Goal: Task Accomplishment & Management: Manage account settings

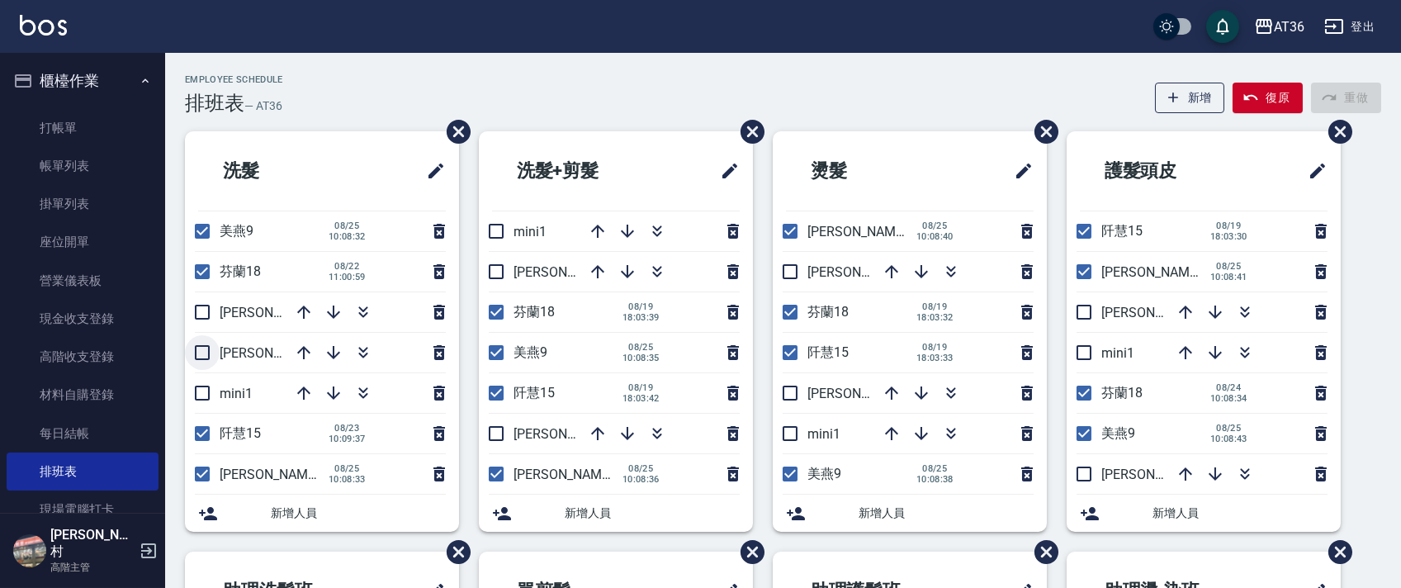
click at [206, 351] on input "checkbox" at bounding box center [202, 352] width 35 height 35
checkbox input "true"
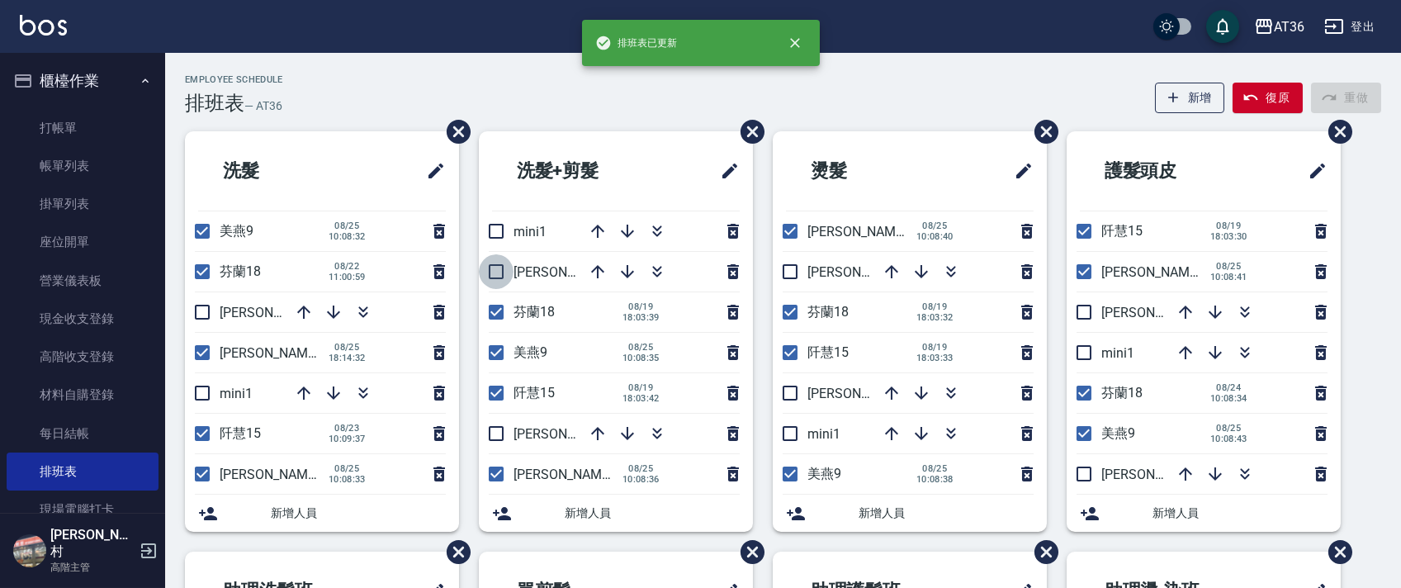
click at [500, 274] on input "checkbox" at bounding box center [496, 271] width 35 height 35
checkbox input "true"
click at [791, 398] on input "checkbox" at bounding box center [789, 393] width 35 height 35
checkbox input "true"
click at [1089, 469] on input "checkbox" at bounding box center [1083, 473] width 35 height 35
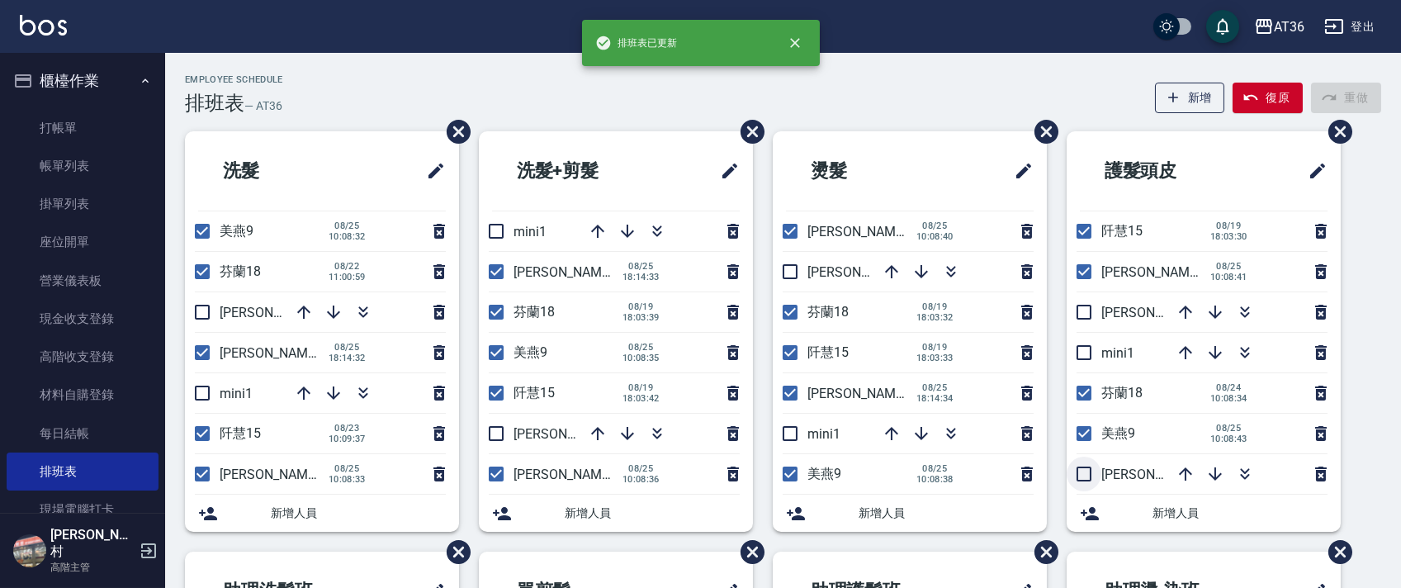
checkbox input "true"
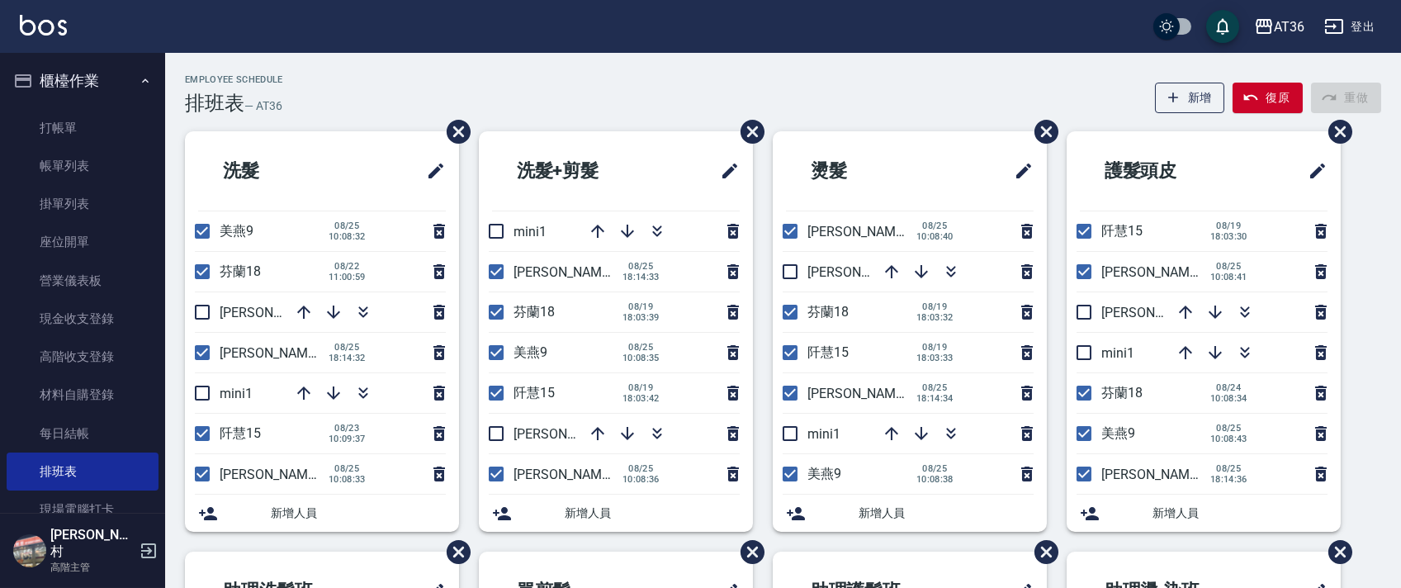
scroll to position [330, 0]
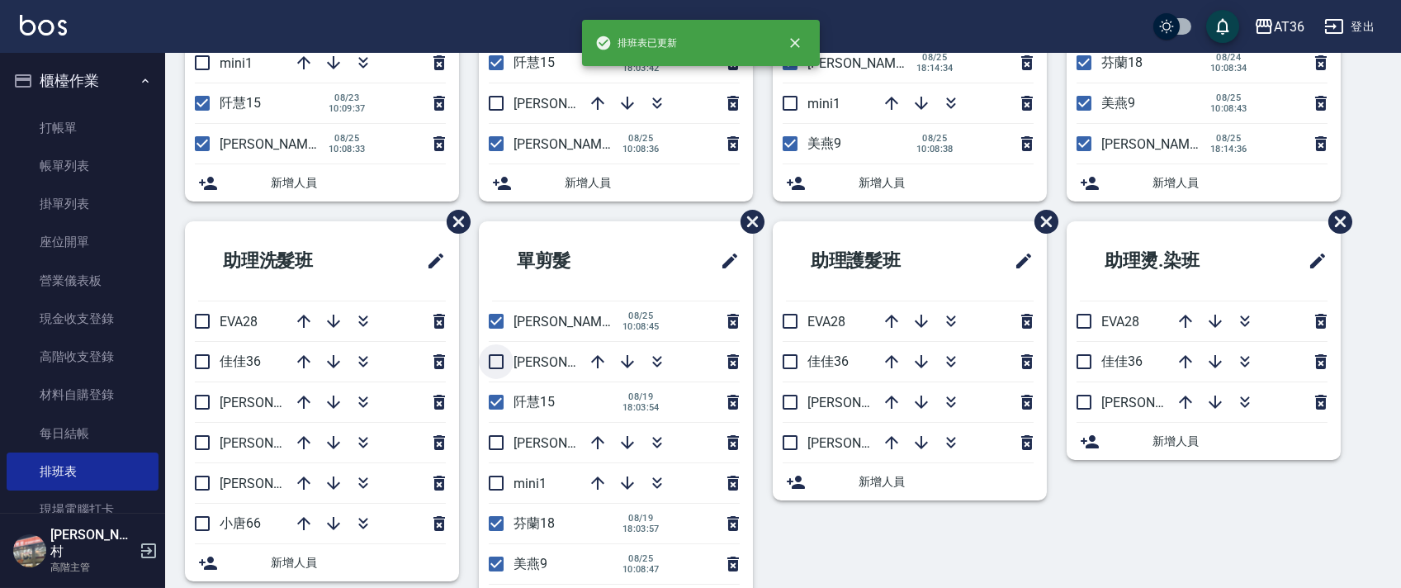
click at [500, 353] on input "checkbox" at bounding box center [496, 361] width 35 height 35
checkbox input "true"
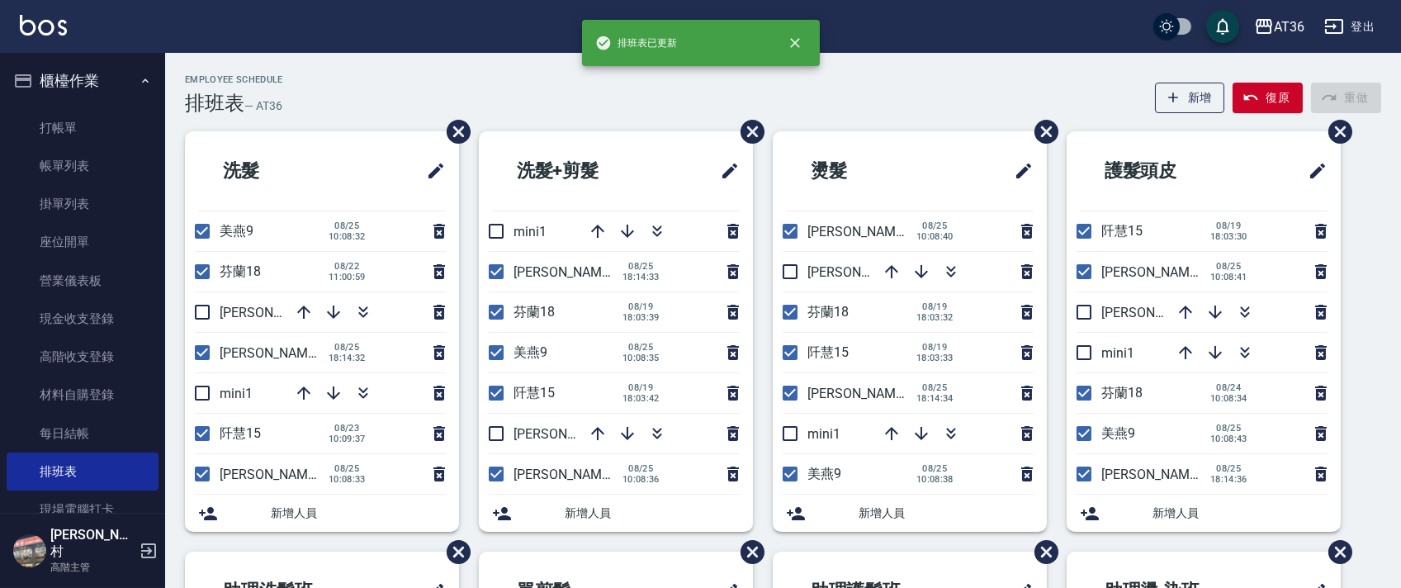
click at [639, 138] on li "洗髮+剪髮" at bounding box center [616, 170] width 274 height 79
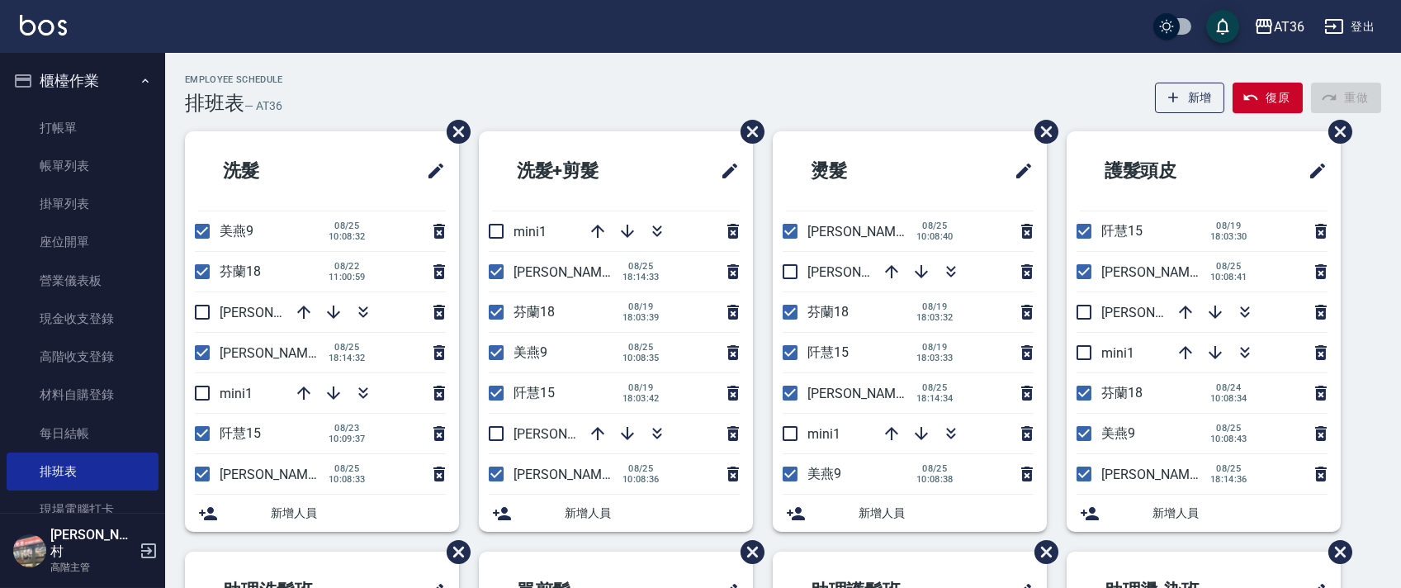
click at [583, 79] on div "Employee Schedule 排班表 — AT36 新增 復原 重做" at bounding box center [783, 94] width 1196 height 40
click at [338, 68] on div "Employee Schedule 排班表 — AT36 新增 復原 重做 洗髮 美燕9 08/25 10:08:32 芬蘭18 08/22 11:00:59…" at bounding box center [782, 515] width 1235 height 925
click at [201, 310] on input "checkbox" at bounding box center [202, 312] width 35 height 35
checkbox input "true"
click at [494, 434] on input "checkbox" at bounding box center [496, 433] width 35 height 35
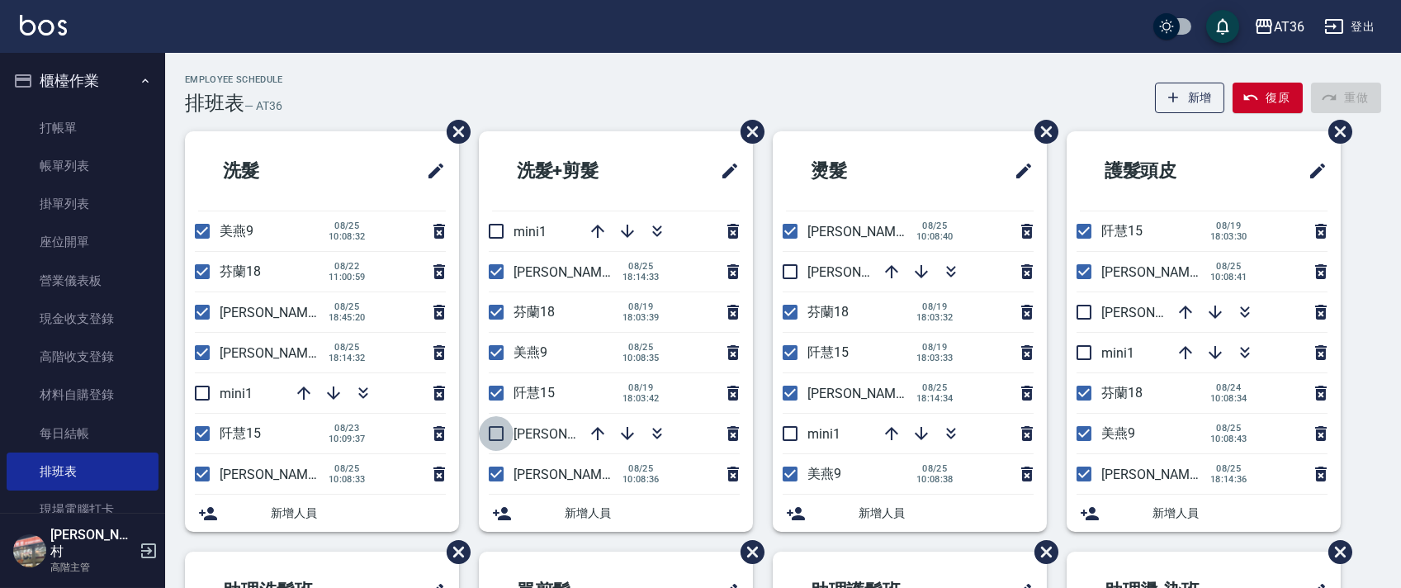
checkbox input "true"
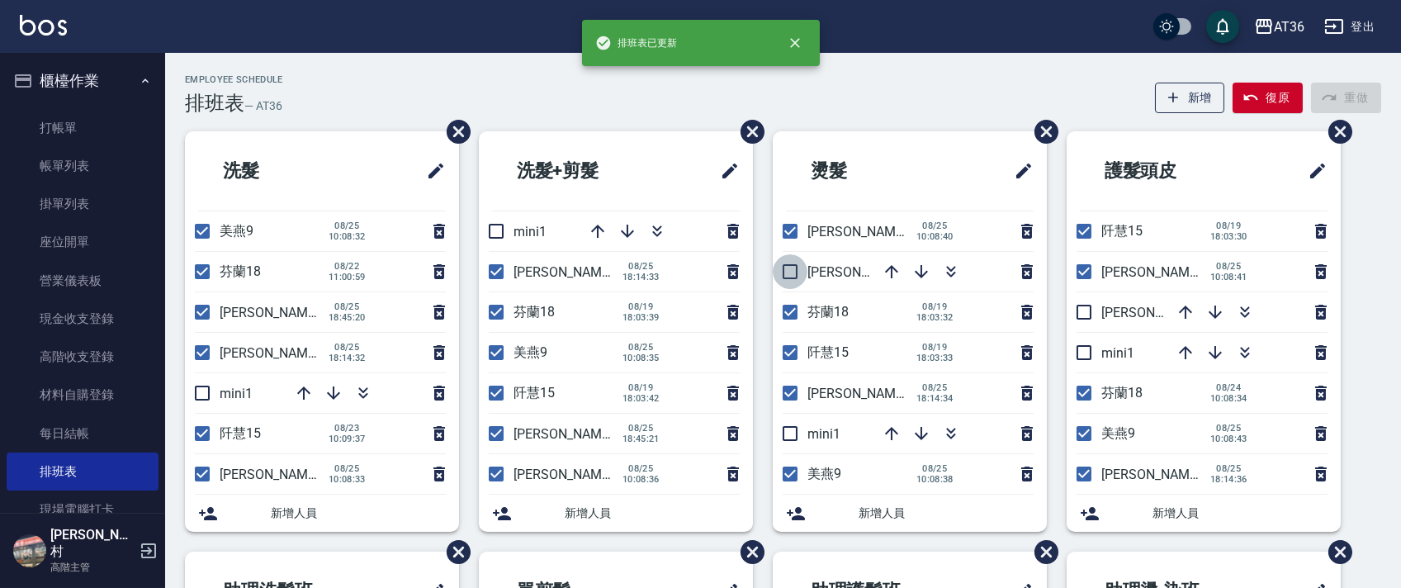
click at [788, 272] on input "checkbox" at bounding box center [789, 271] width 35 height 35
checkbox input "true"
click at [1076, 315] on input "checkbox" at bounding box center [1083, 312] width 35 height 35
checkbox input "true"
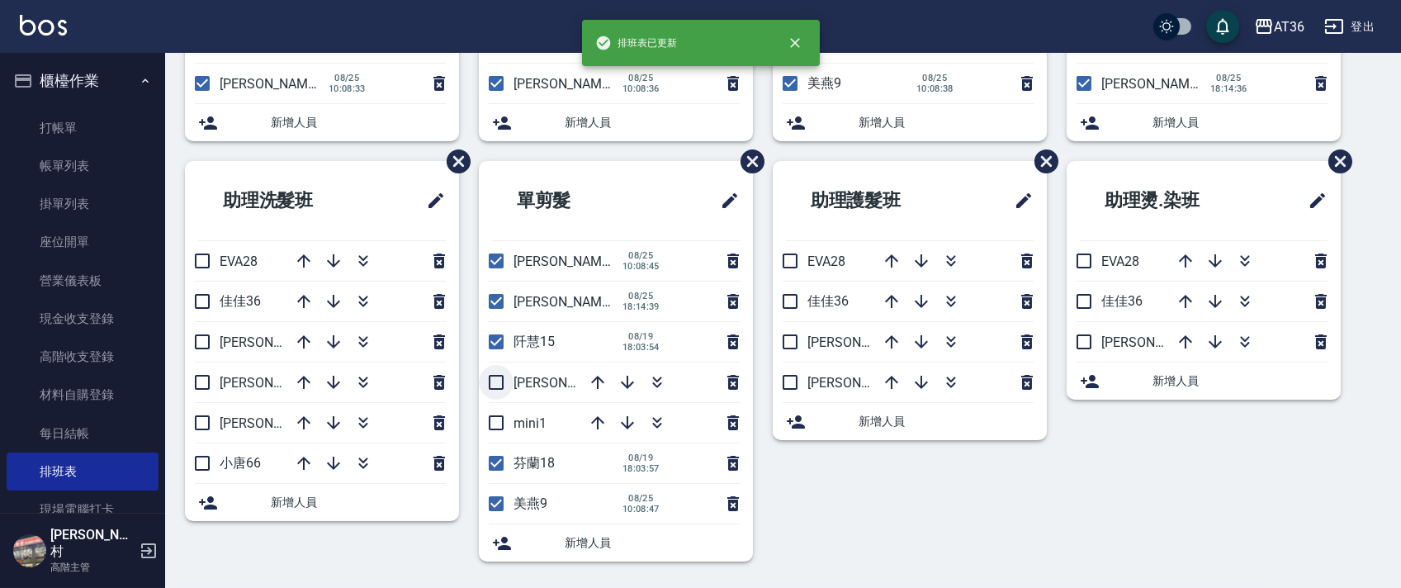
click at [498, 385] on input "checkbox" at bounding box center [496, 382] width 35 height 35
checkbox input "true"
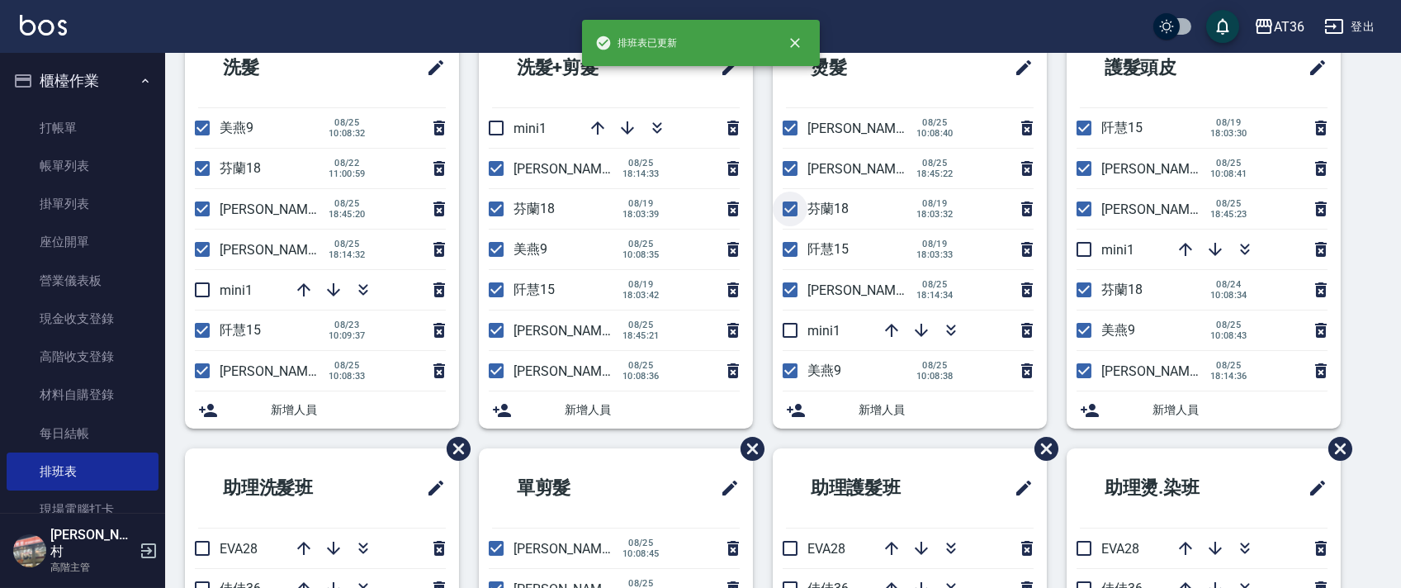
scroll to position [0, 0]
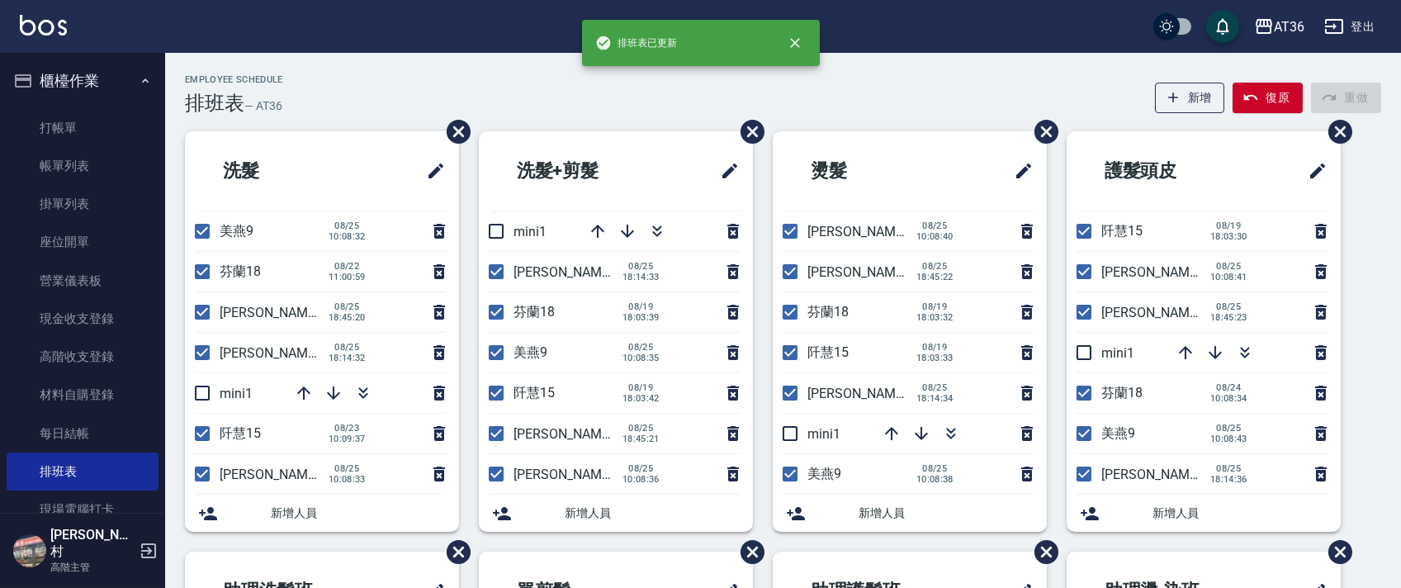
click at [654, 103] on div "Employee Schedule 排班表 — AT36 新增 復原 重做" at bounding box center [783, 94] width 1196 height 40
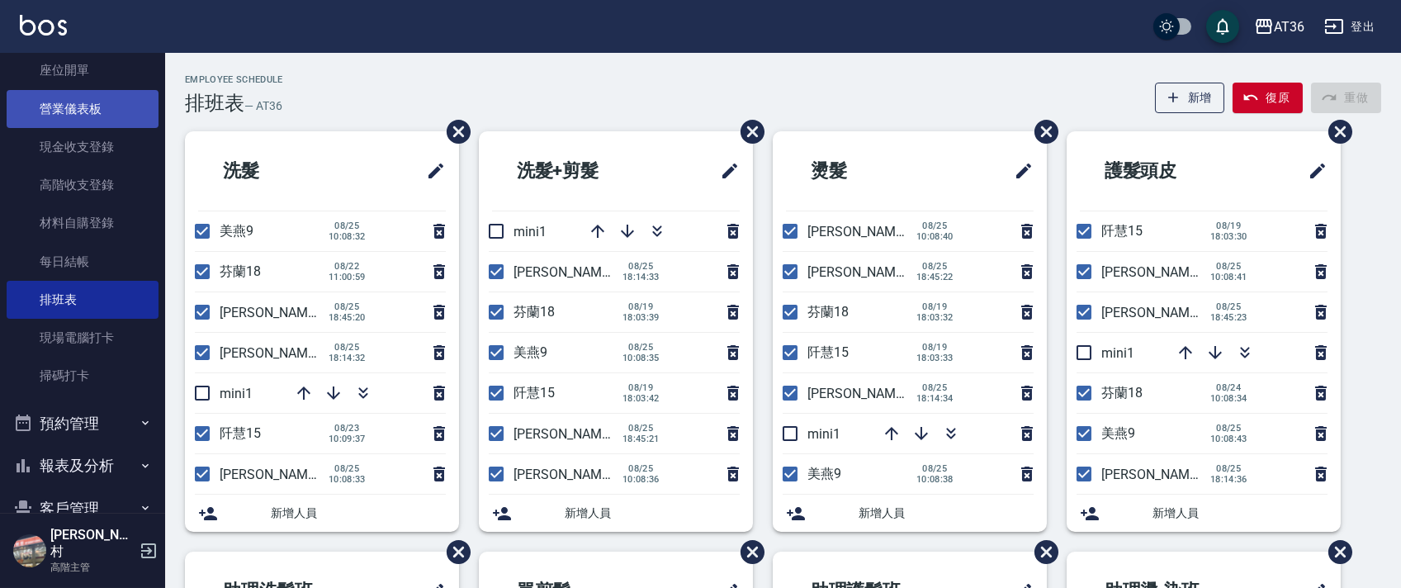
scroll to position [362, 0]
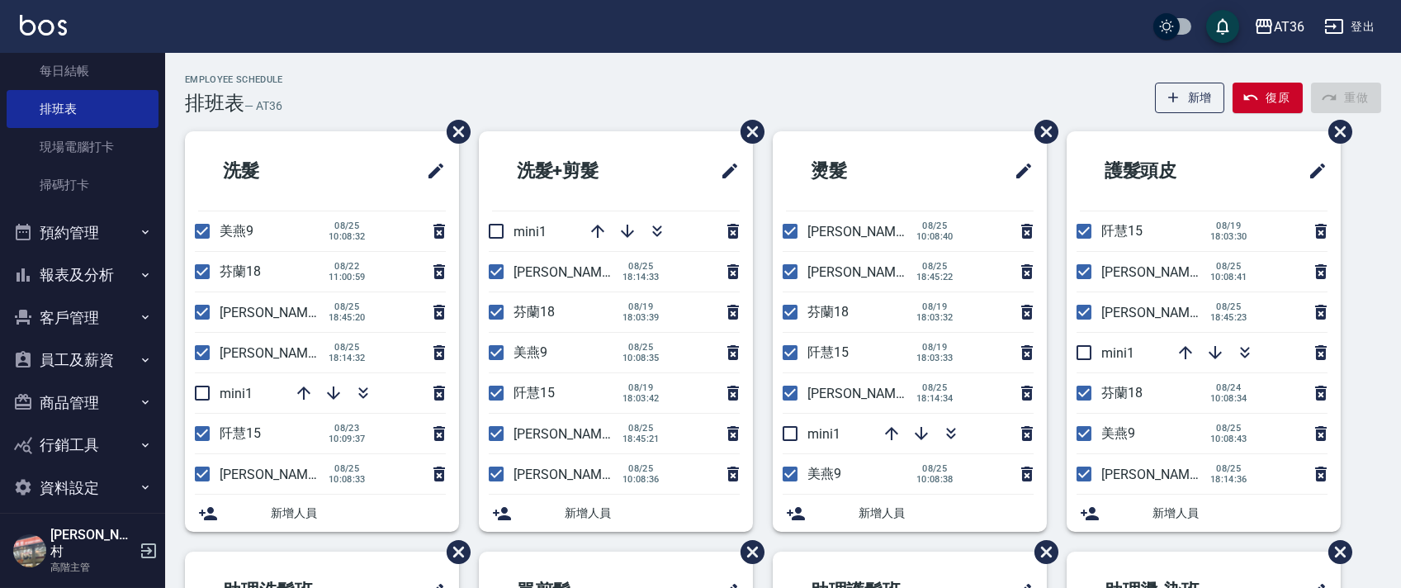
click at [82, 272] on button "報表及分析" at bounding box center [83, 274] width 152 height 43
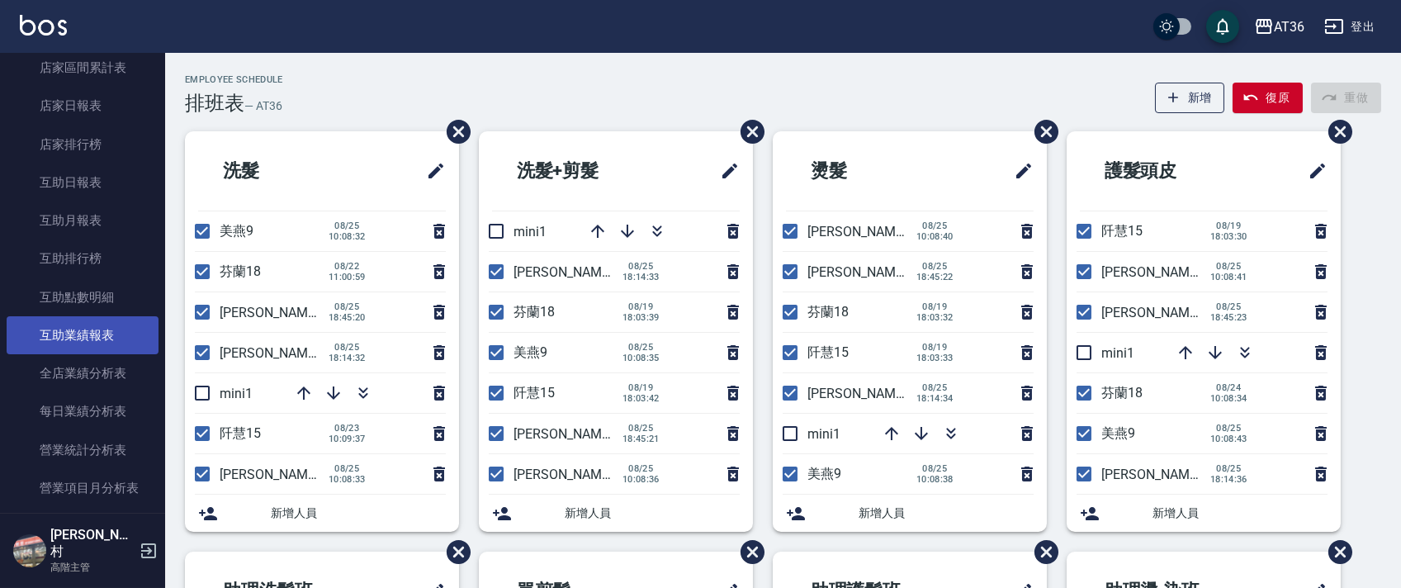
scroll to position [913, 0]
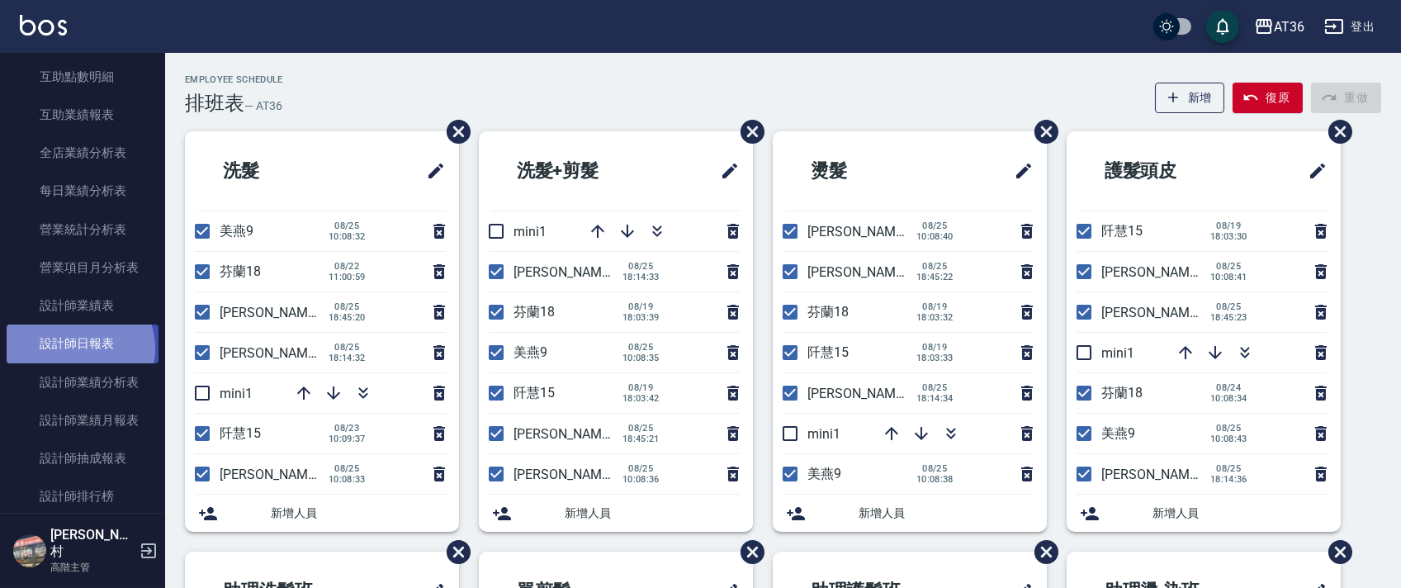
click at [76, 348] on link "設計師日報表" at bounding box center [83, 343] width 152 height 38
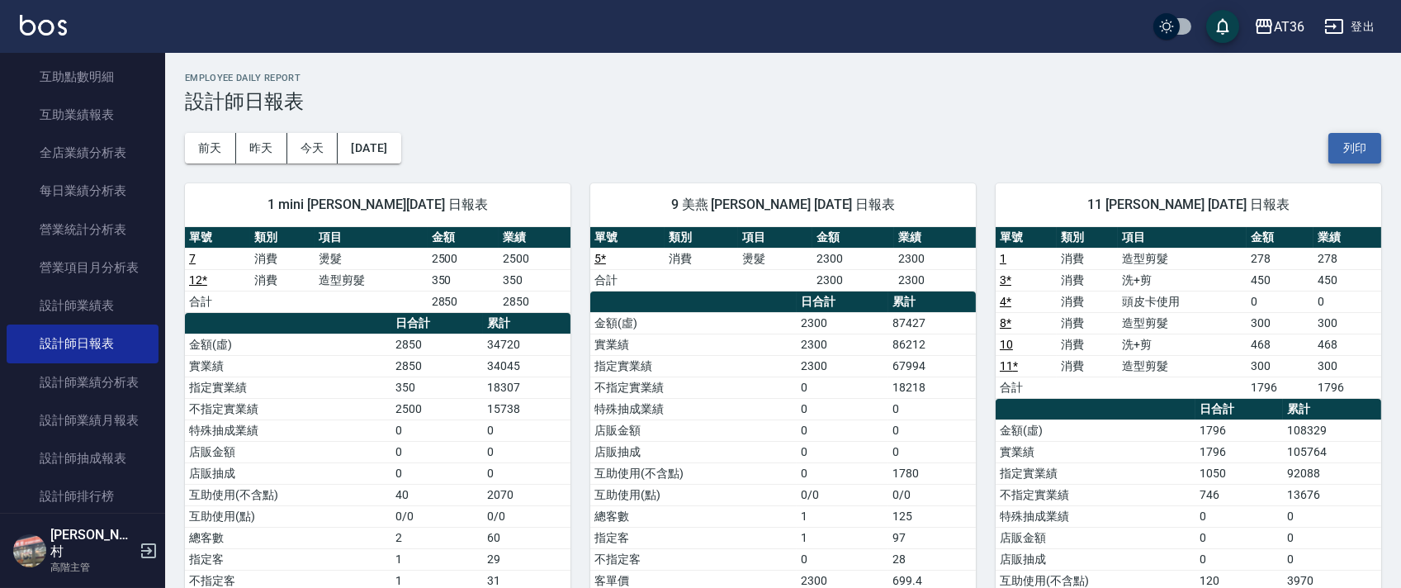
click at [1351, 143] on button "列印" at bounding box center [1354, 148] width 53 height 31
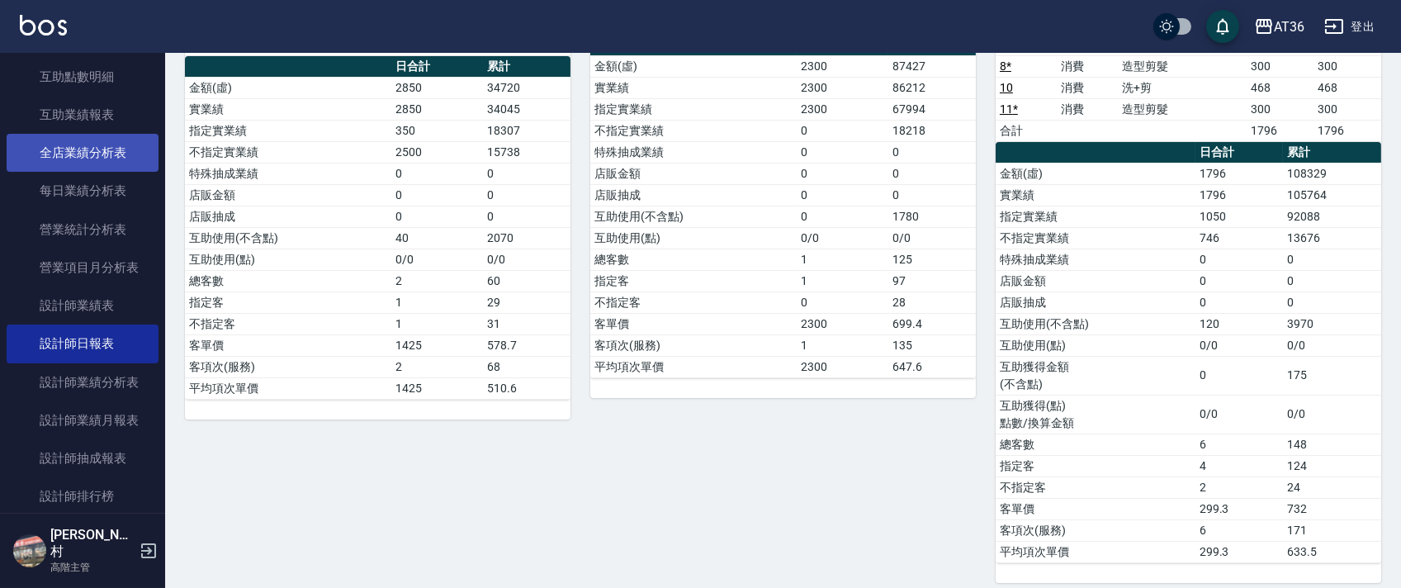
scroll to position [253, 0]
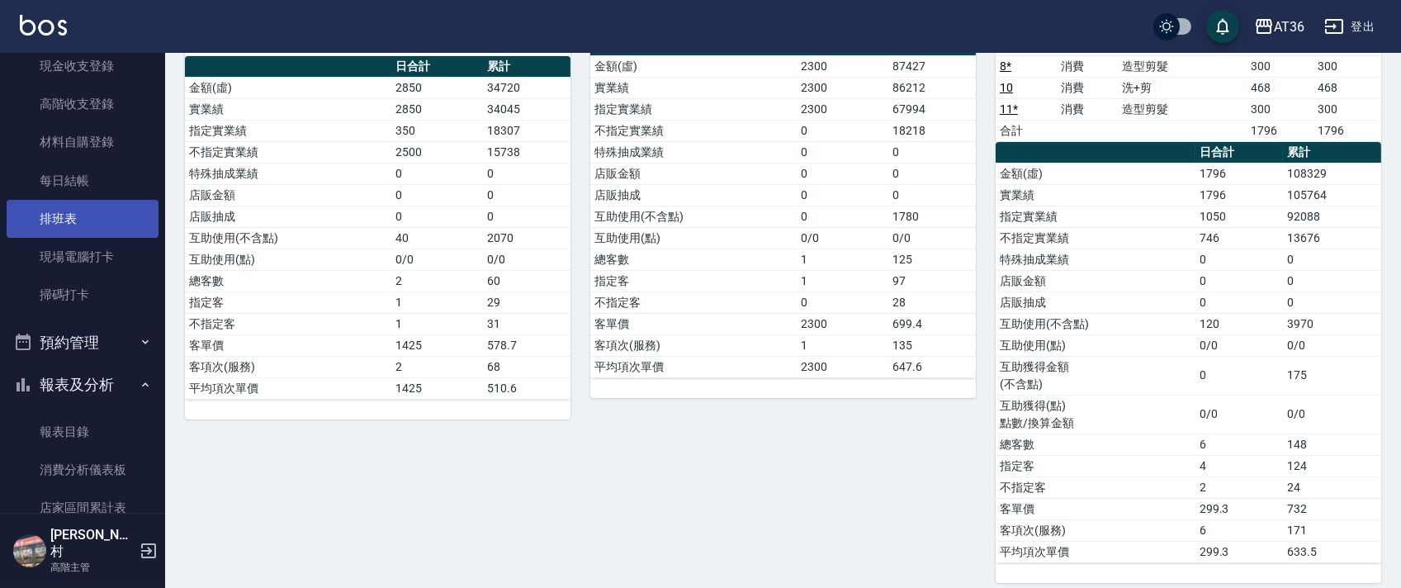
click at [83, 205] on link "排班表" at bounding box center [83, 219] width 152 height 38
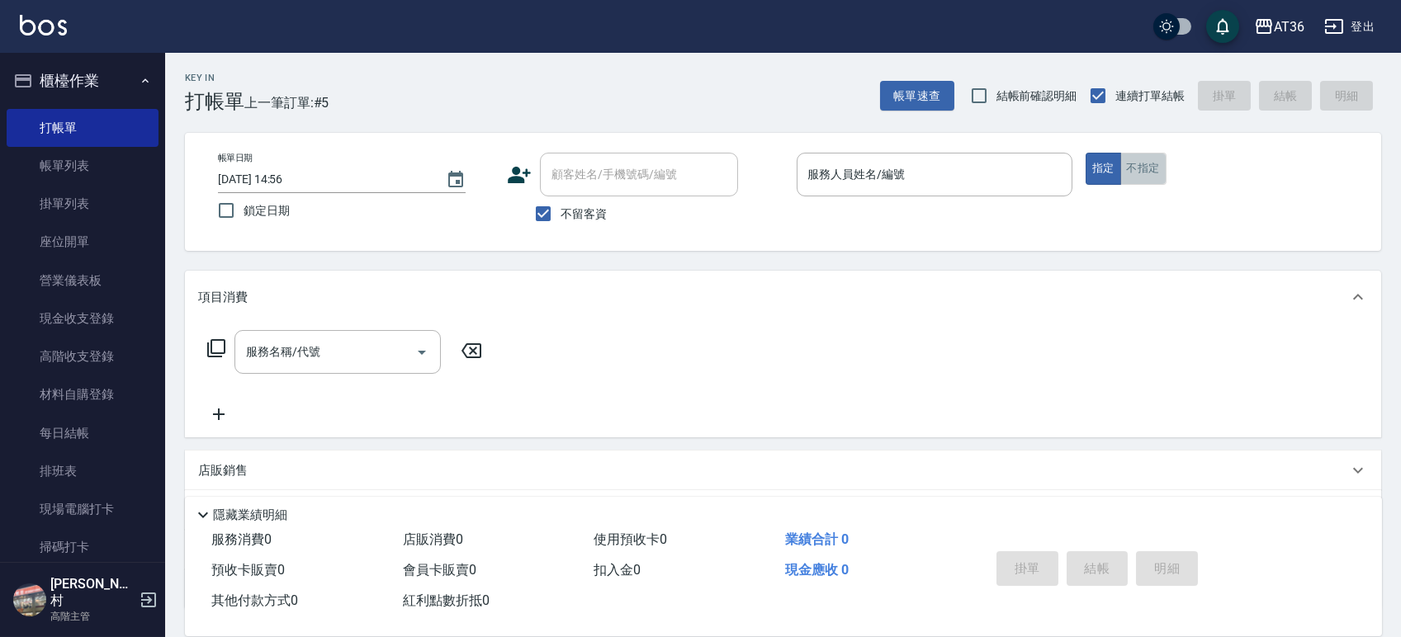
click at [1145, 180] on button "不指定" at bounding box center [1143, 169] width 46 height 32
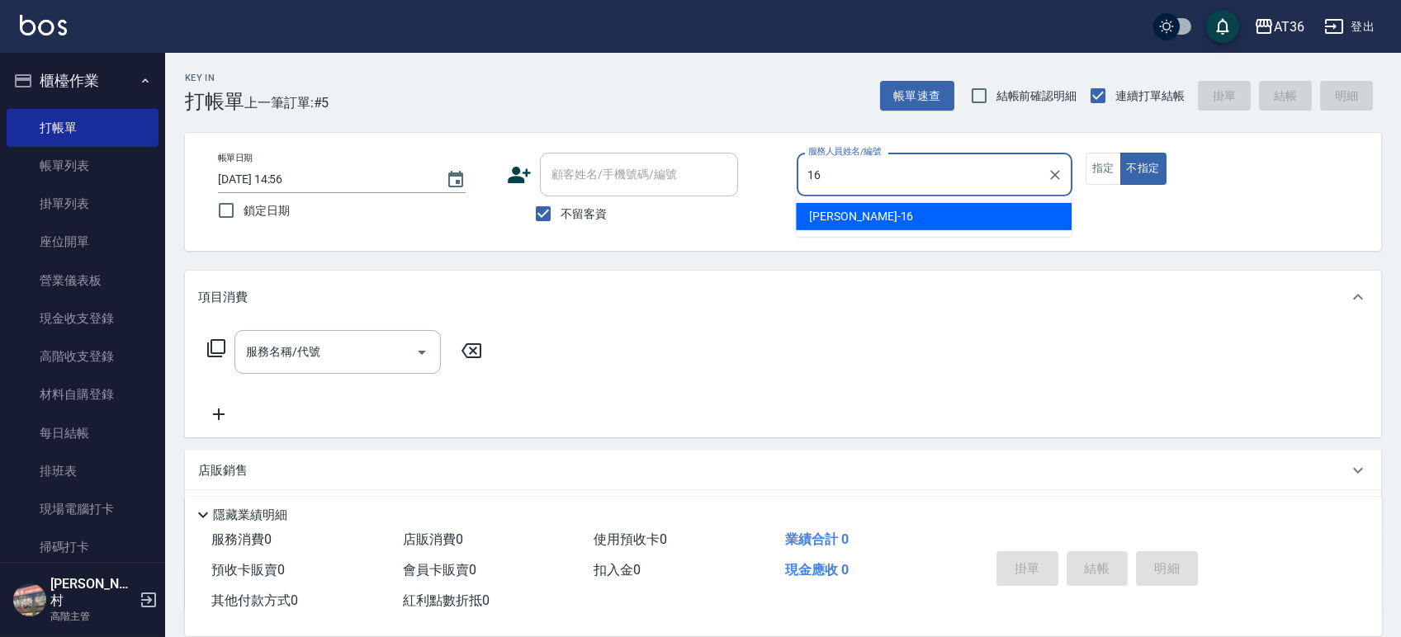
type input "16"
type button "false"
type input "小鳳-16"
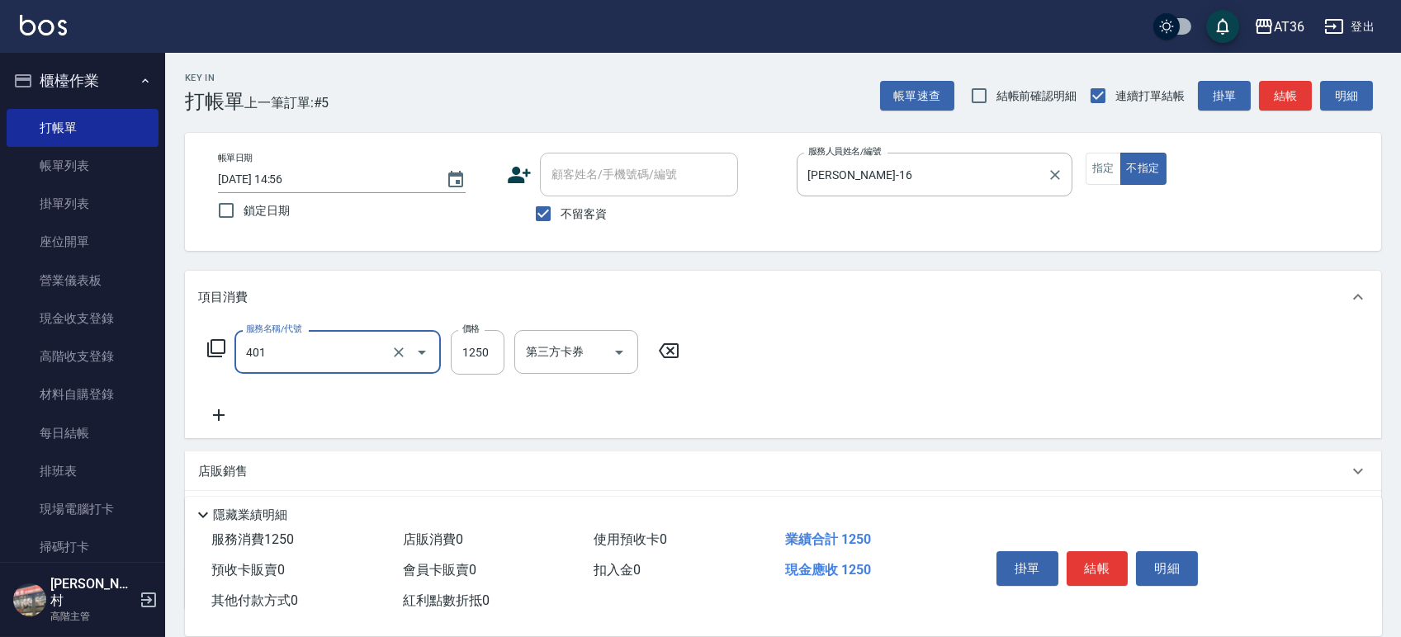
type input "燙髮(401)"
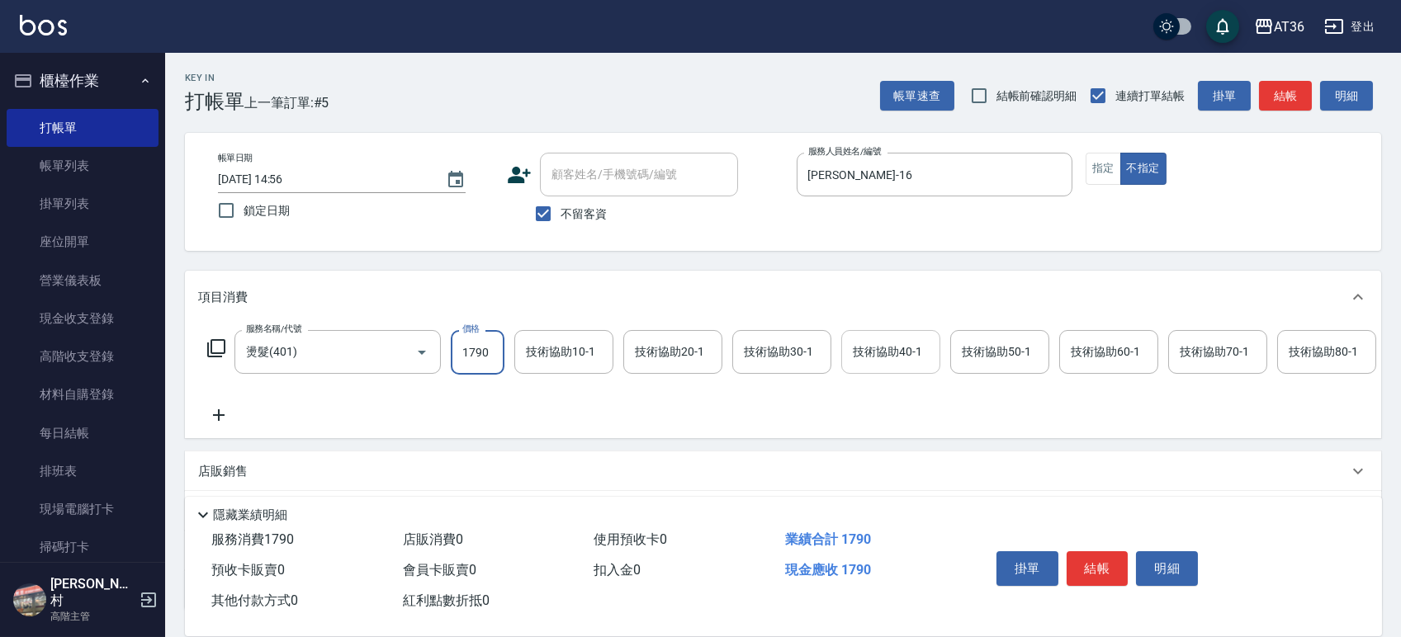
type input "1790"
click at [905, 363] on input "技術協助40-1" at bounding box center [890, 352] width 84 height 29
type input "佳佳-36"
click at [1100, 565] on button "結帳" at bounding box center [1097, 568] width 62 height 35
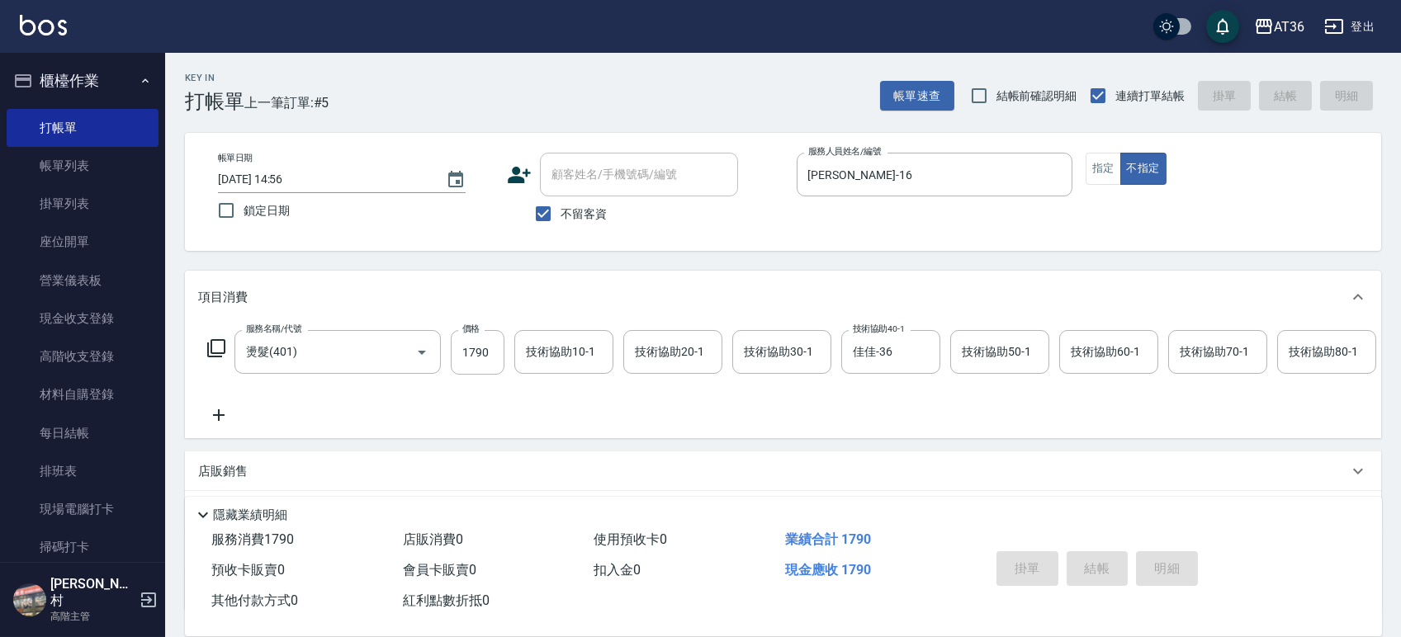
type input "2025/08/25 18:13"
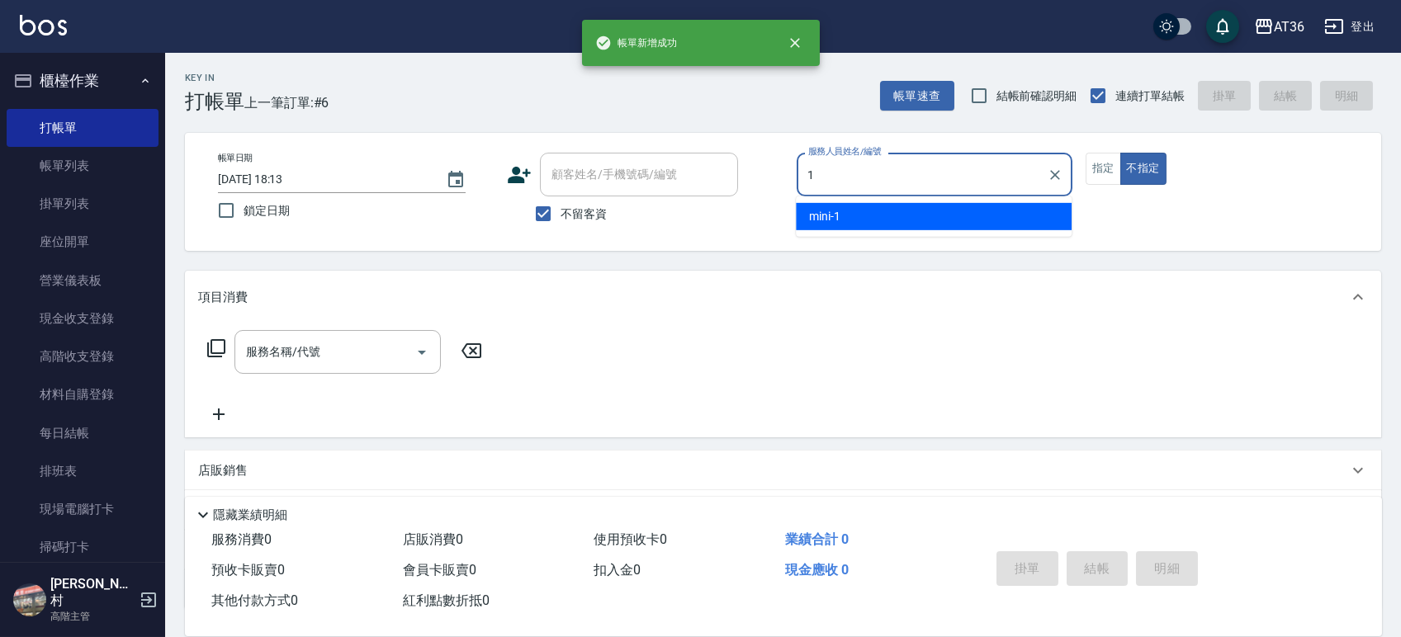
type input "mini-1"
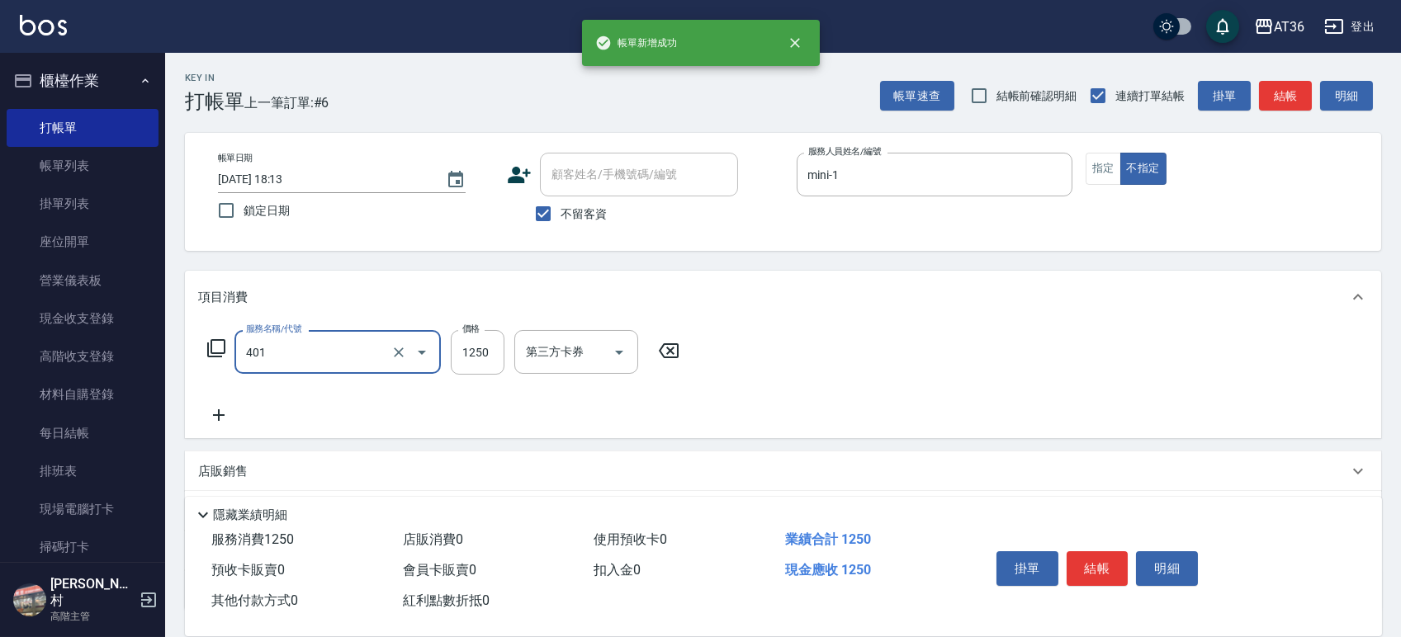
type input "燙髮(401)"
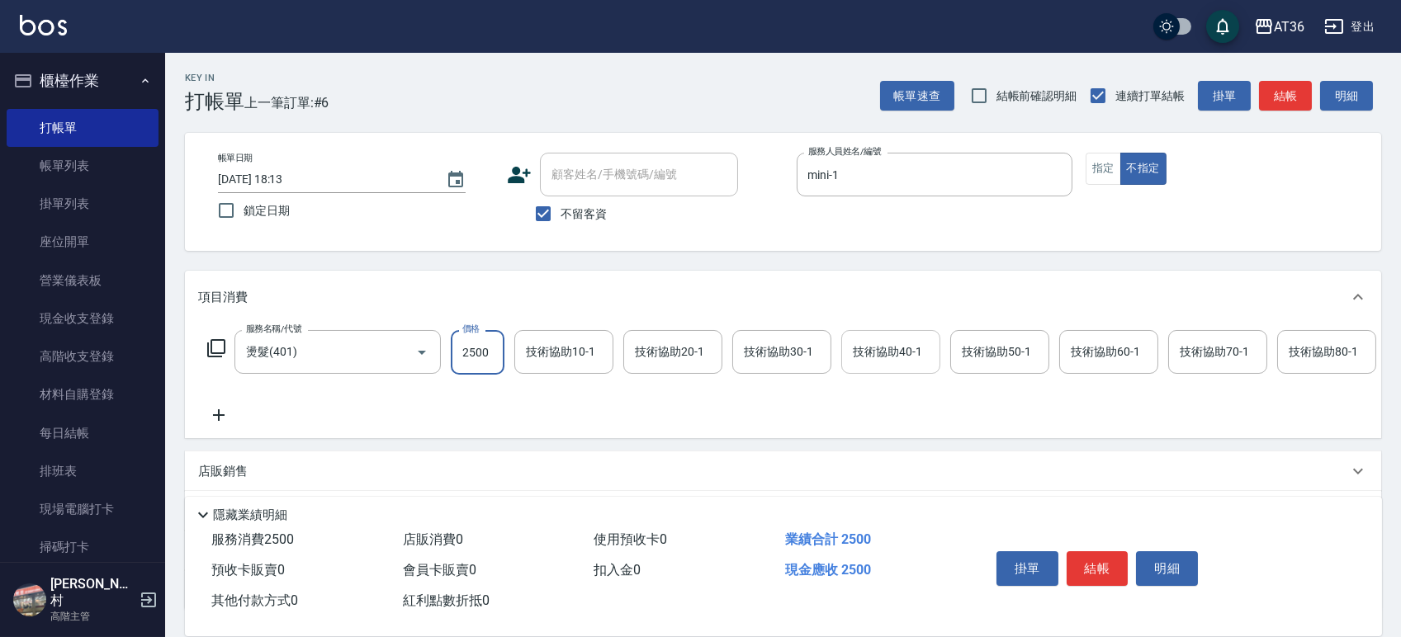
type input "2500"
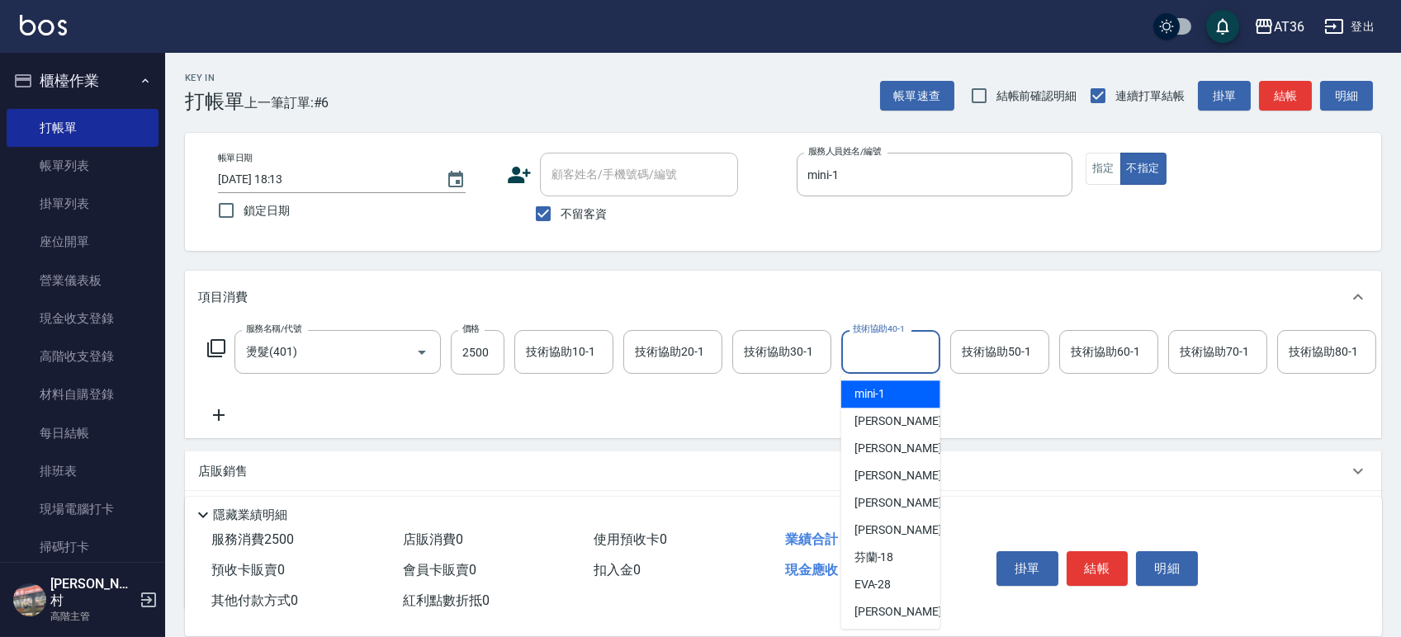
click at [888, 355] on input "技術協助40-1" at bounding box center [890, 352] width 84 height 29
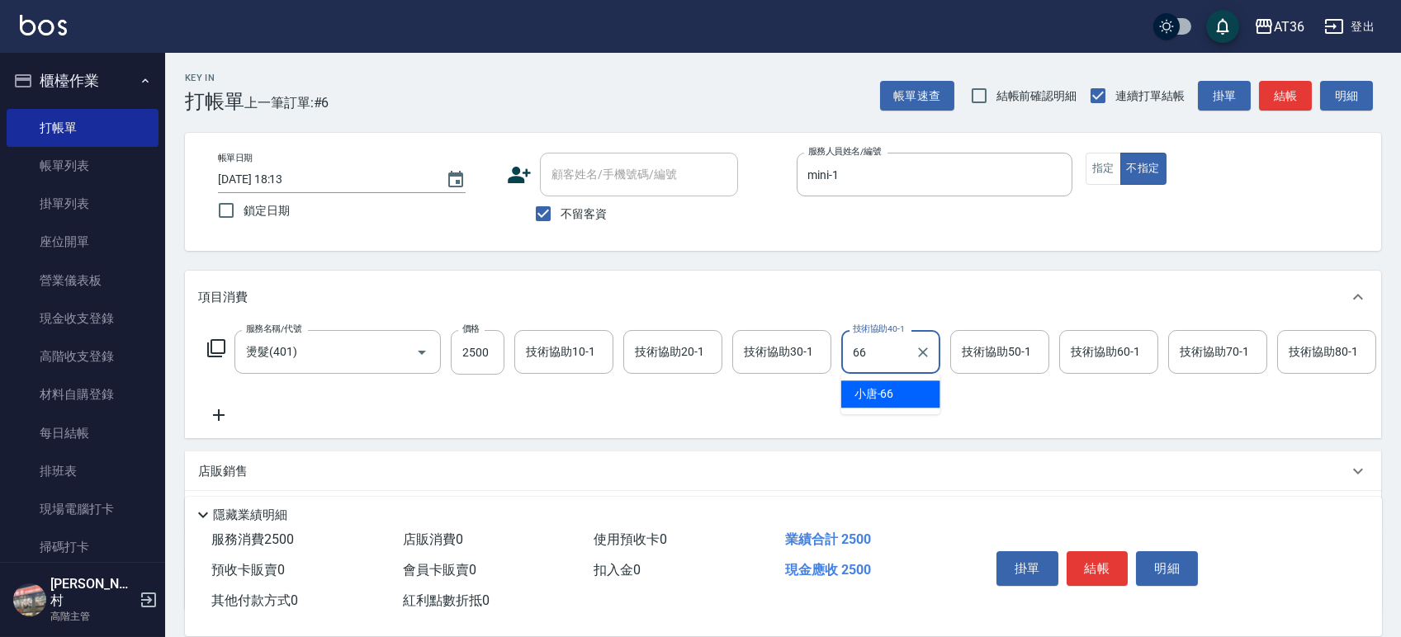
type input "小唐-66"
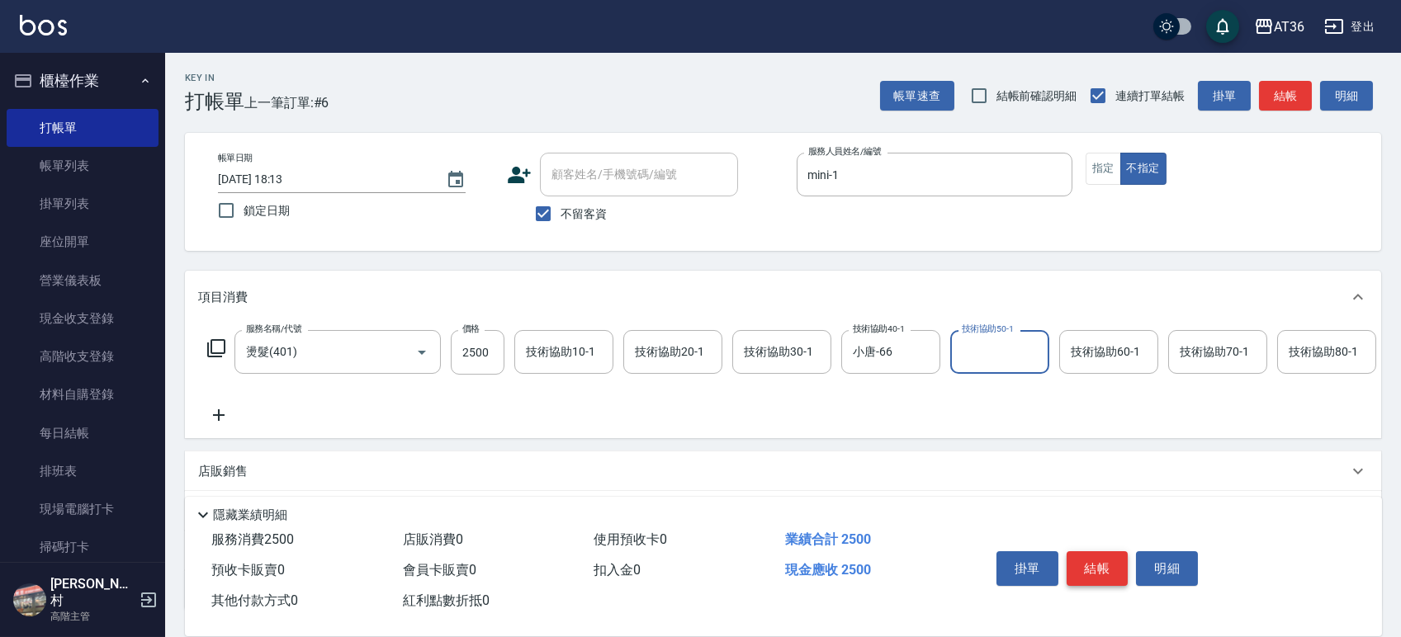
click at [1110, 560] on button "結帳" at bounding box center [1097, 568] width 62 height 35
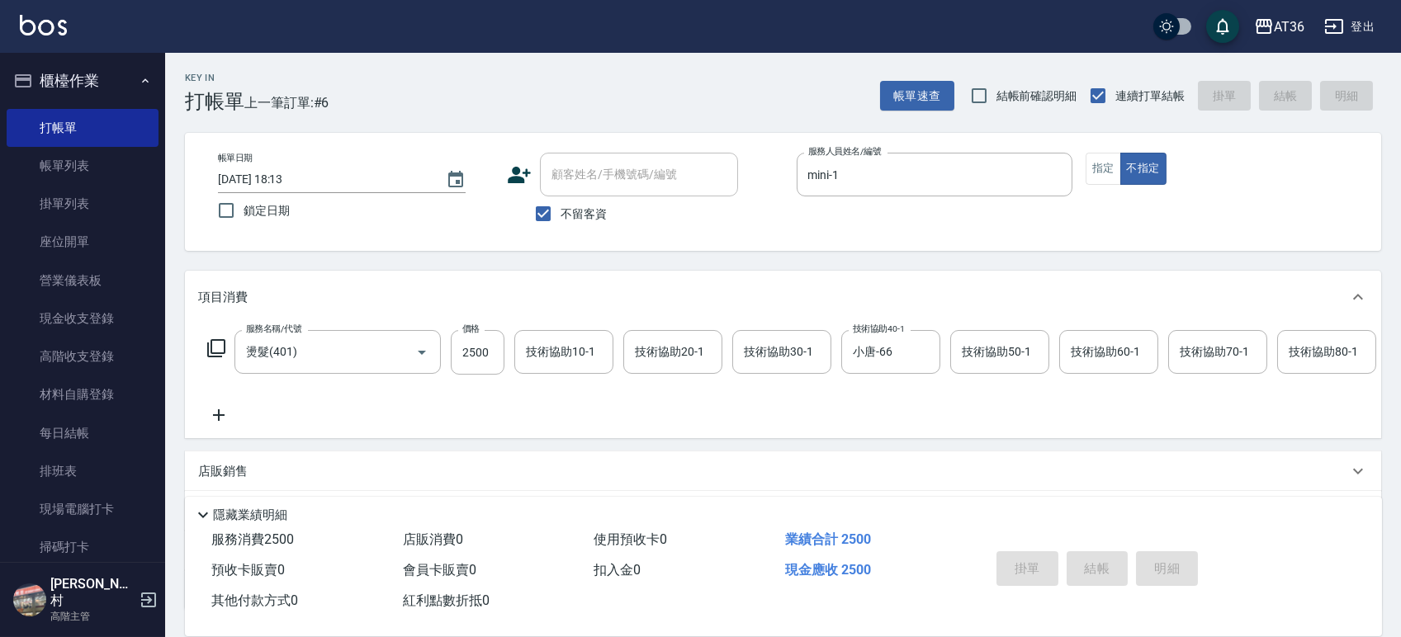
type input "2025/08/25 18:14"
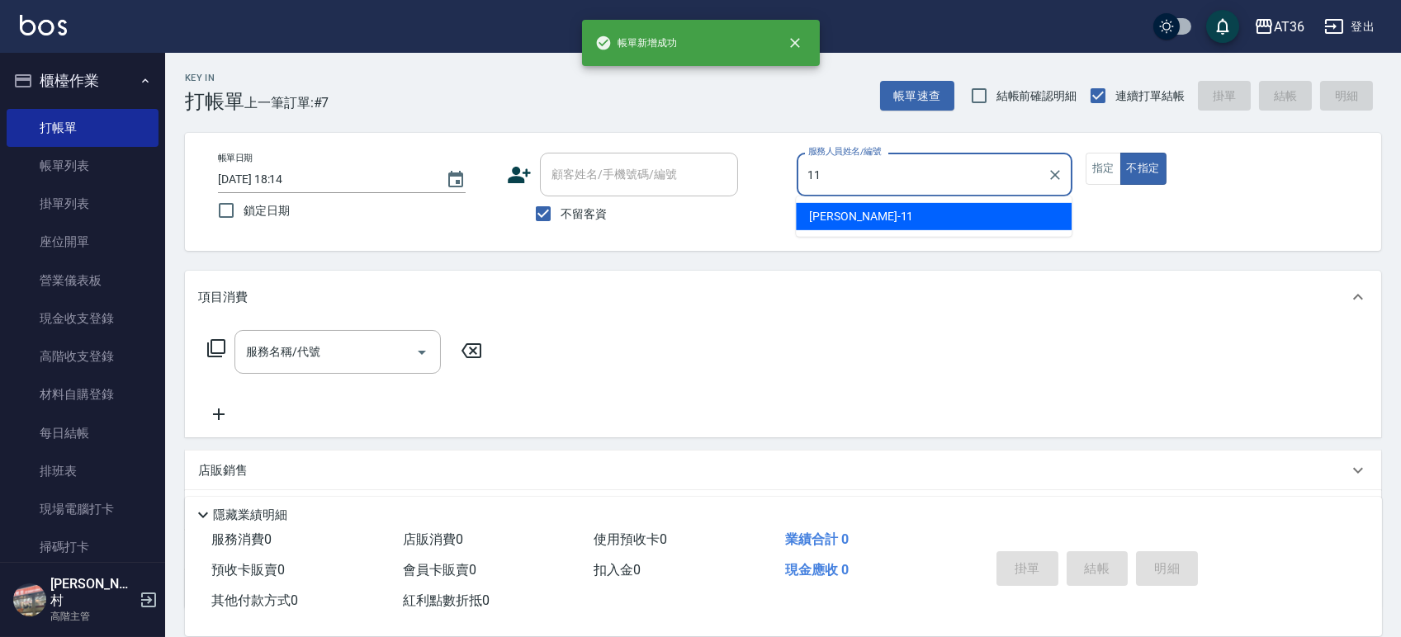
type input "珮茹-11"
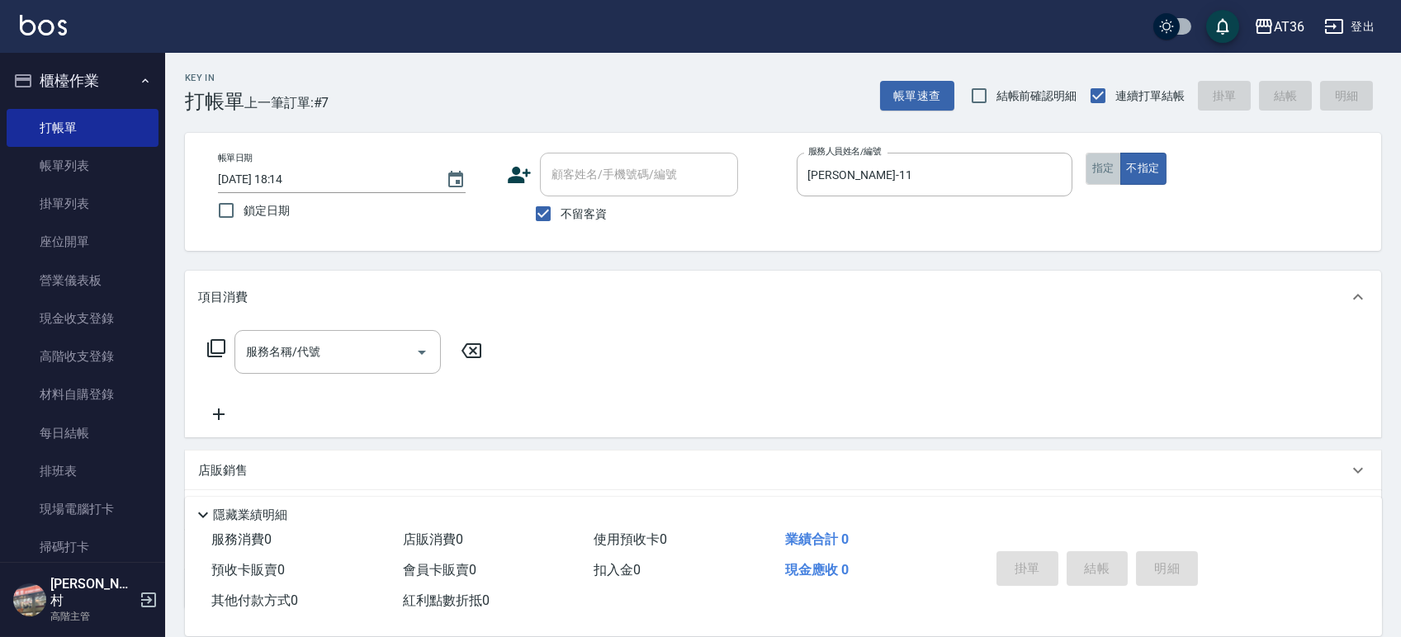
click at [1102, 163] on button "指定" at bounding box center [1102, 169] width 35 height 32
type button "true"
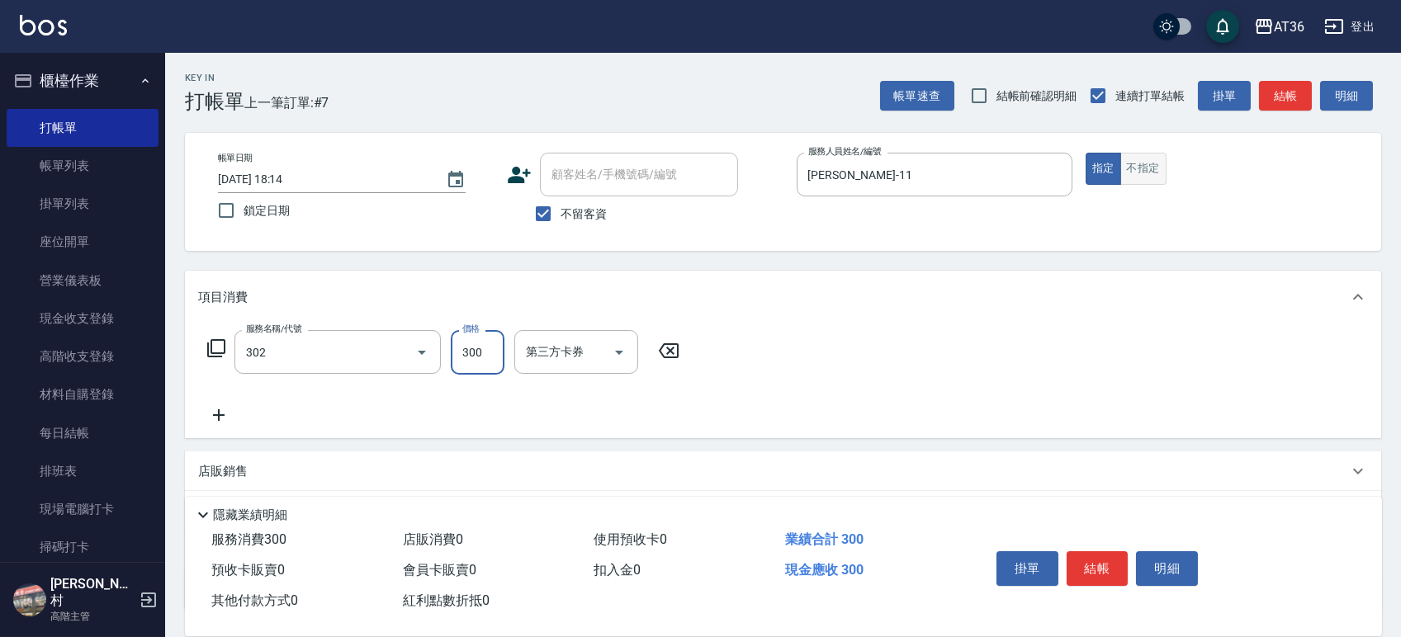
type input "造型剪髮(302)"
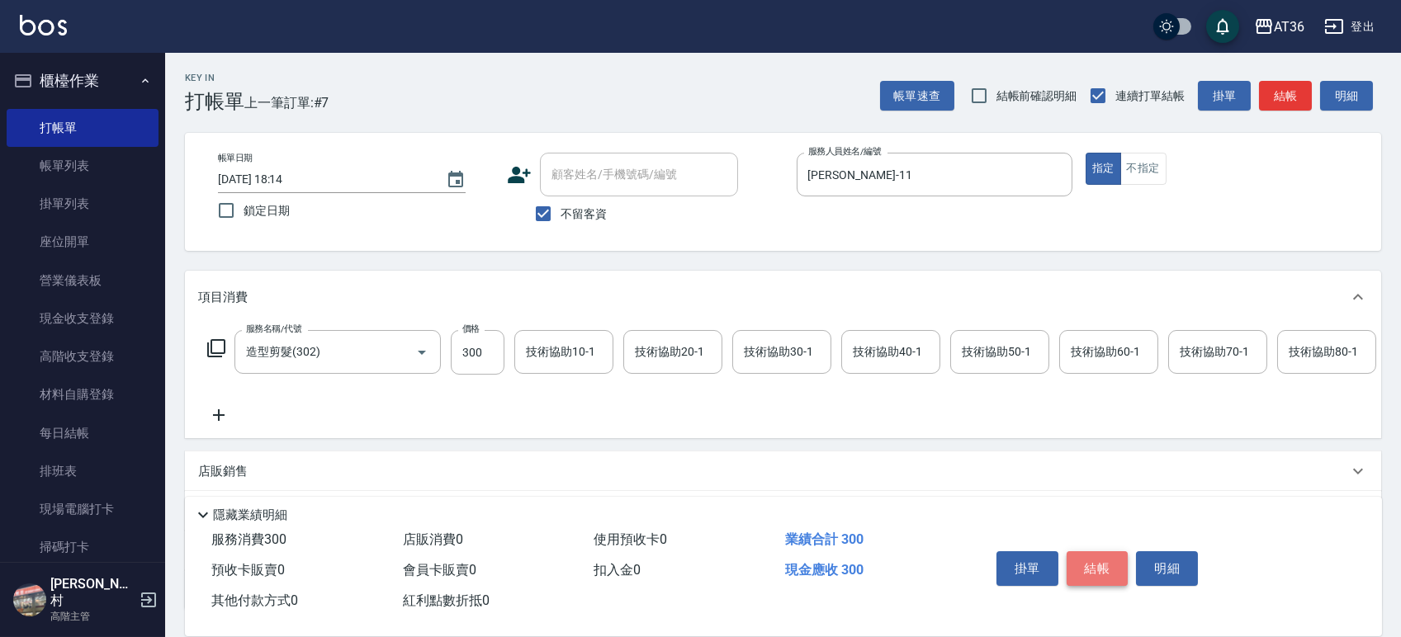
click at [1098, 566] on button "結帳" at bounding box center [1097, 568] width 62 height 35
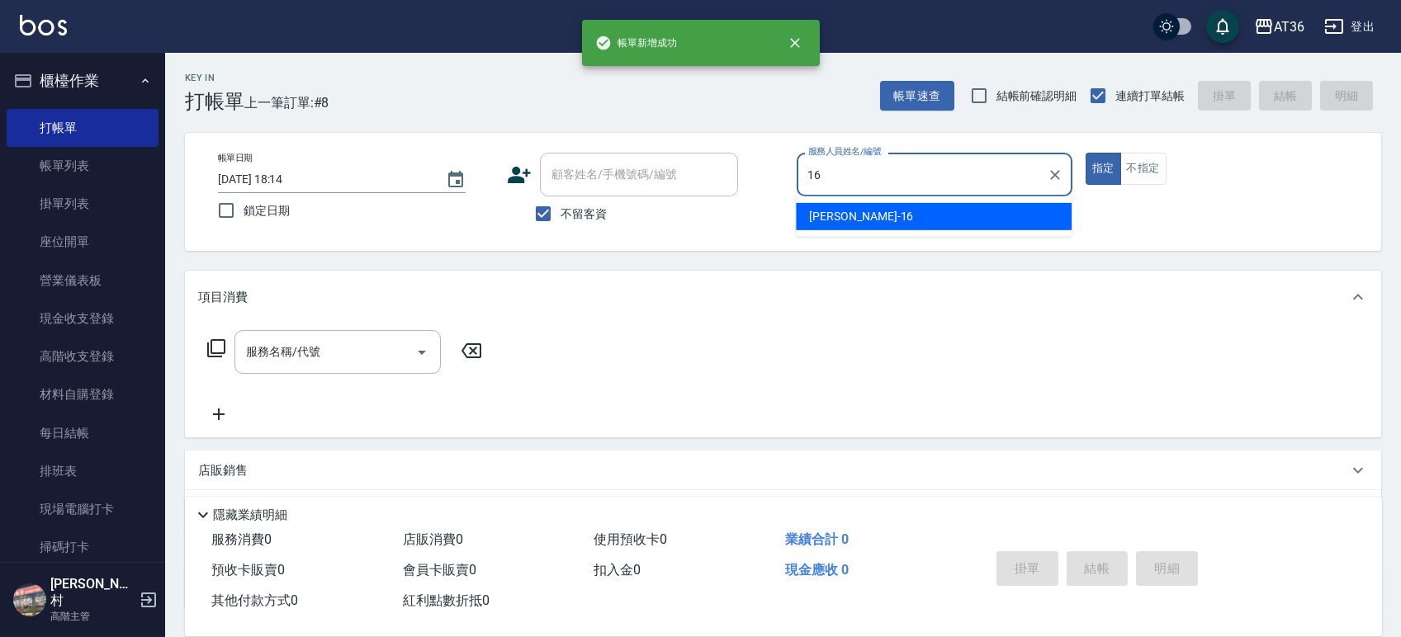
type input "小鳳-16"
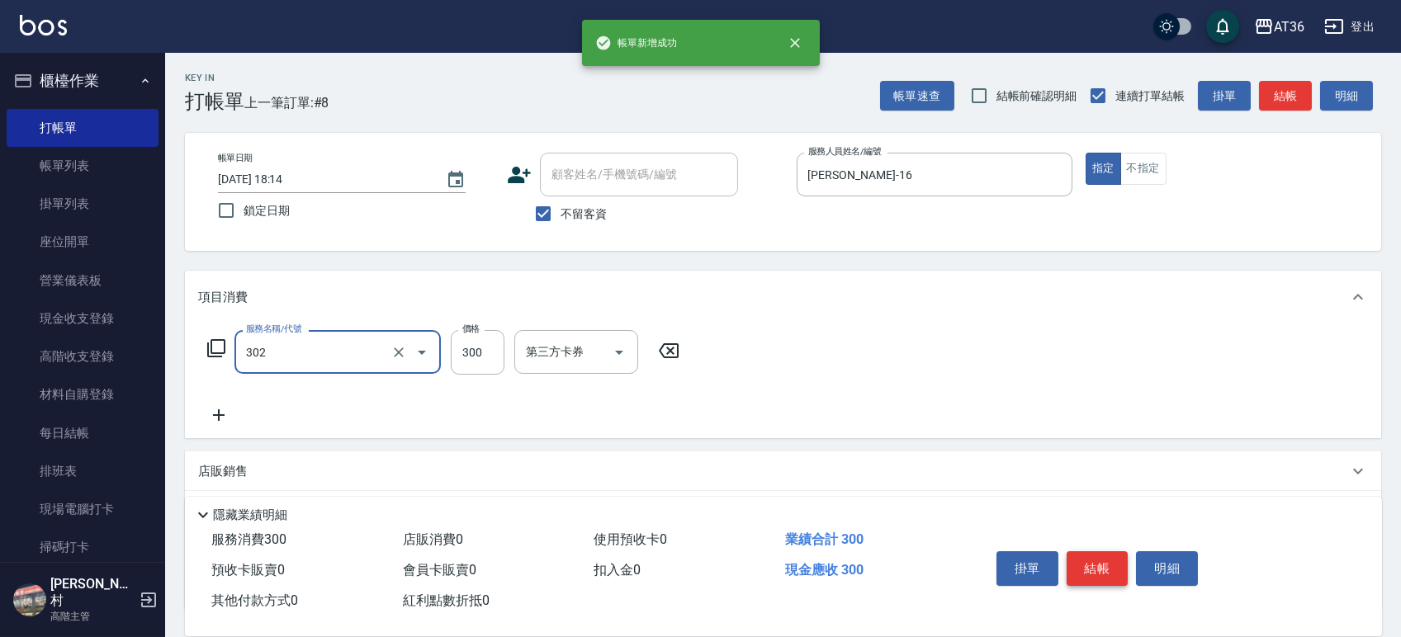
type input "造型剪髮(302)"
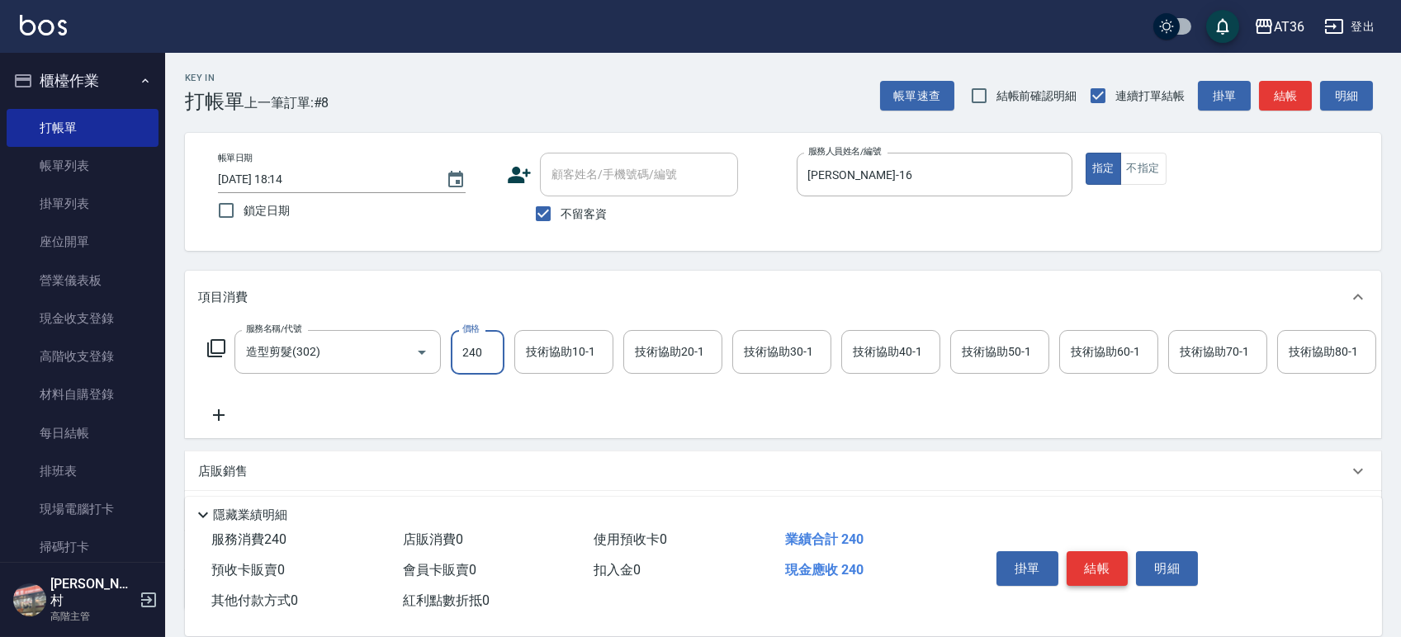
type input "240"
click at [1098, 566] on button "結帳" at bounding box center [1097, 568] width 62 height 35
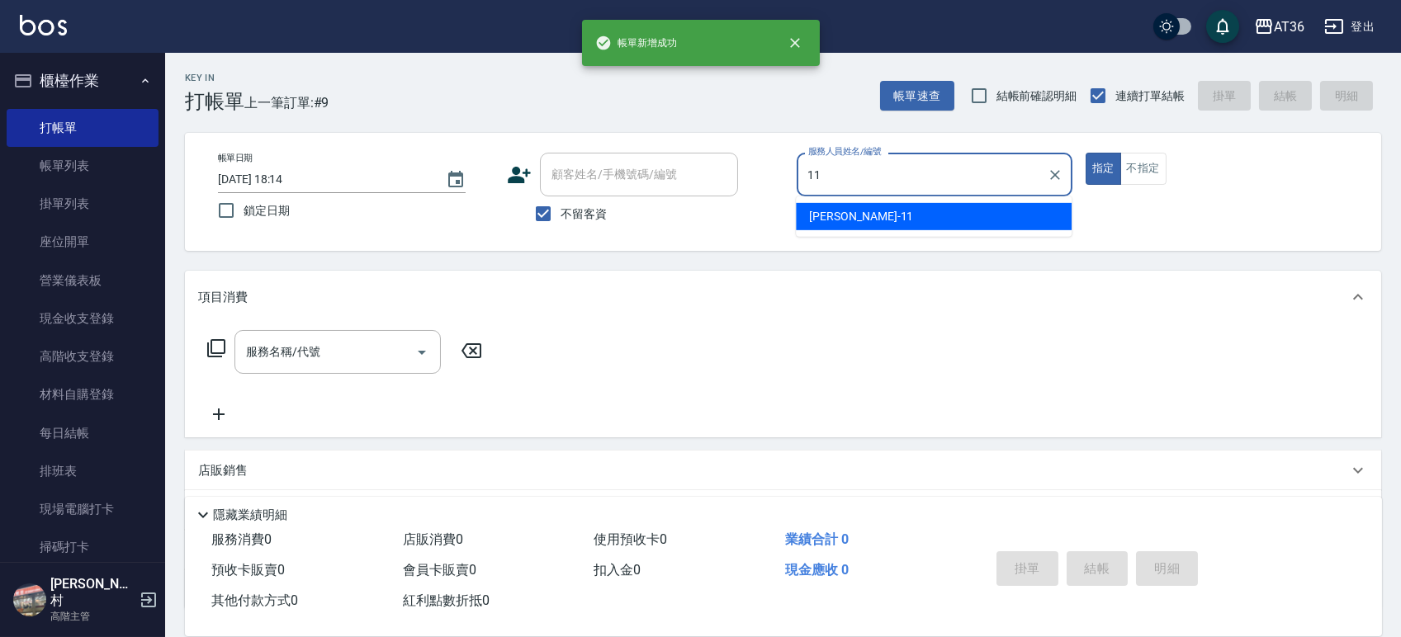
type input "珮茹-11"
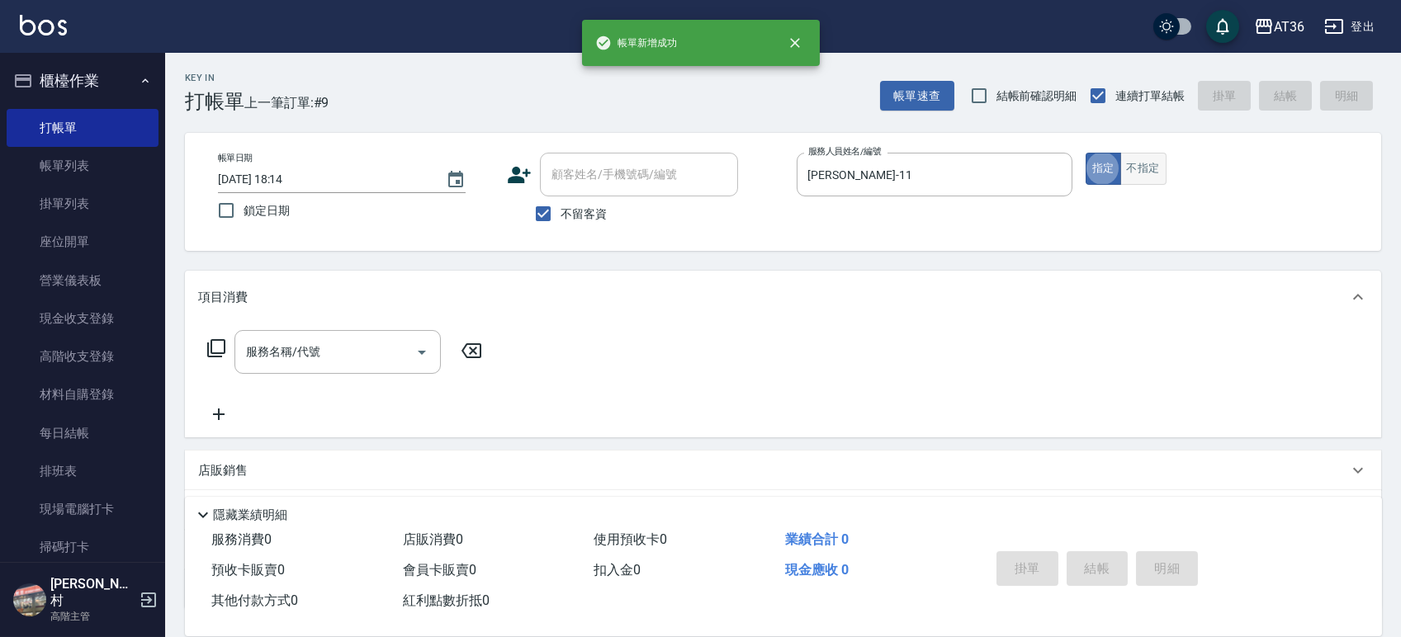
click at [1154, 154] on button "不指定" at bounding box center [1143, 169] width 46 height 32
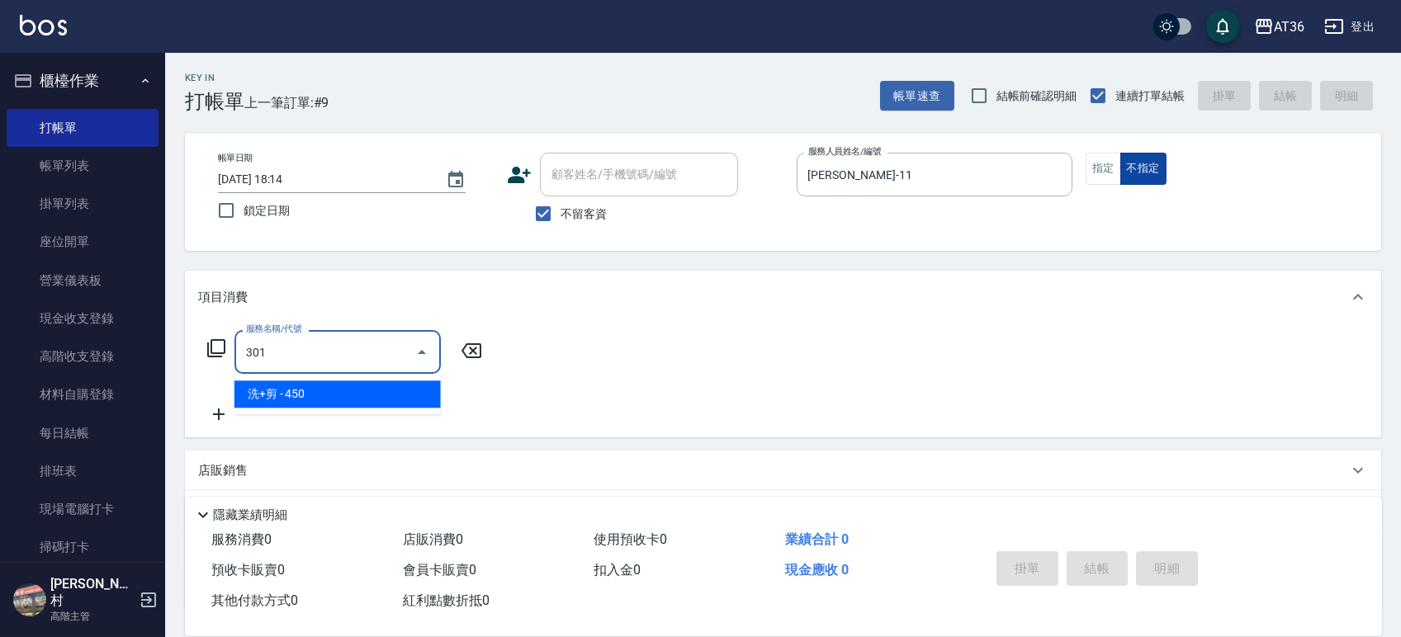
type input "洗+剪(301)"
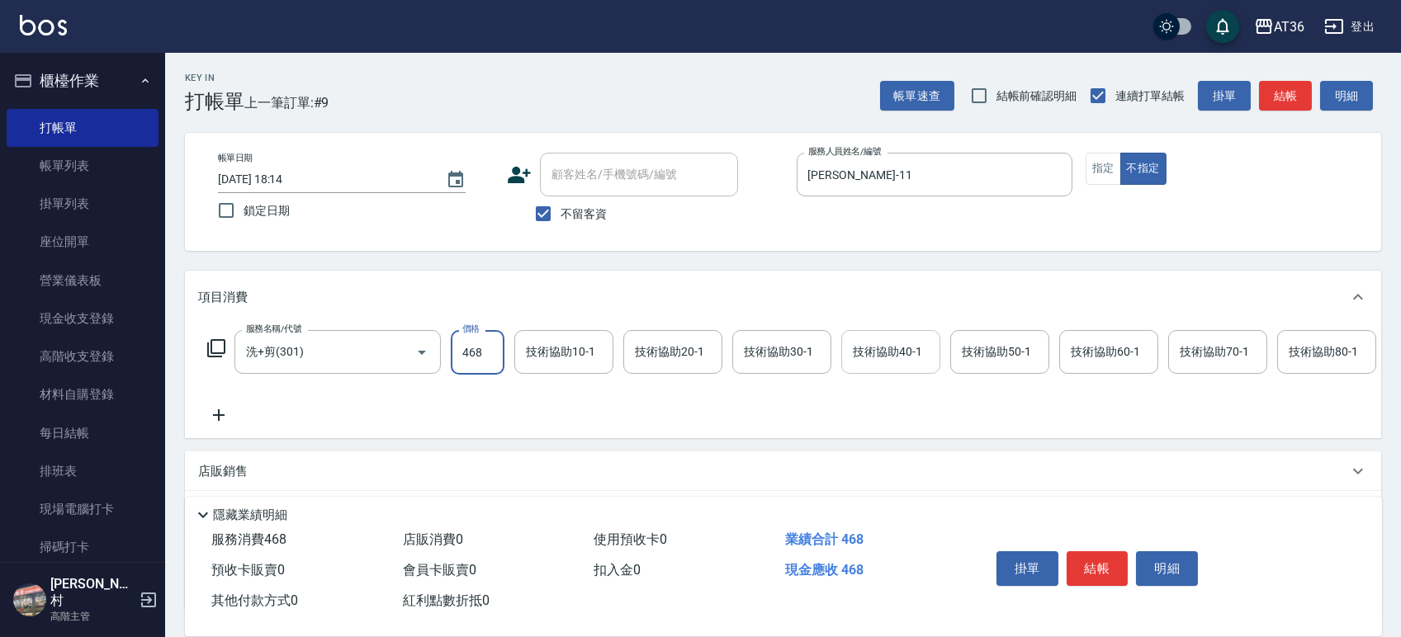
type input "468"
click at [913, 353] on div "技術協助40-1 技術協助40-1" at bounding box center [890, 352] width 99 height 44
type input "佳佳-36"
click at [1085, 564] on button "結帳" at bounding box center [1097, 568] width 62 height 35
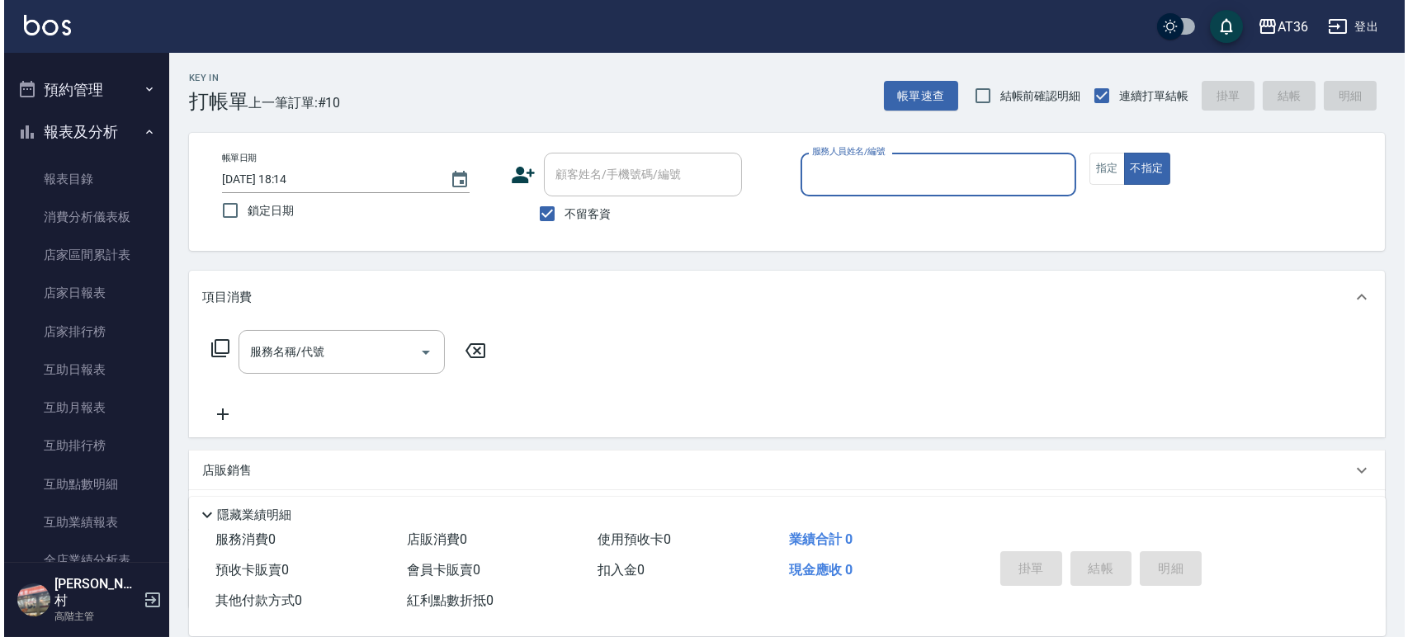
scroll to position [660, 0]
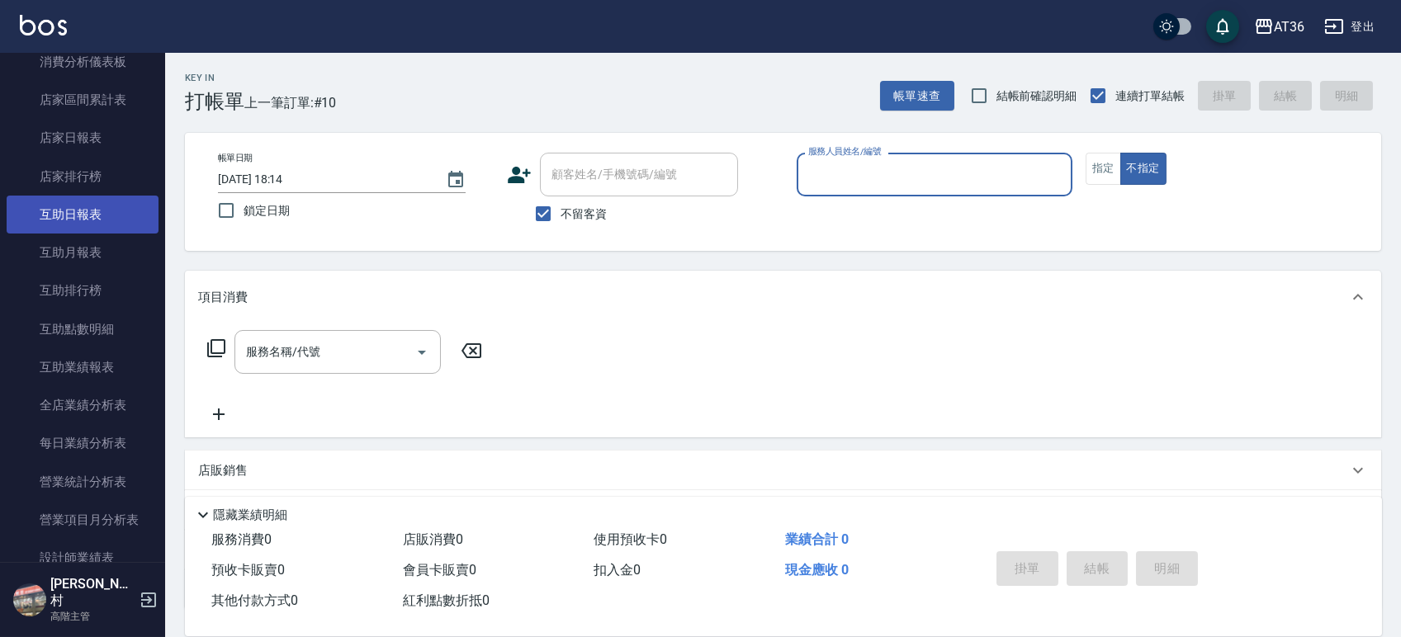
click at [76, 209] on link "互助日報表" at bounding box center [83, 215] width 152 height 38
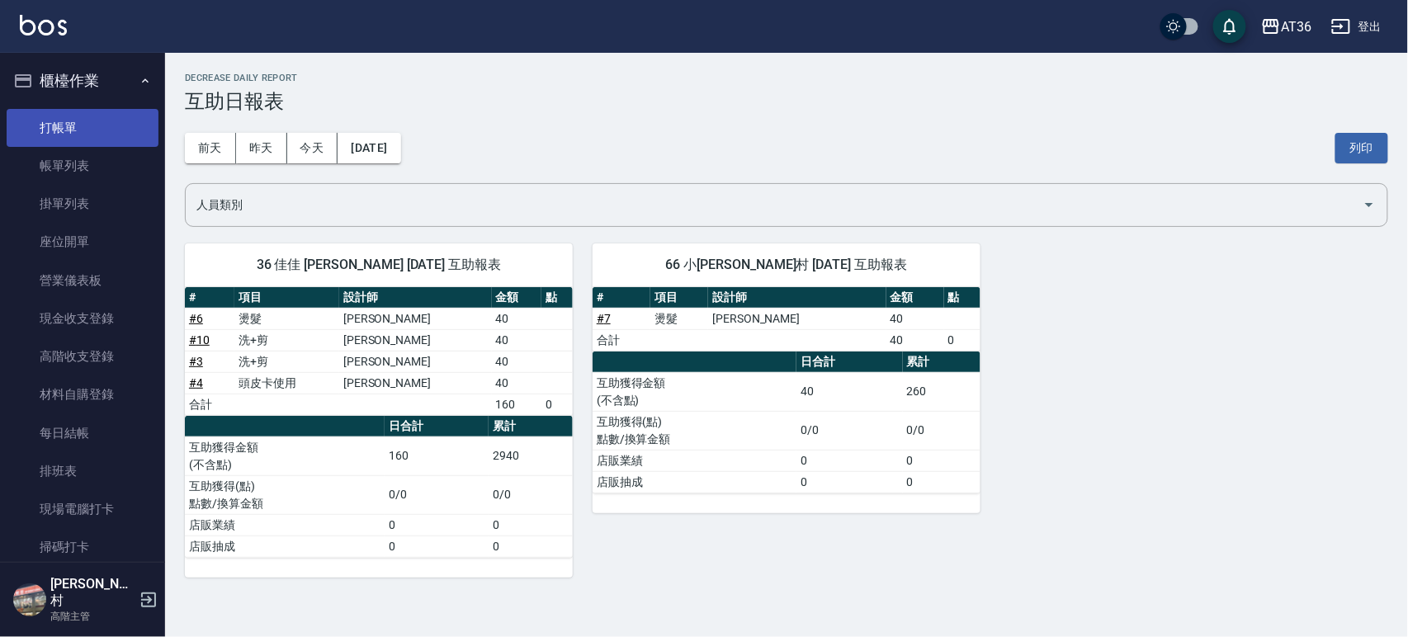
click at [75, 128] on link "打帳單" at bounding box center [83, 128] width 152 height 38
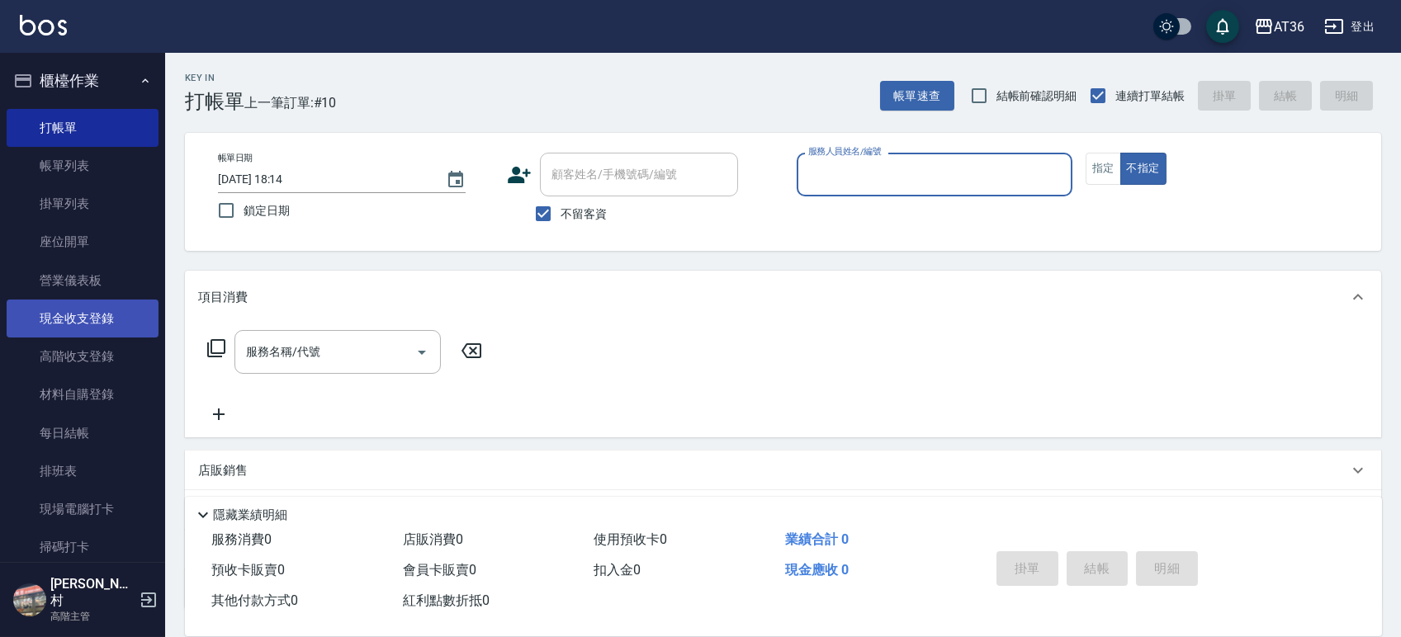
click at [70, 314] on link "現金收支登錄" at bounding box center [83, 319] width 152 height 38
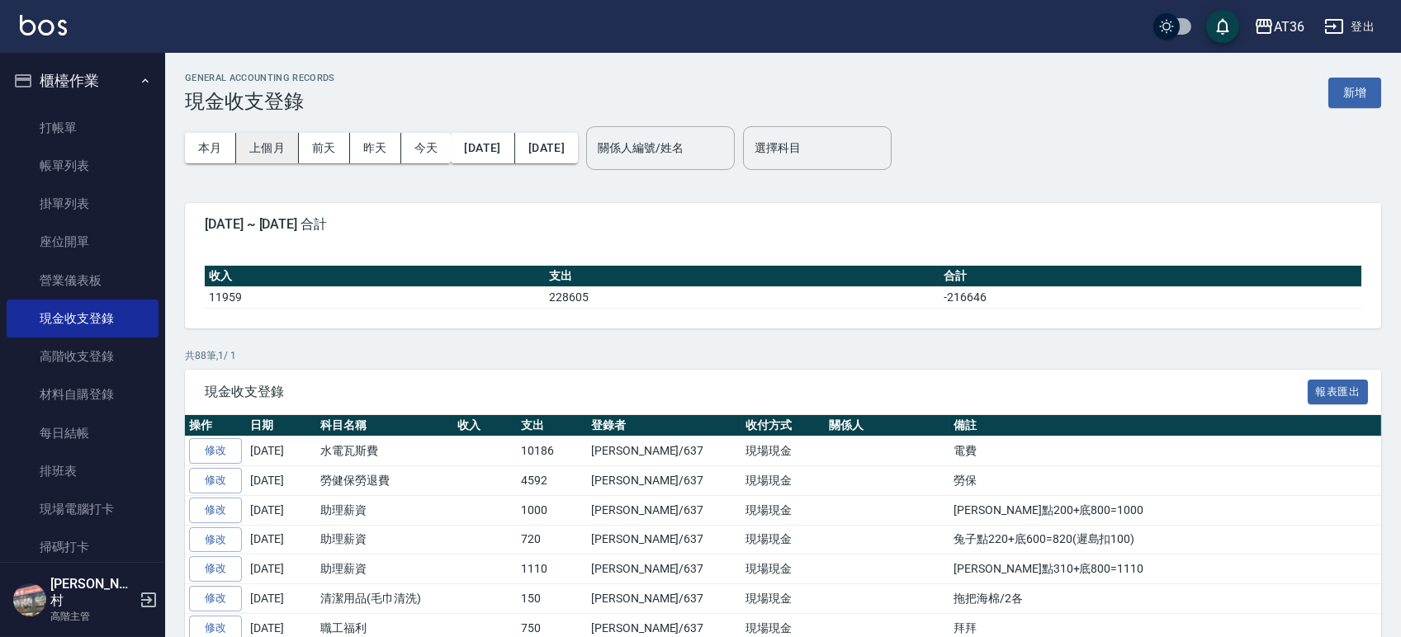
click at [272, 143] on button "上個月" at bounding box center [267, 148] width 63 height 31
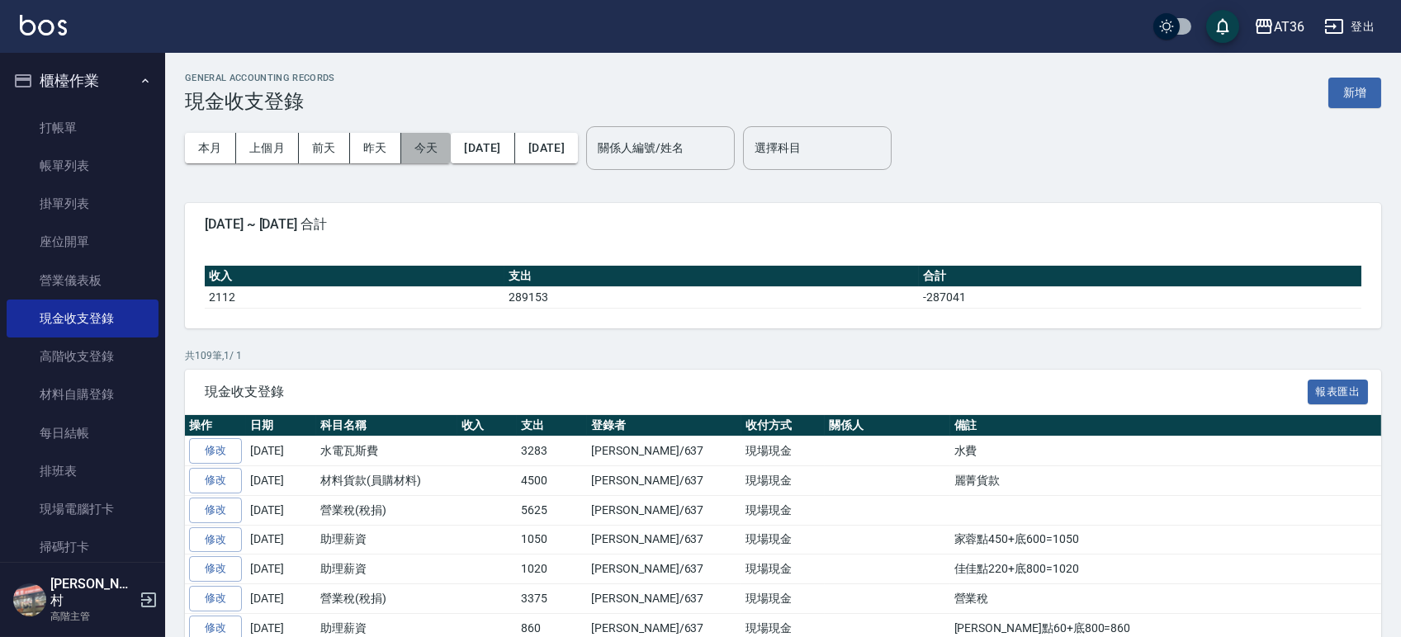
click at [421, 143] on button "今天" at bounding box center [426, 148] width 50 height 31
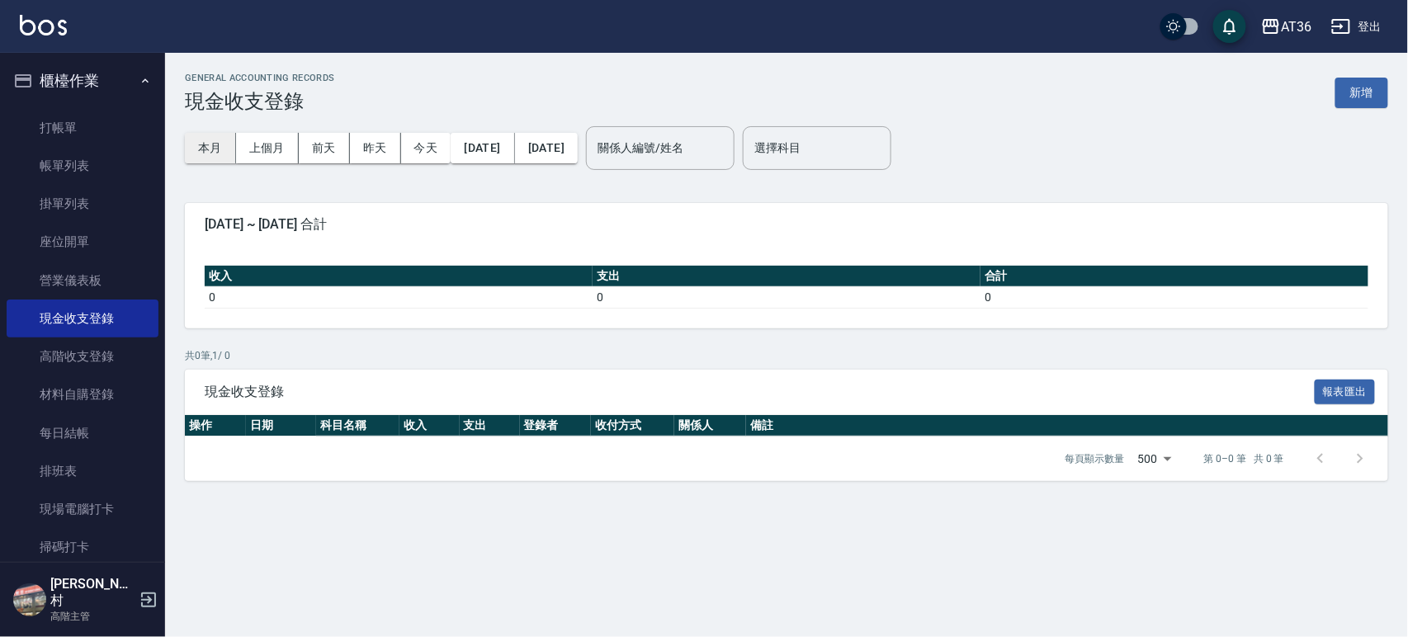
click at [215, 147] on button "本月" at bounding box center [210, 148] width 51 height 31
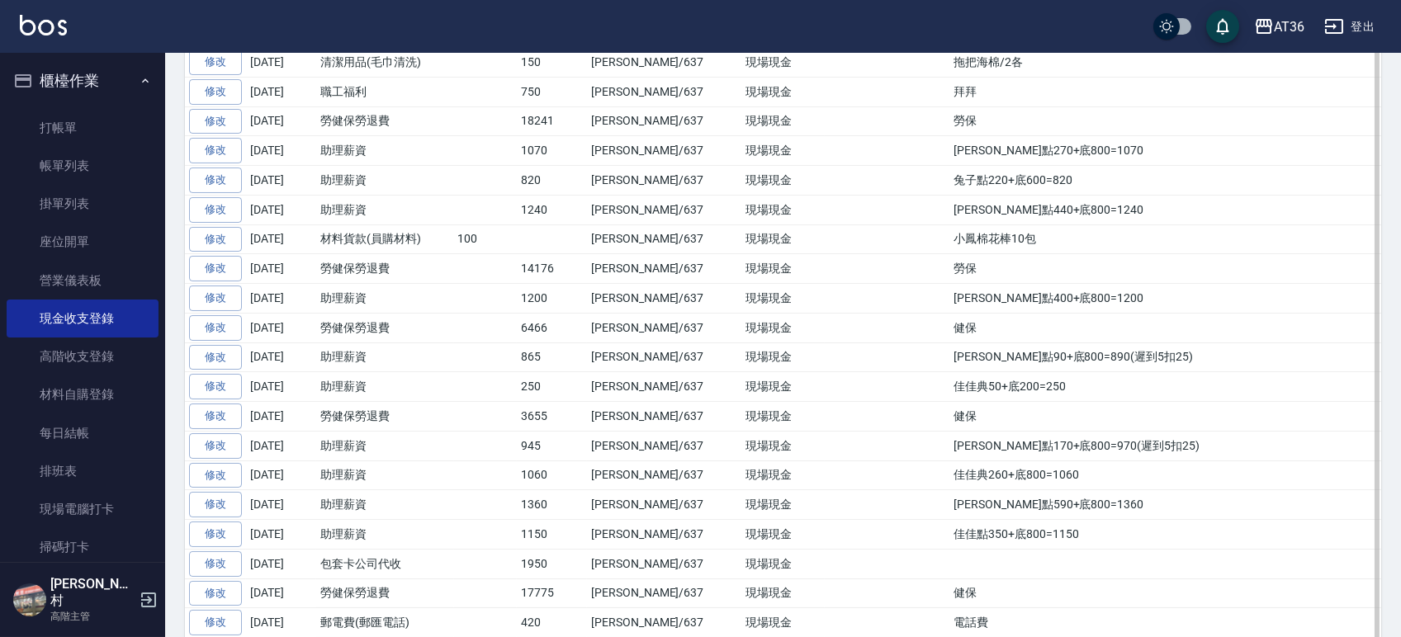
scroll to position [550, 0]
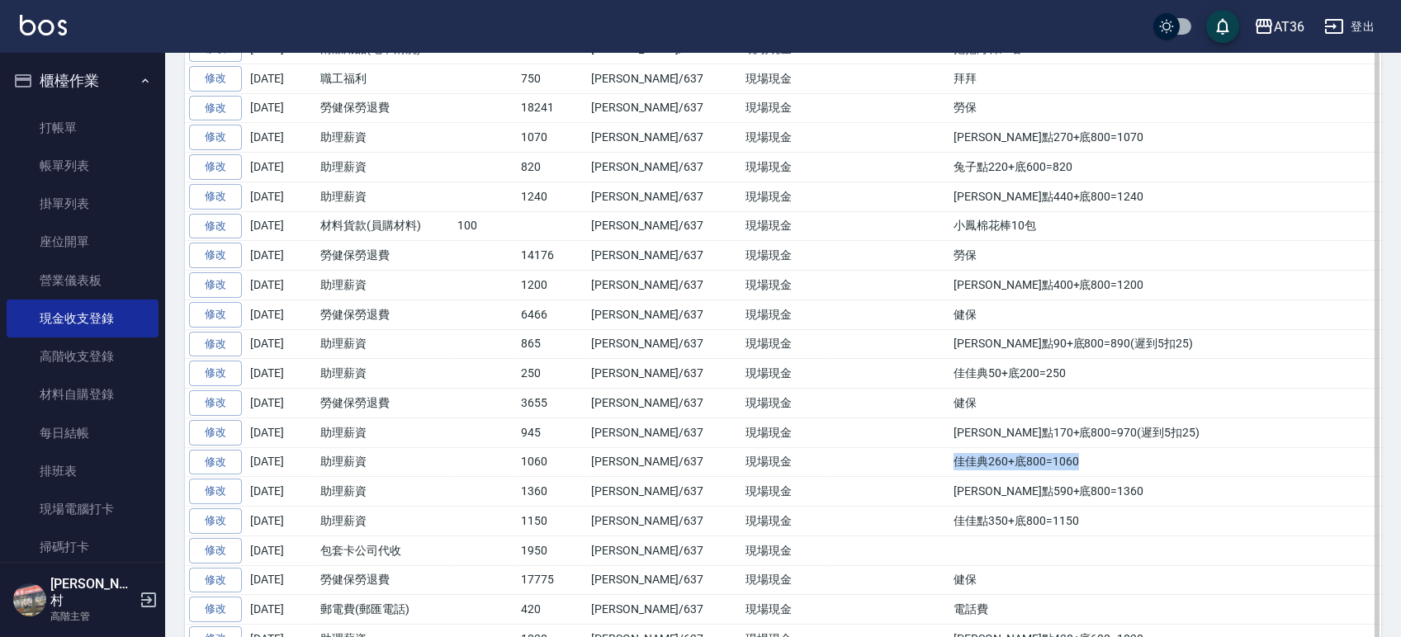
drag, startPoint x: 839, startPoint y: 466, endPoint x: 979, endPoint y: 472, distance: 140.4
click at [979, 472] on tr "修改 2025-08-20 助理薪資 1060 蘇憶琳/637 現場現金 佳佳典260+底800=1060" at bounding box center [783, 462] width 1196 height 30
copy tr "佳佳典260+底800=1060"
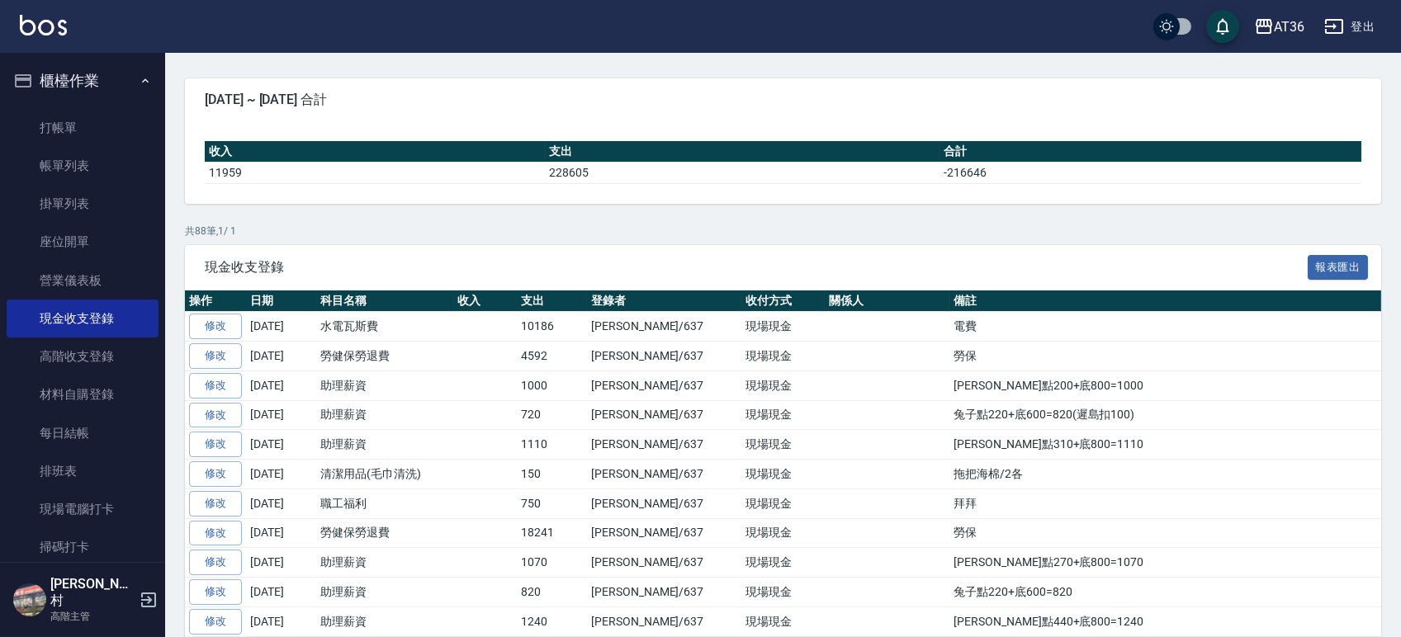
scroll to position [0, 0]
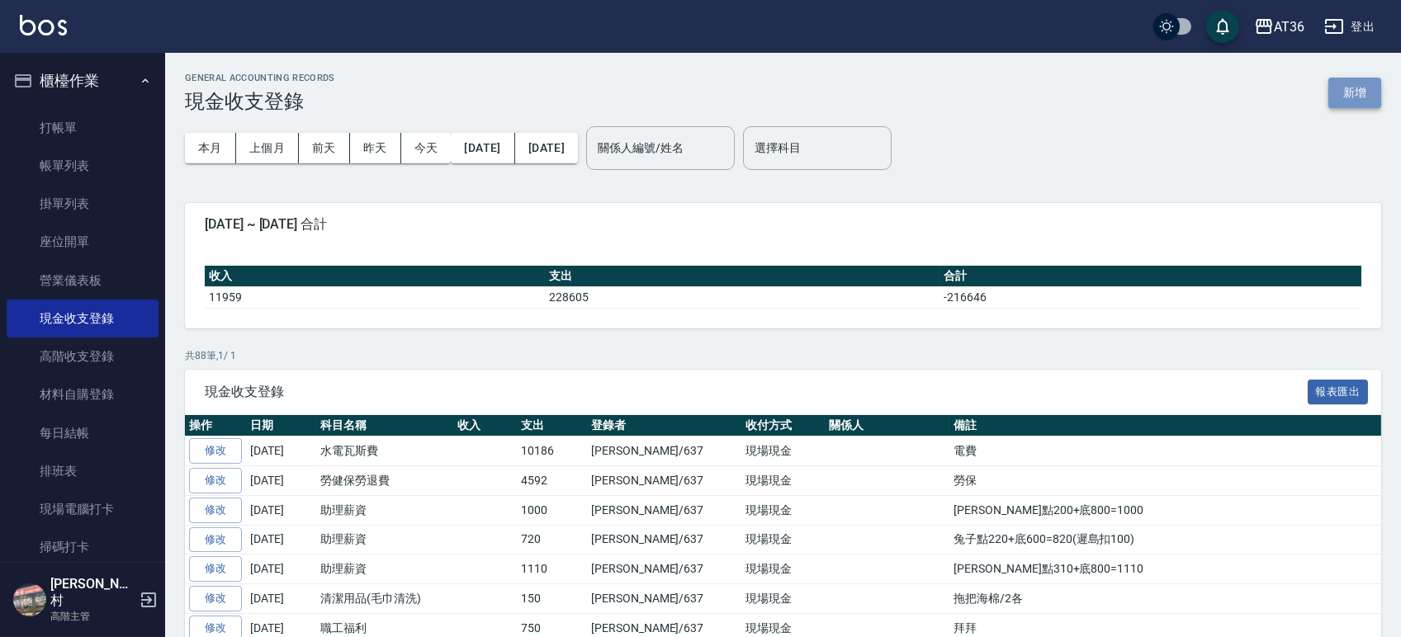
click at [1339, 92] on button "新增" at bounding box center [1354, 93] width 53 height 31
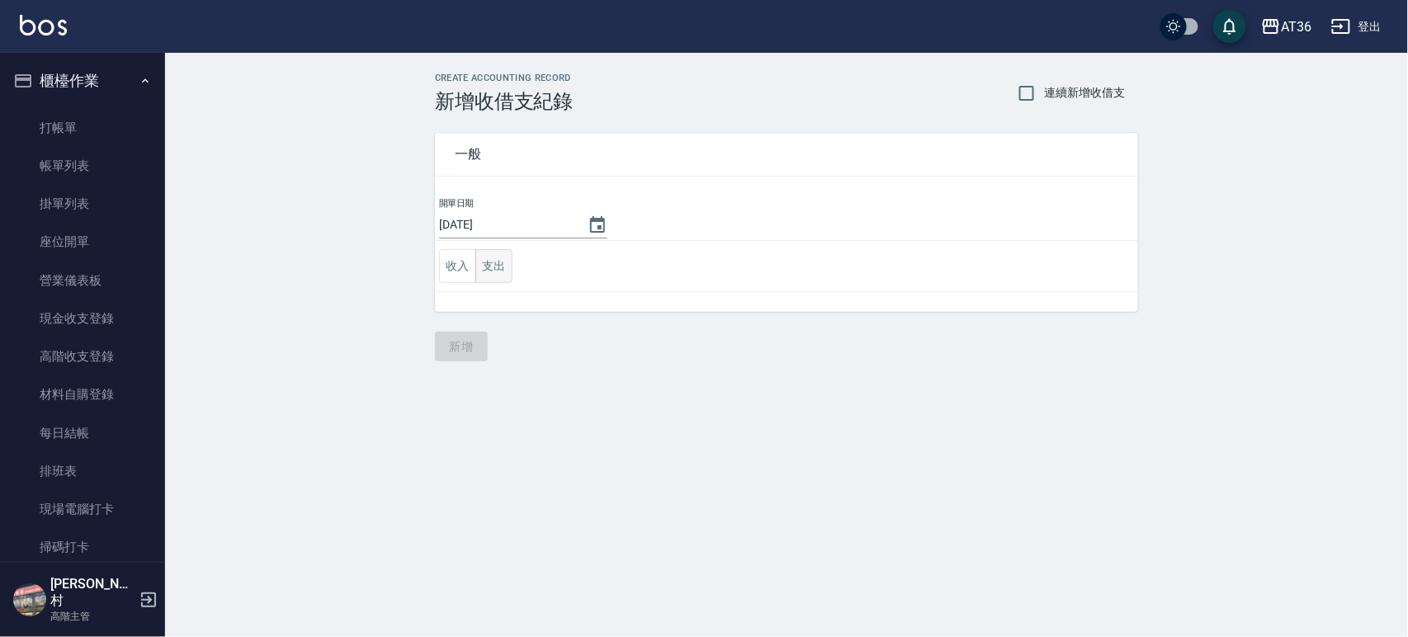
click at [499, 266] on button "支出" at bounding box center [493, 266] width 37 height 34
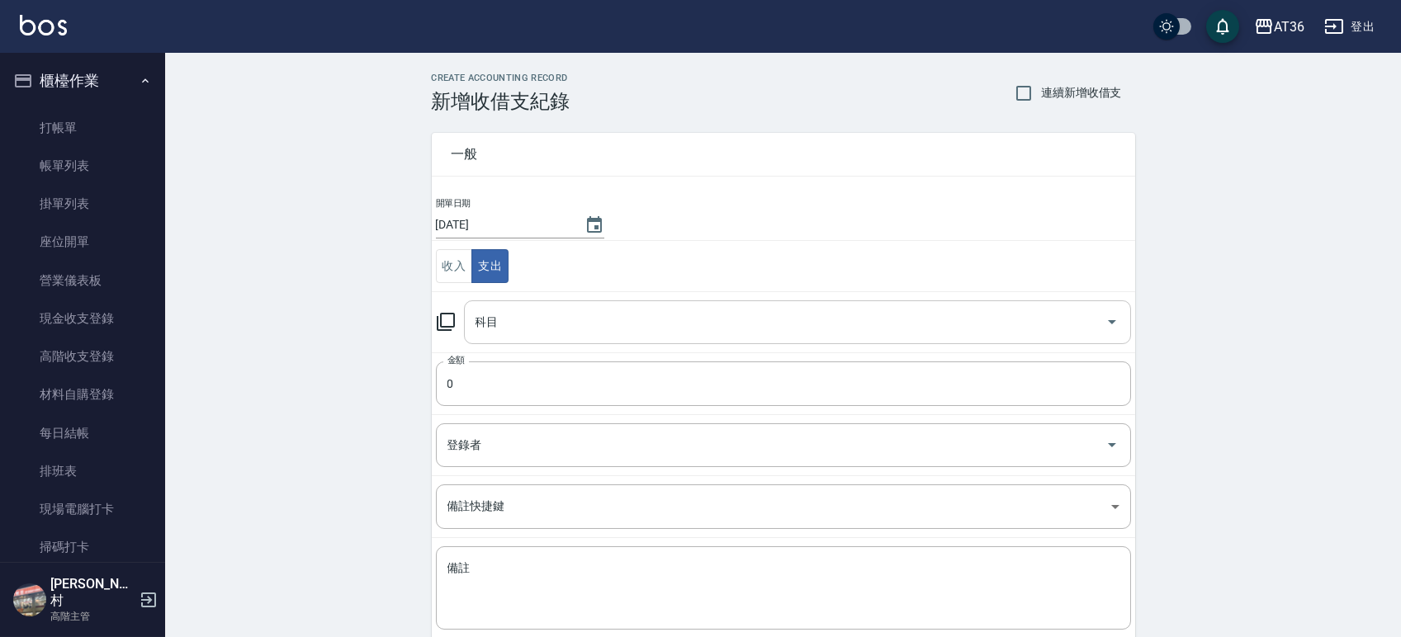
click at [550, 303] on div "科目" at bounding box center [797, 322] width 667 height 44
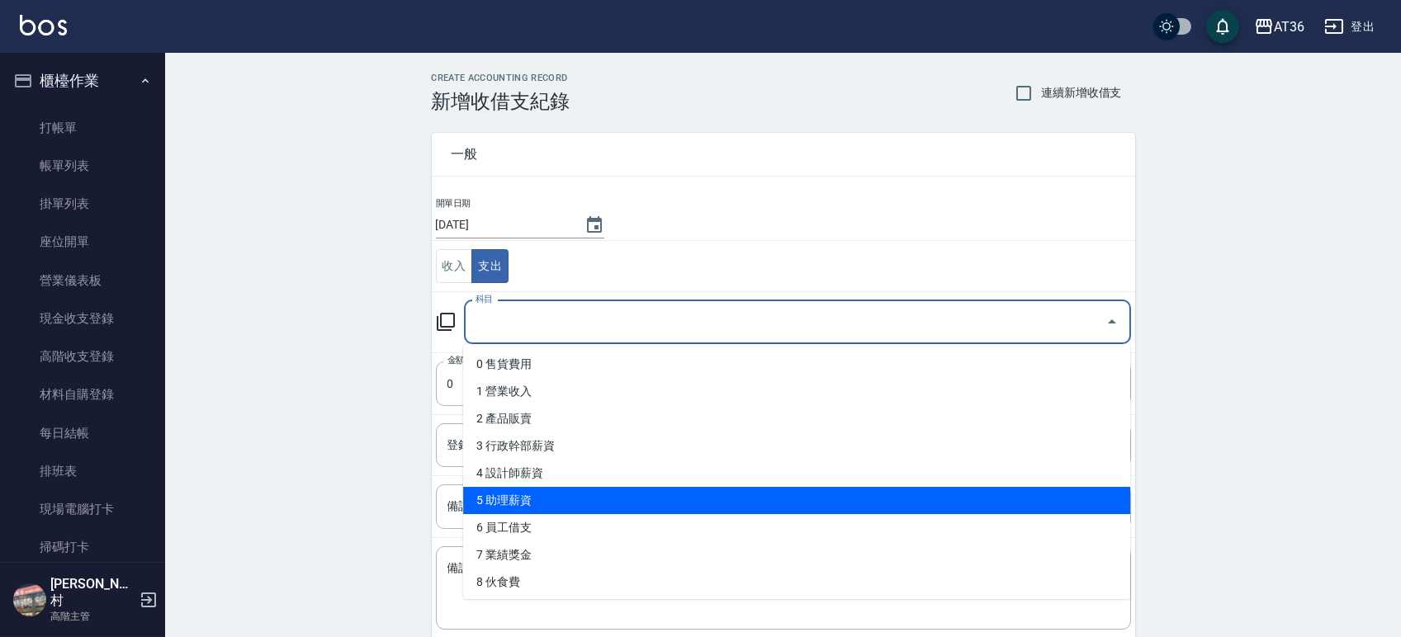
click at [517, 494] on li "5 助理薪資" at bounding box center [796, 500] width 667 height 27
type input "5 助理薪資"
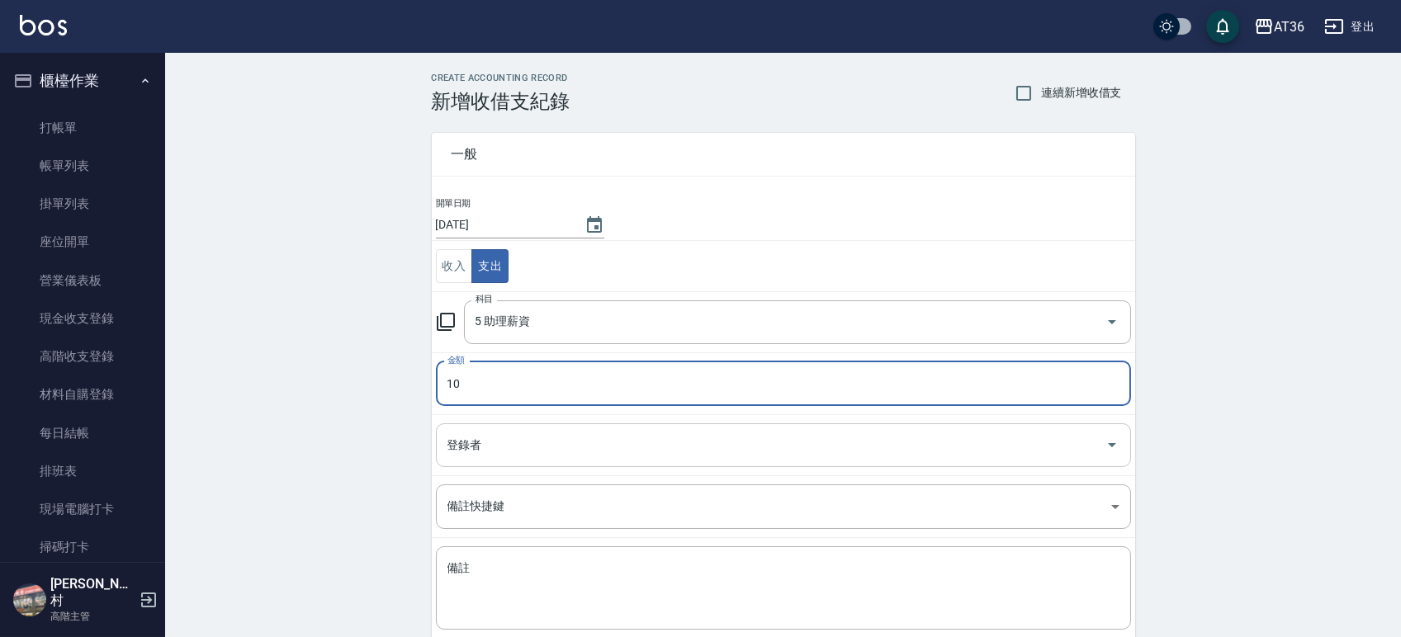
type input "10"
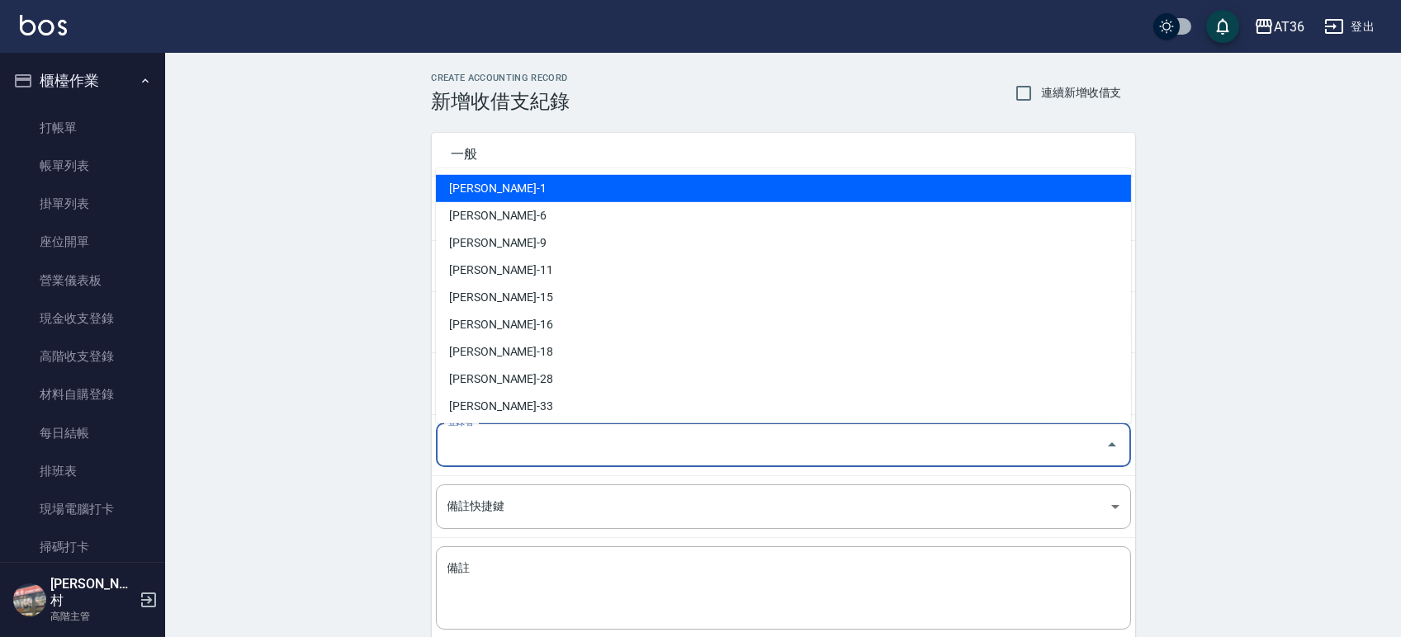
click at [493, 440] on input "登錄者" at bounding box center [770, 445] width 655 height 29
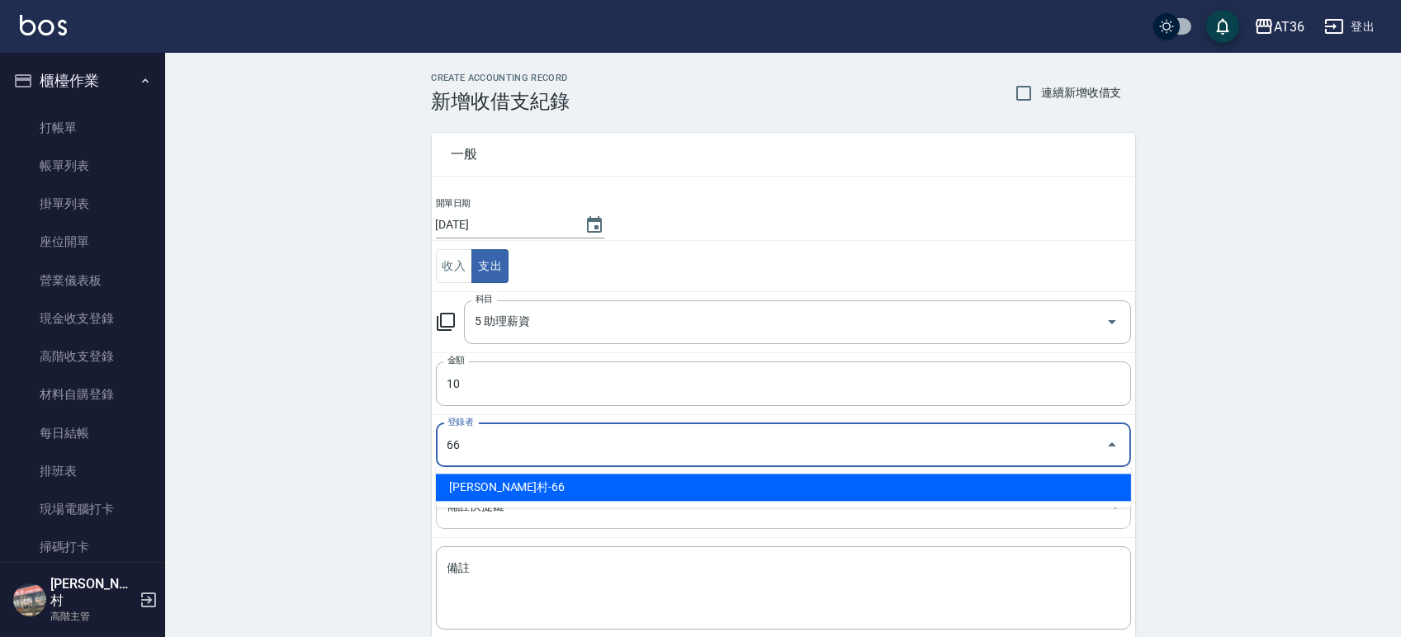
type input "唐榮村-66"
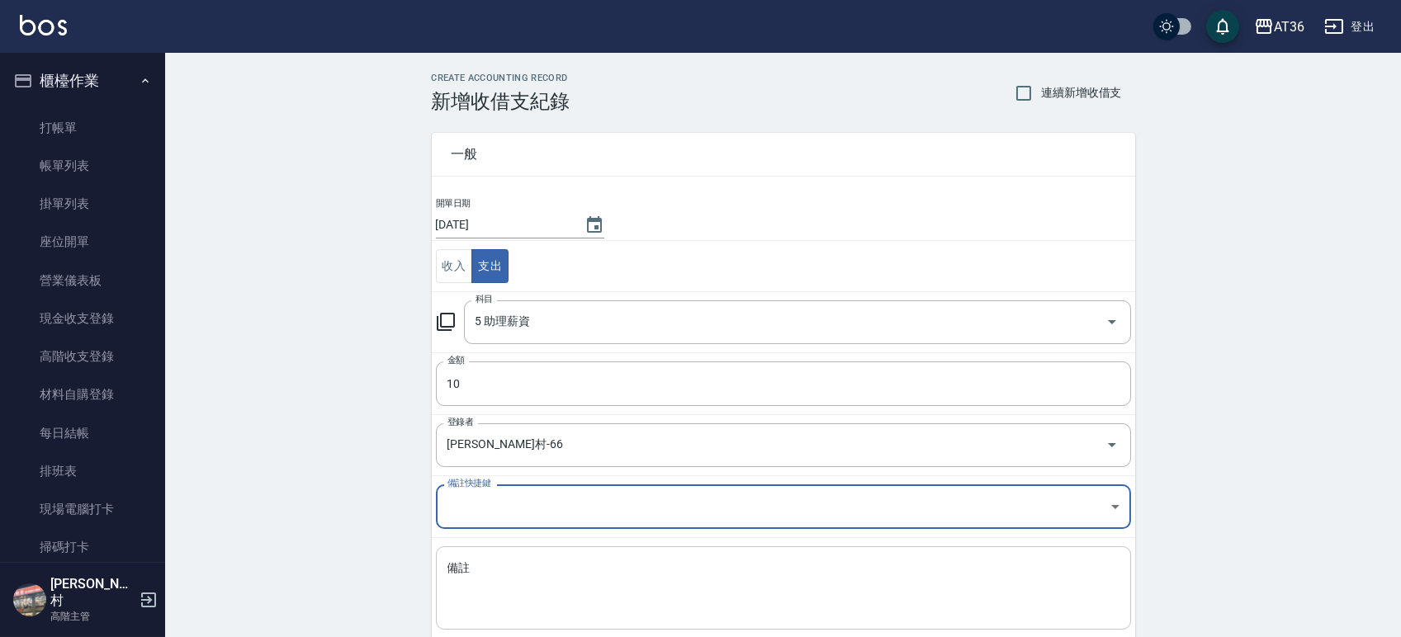
click at [502, 570] on textarea "備註" at bounding box center [783, 588] width 672 height 56
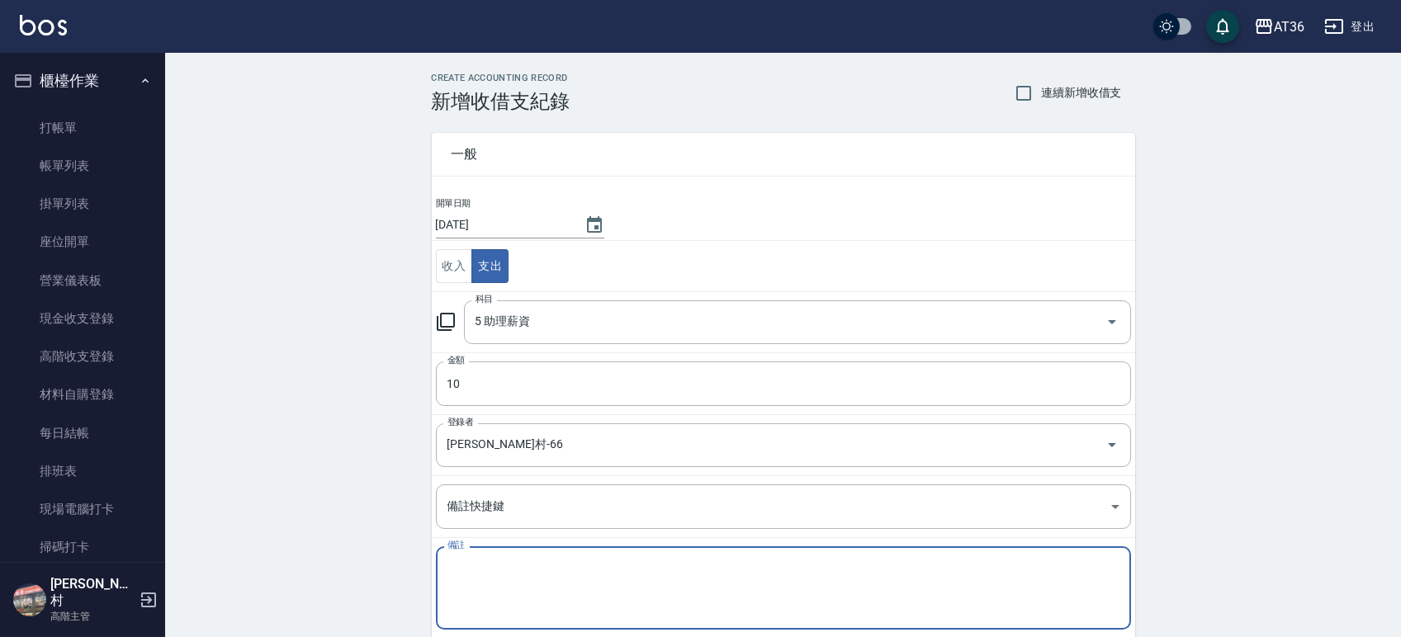
paste textarea "佳佳典260+底800=1060"
drag, startPoint x: 494, startPoint y: 565, endPoint x: 565, endPoint y: 533, distance: 78.4
click at [494, 564] on textarea "佳佳典260+底800=1060" at bounding box center [783, 588] width 672 height 56
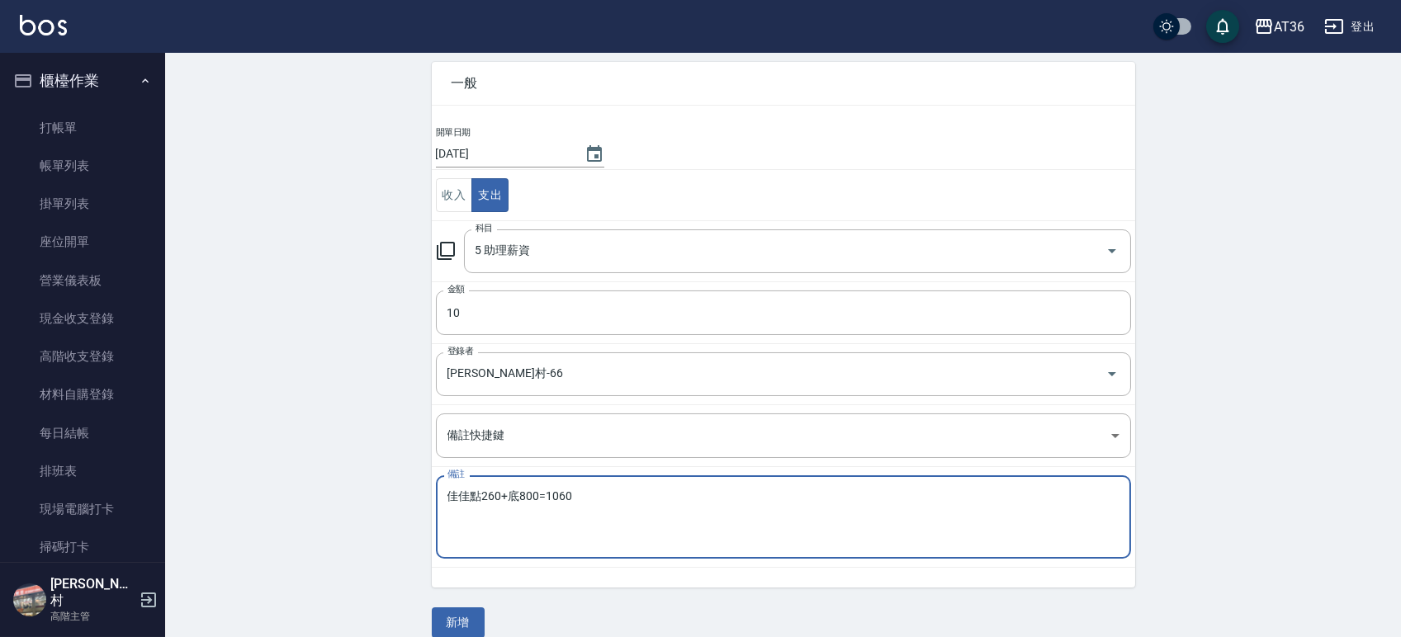
scroll to position [91, 0]
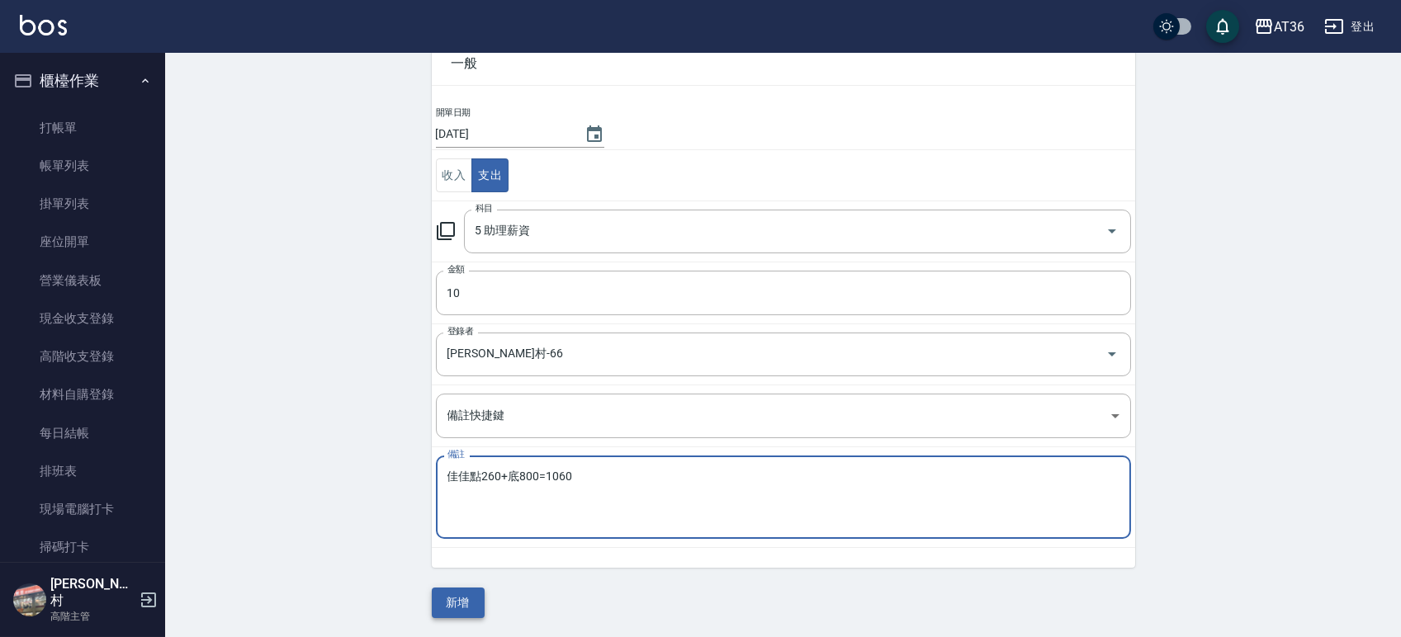
type textarea "佳佳點260+底800=1060"
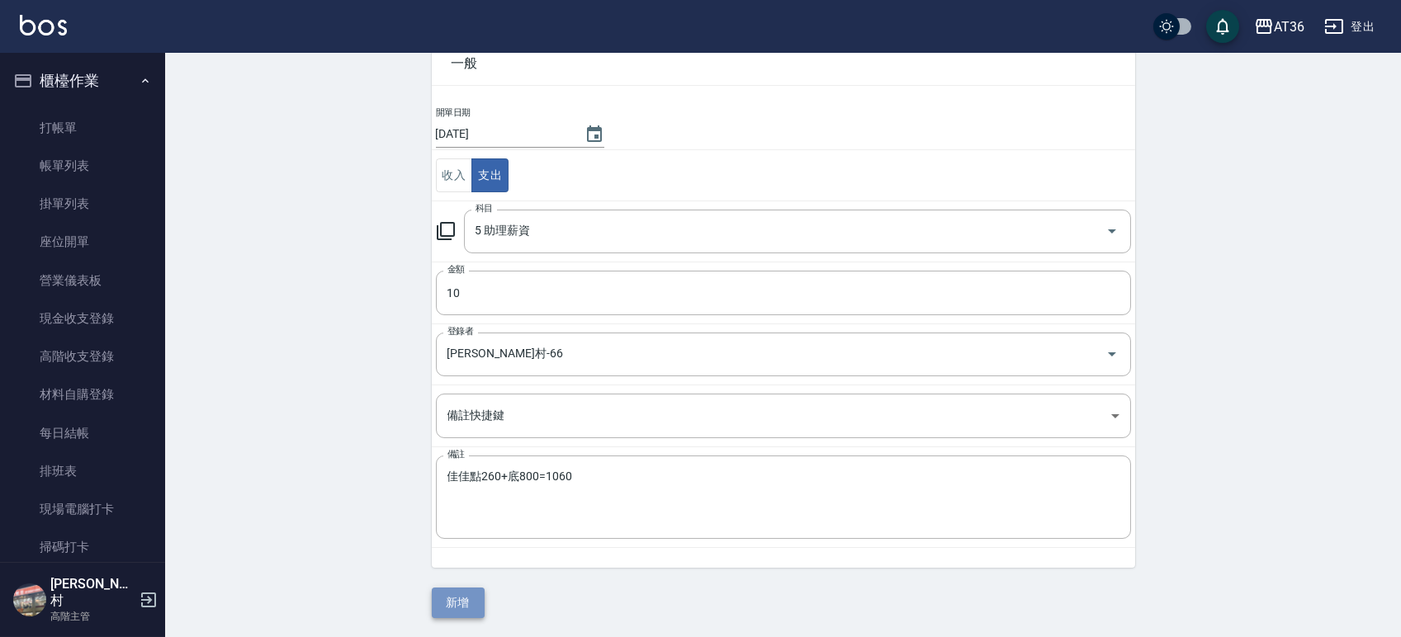
click at [462, 593] on button "新增" at bounding box center [458, 603] width 53 height 31
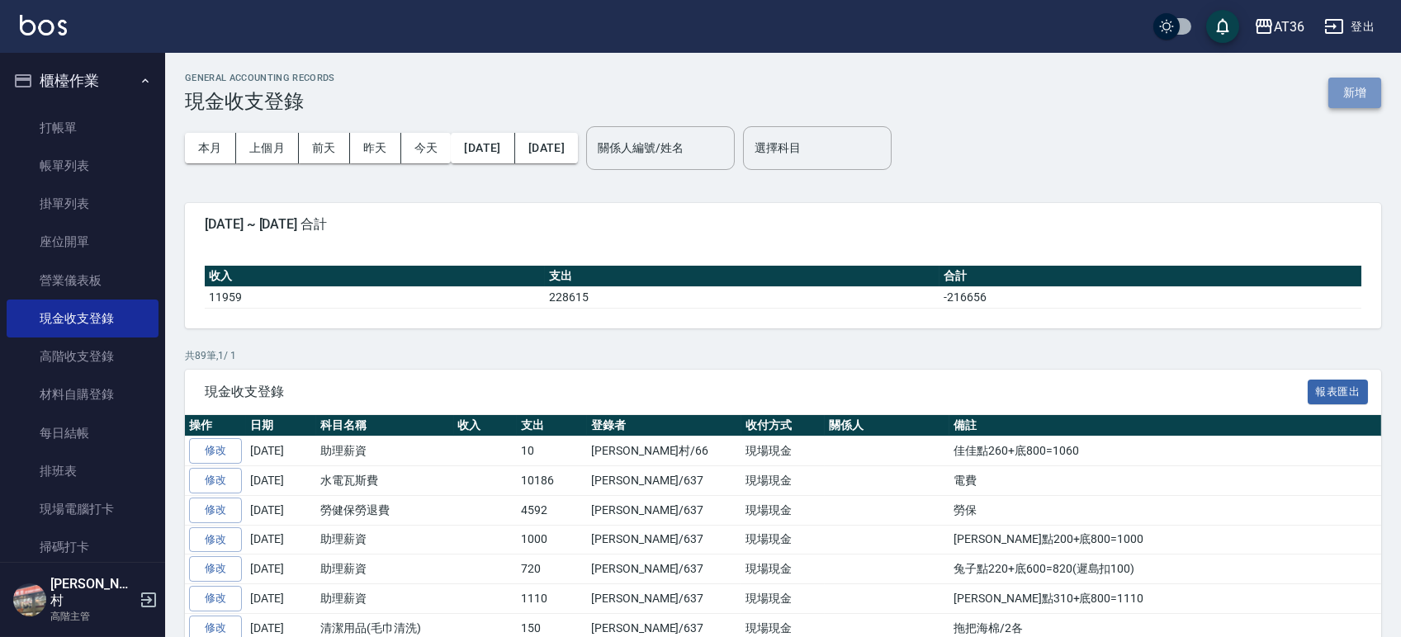
click at [1354, 87] on button "新增" at bounding box center [1354, 93] width 53 height 31
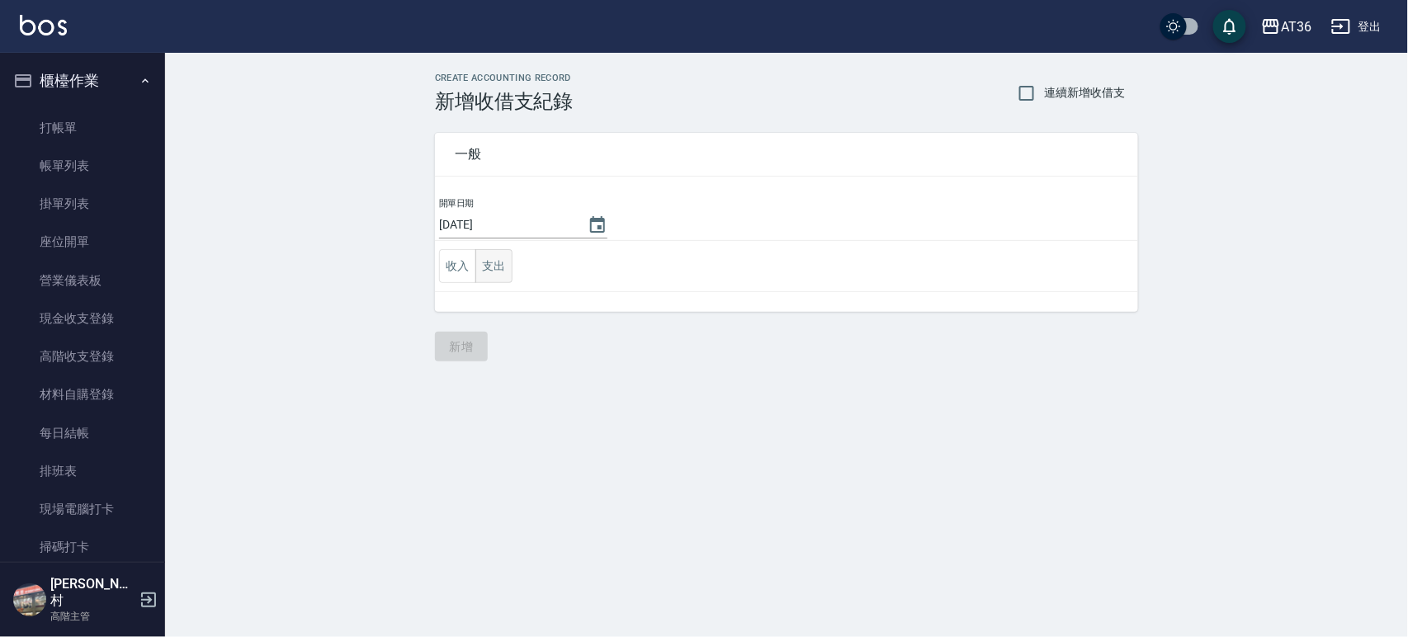
click at [497, 266] on button "支出" at bounding box center [493, 266] width 37 height 34
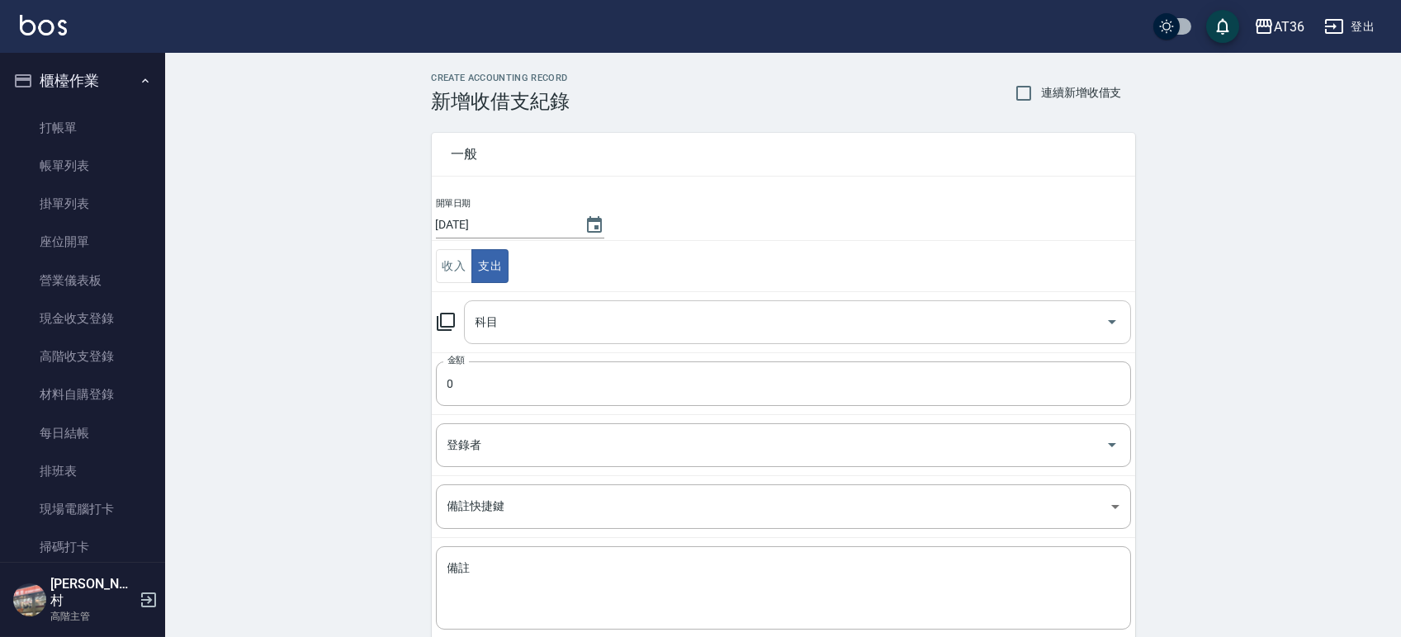
click at [569, 317] on input "科目" at bounding box center [784, 322] width 627 height 29
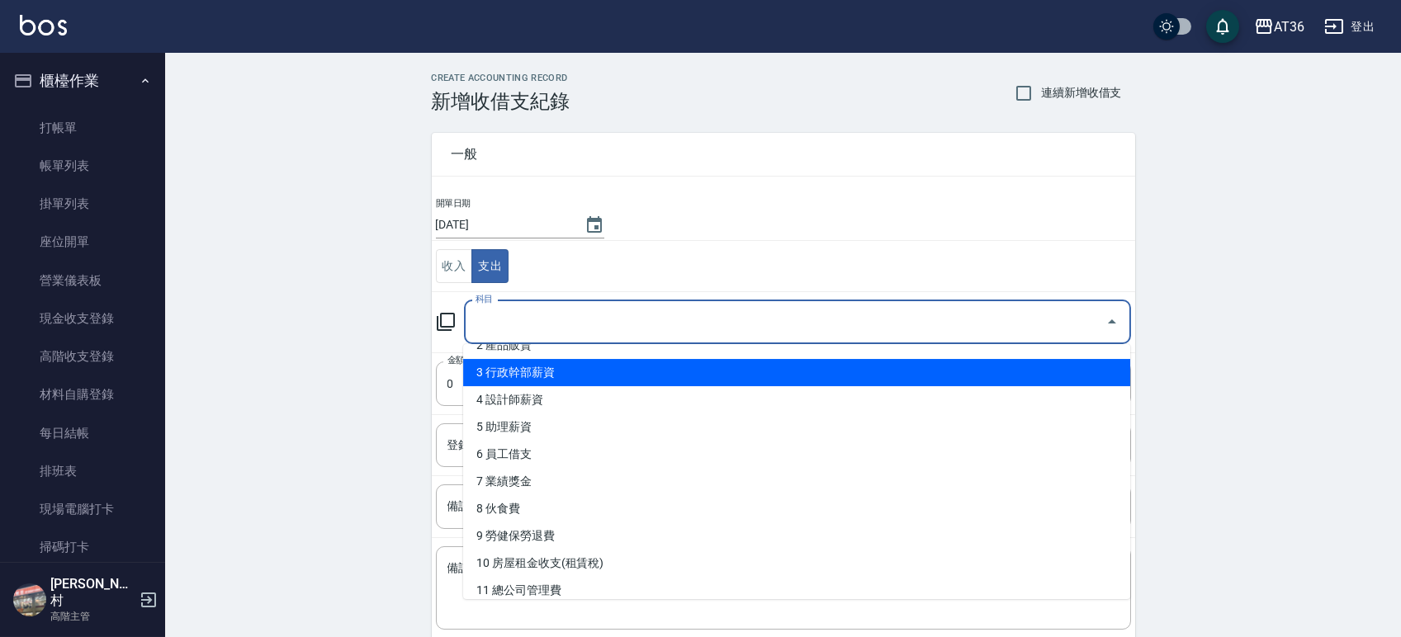
scroll to position [330, 0]
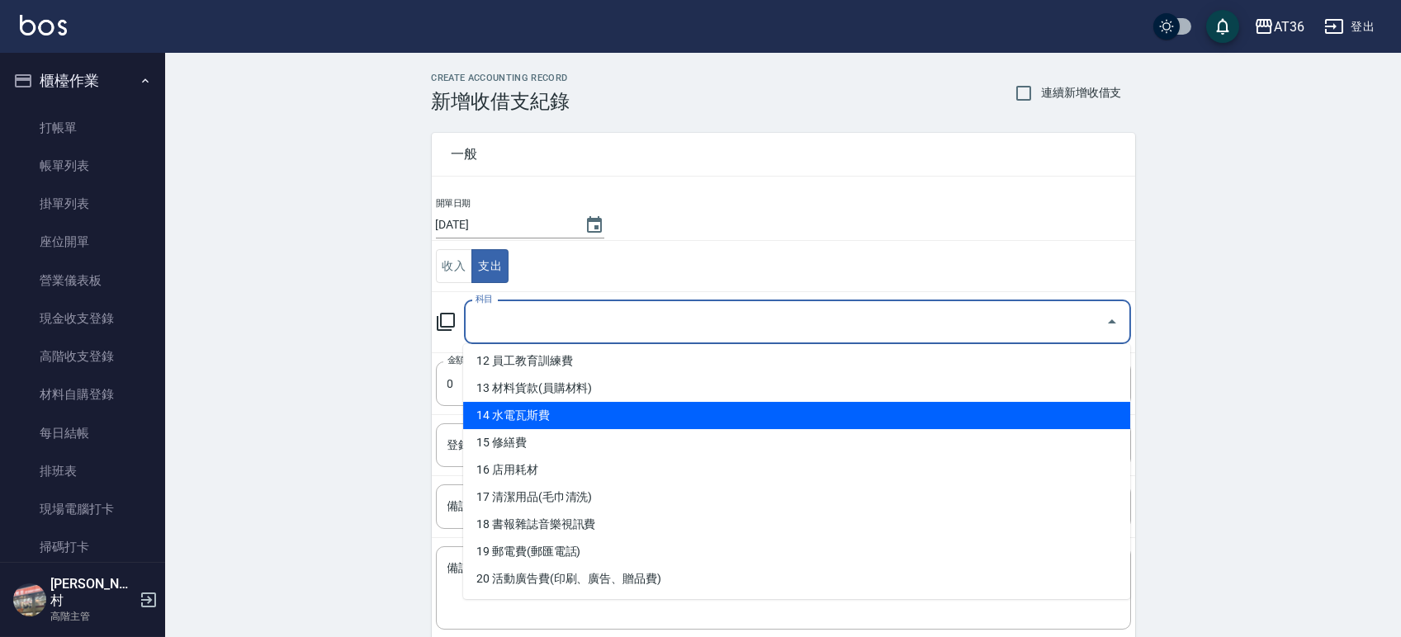
click at [572, 411] on li "14 水電瓦斯費" at bounding box center [796, 415] width 667 height 27
type input "14 水電瓦斯費"
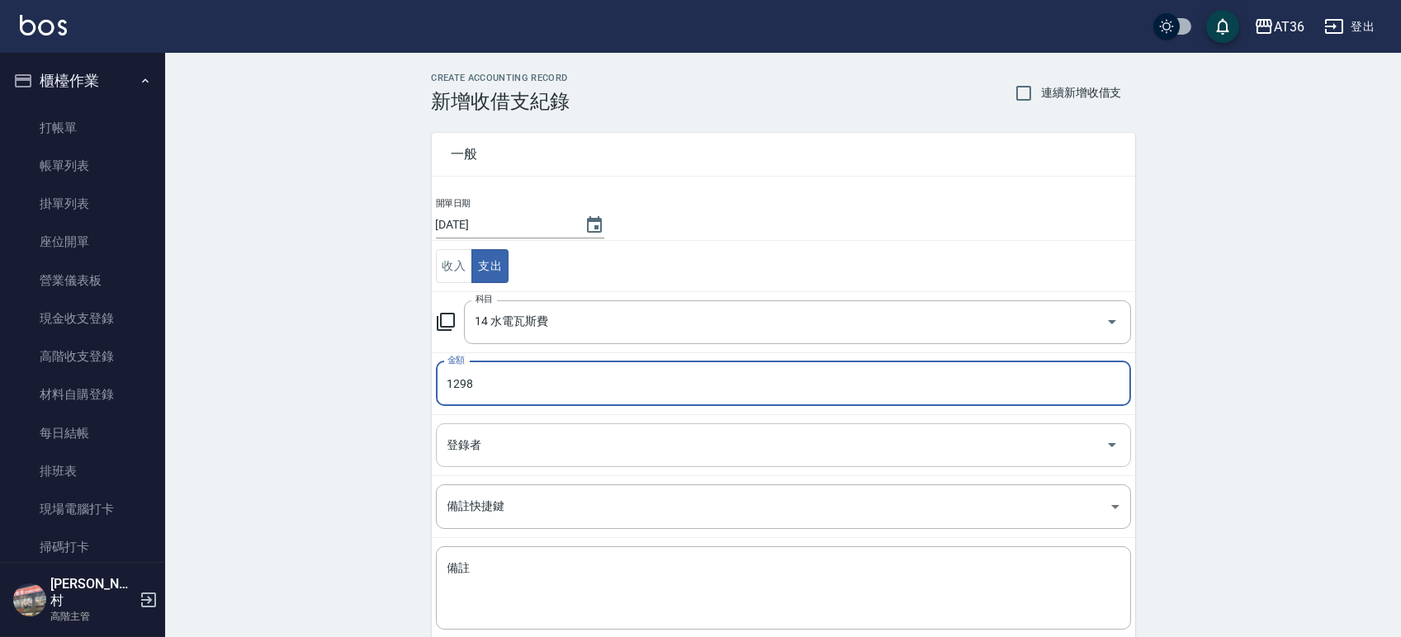
type input "1298"
click at [532, 449] on input "登錄者" at bounding box center [770, 445] width 655 height 29
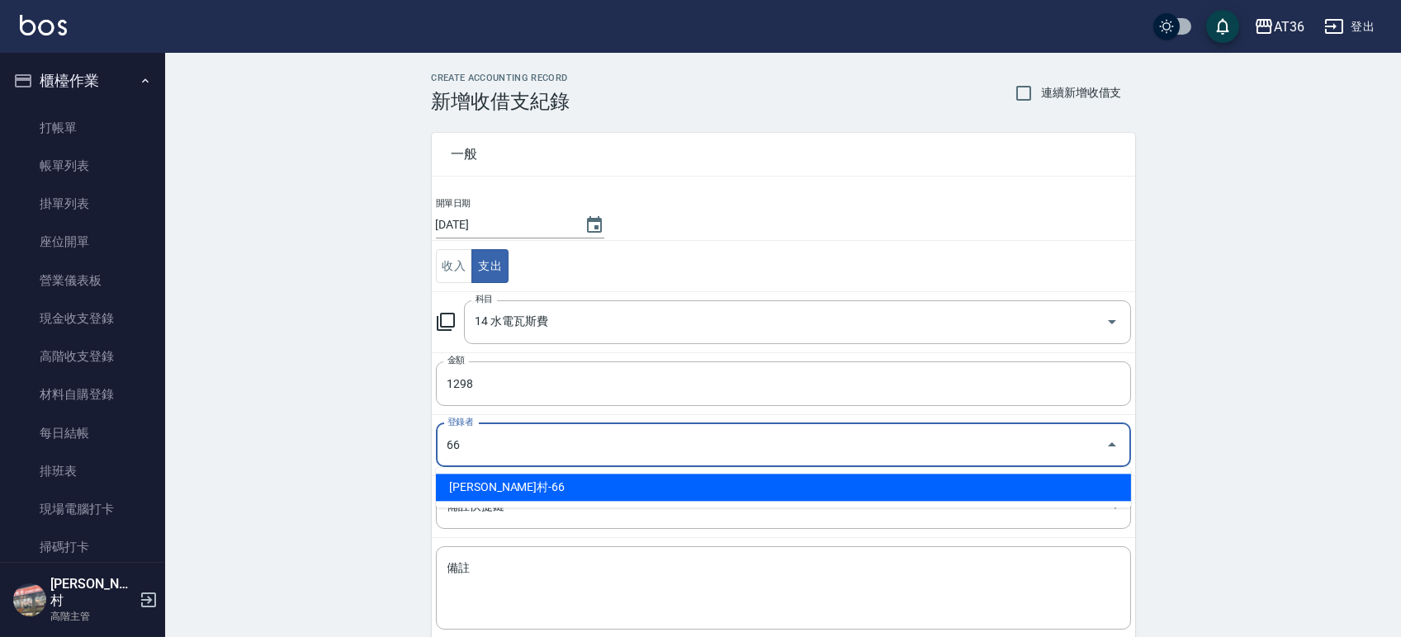
type input "唐榮村-66"
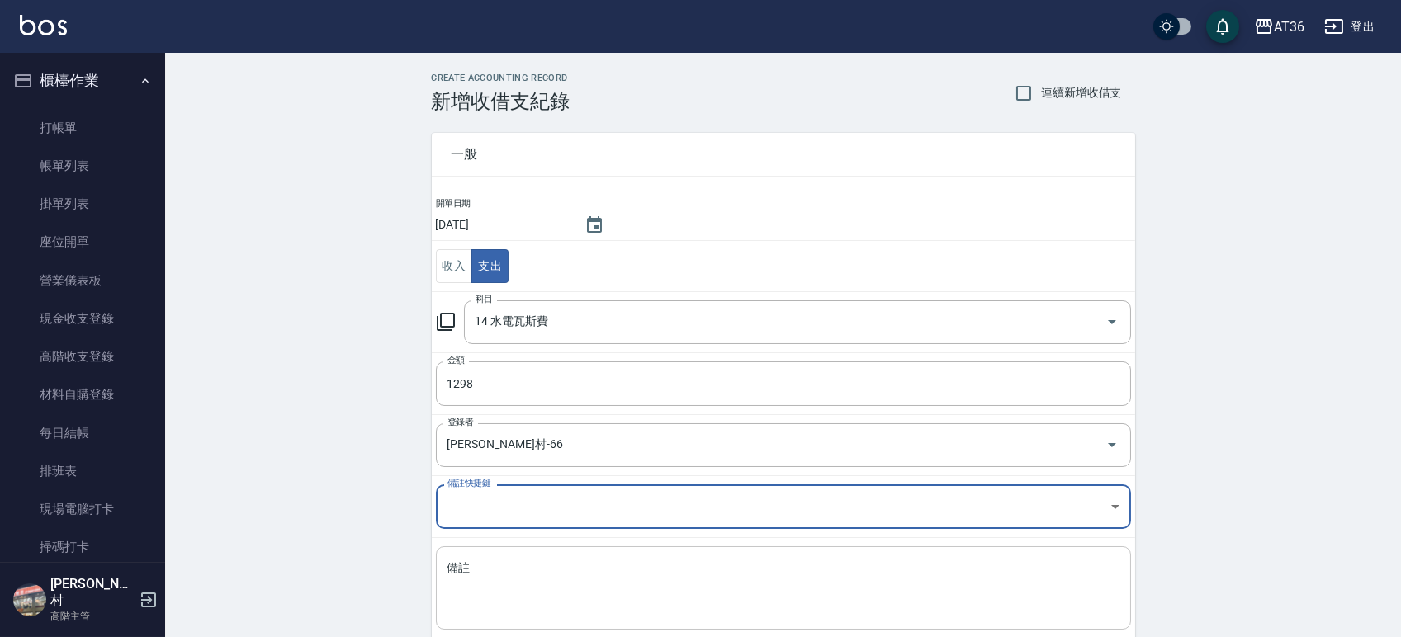
click at [491, 594] on textarea "備註" at bounding box center [783, 588] width 672 height 56
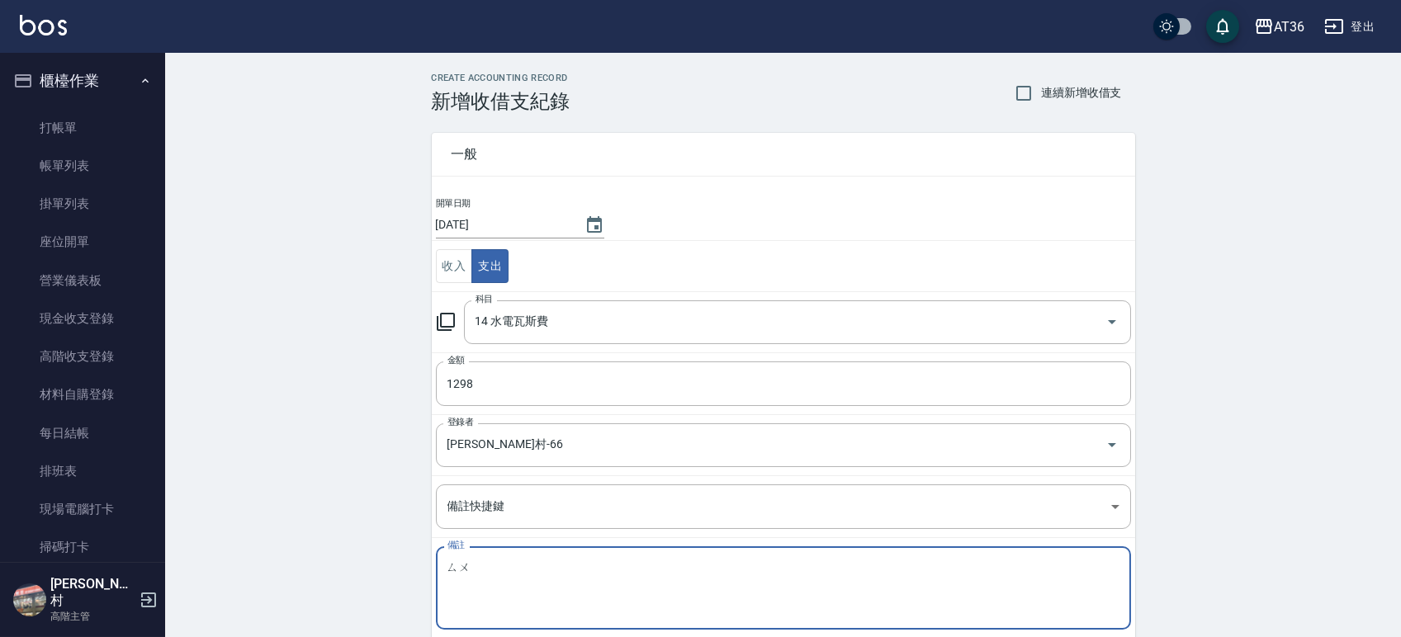
type textarea "ㄙ"
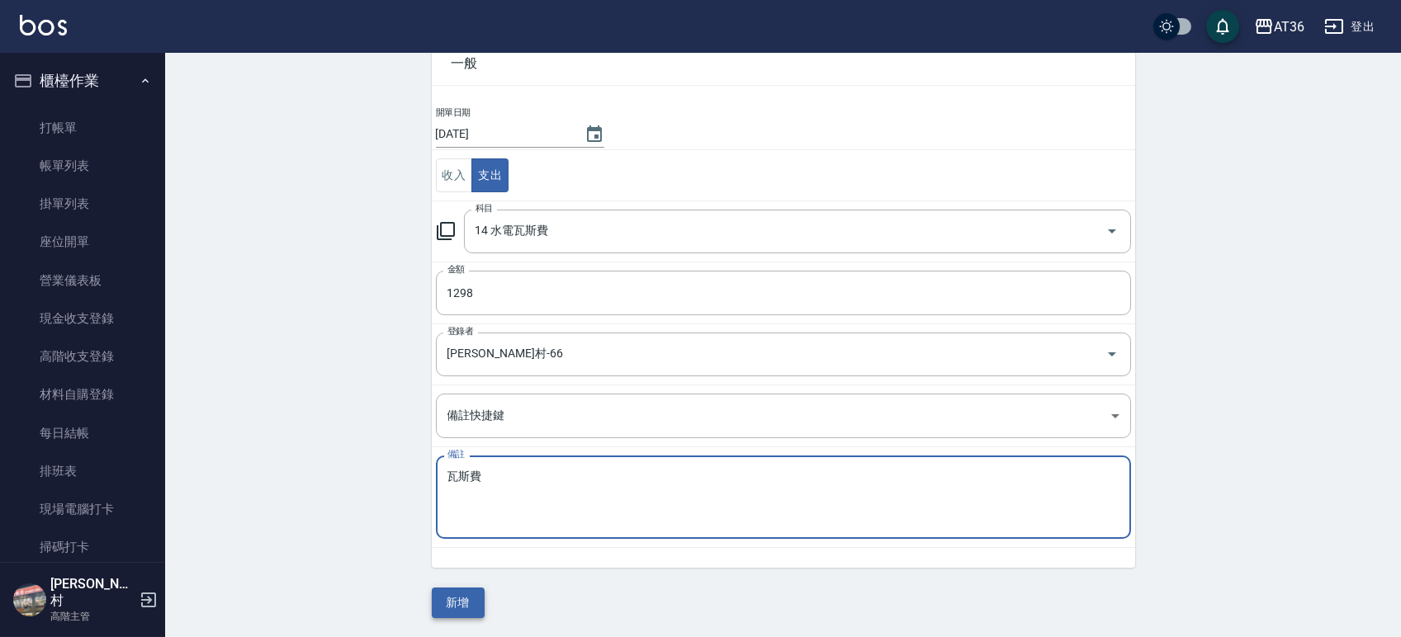
type textarea "瓦斯費"
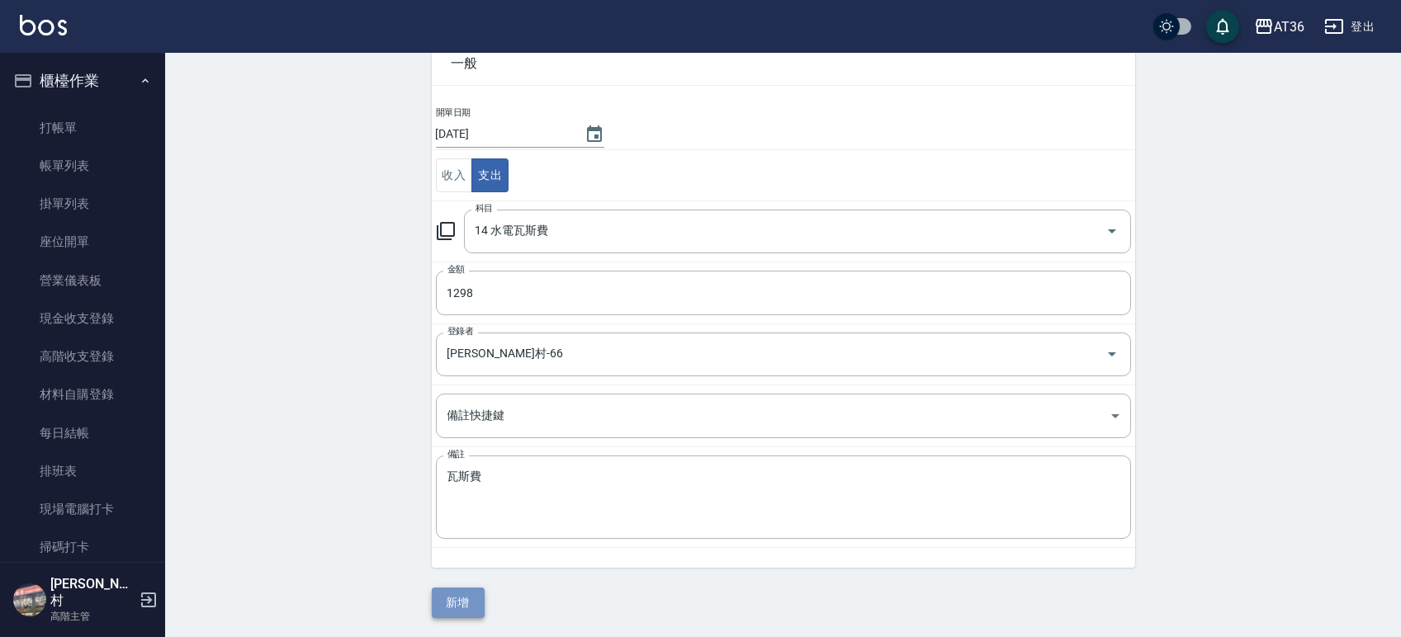
click at [456, 594] on button "新增" at bounding box center [458, 603] width 53 height 31
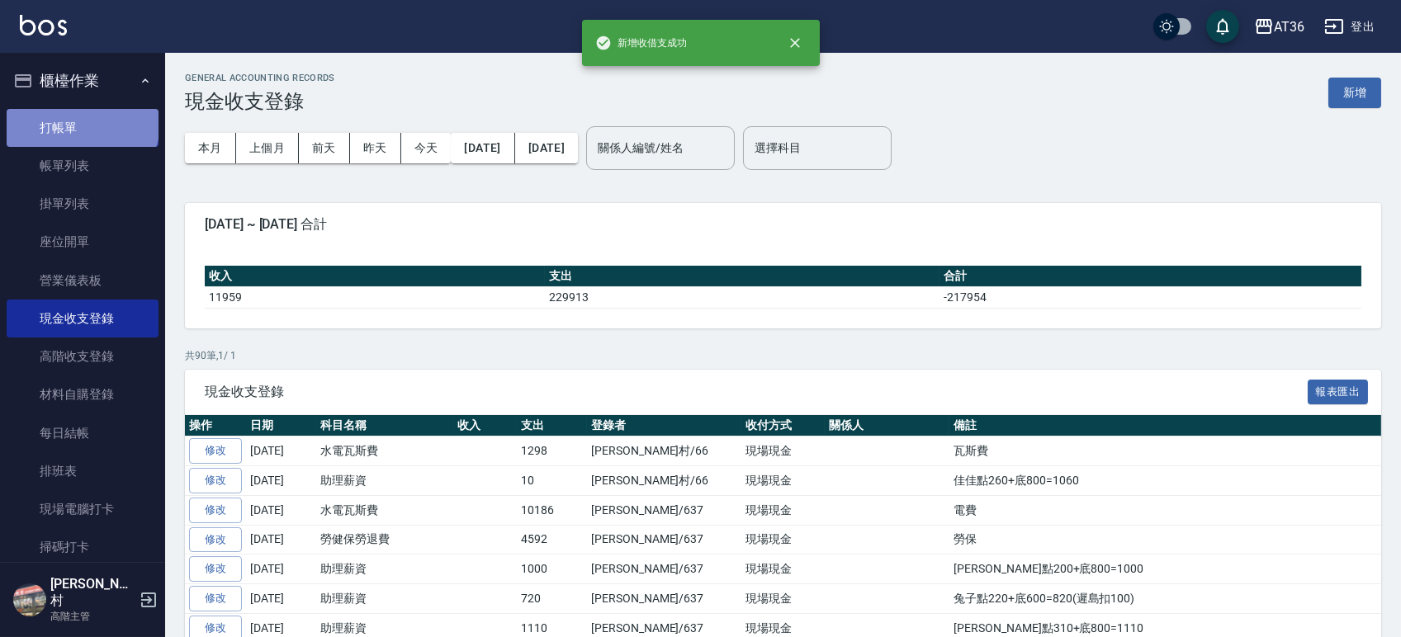
click at [81, 121] on link "打帳單" at bounding box center [83, 128] width 152 height 38
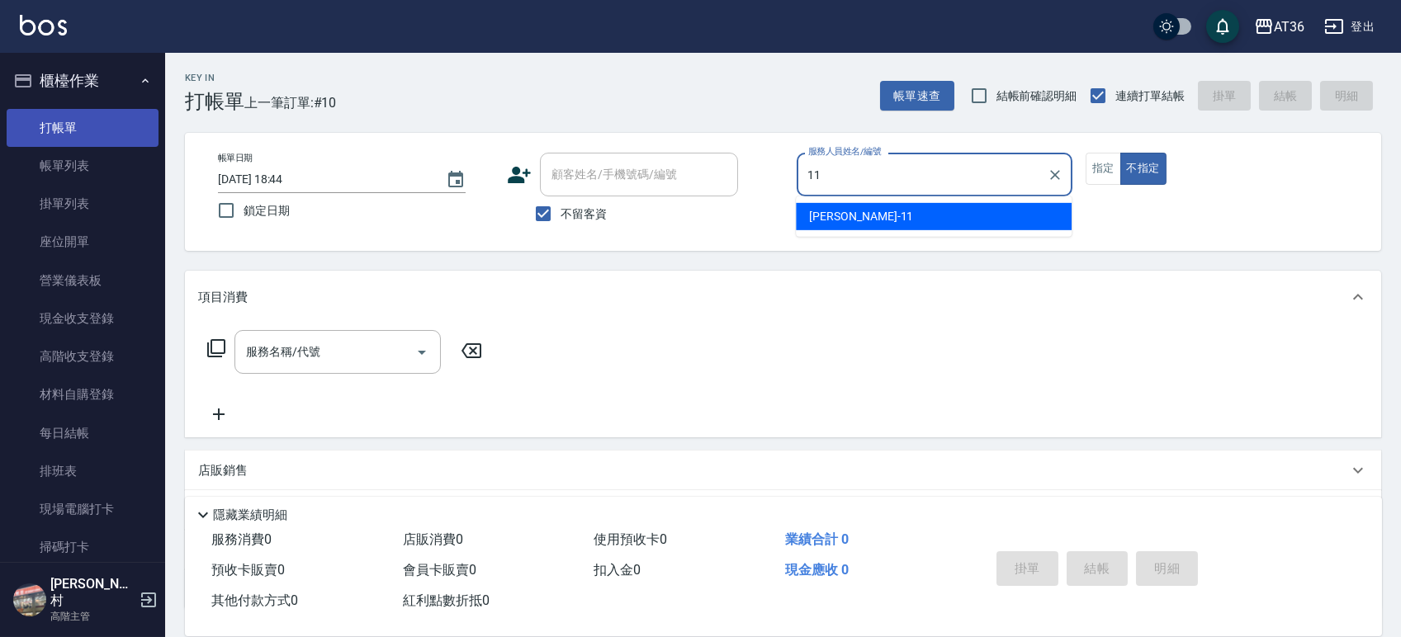
type input "11"
type button "false"
type input "珮茹-11"
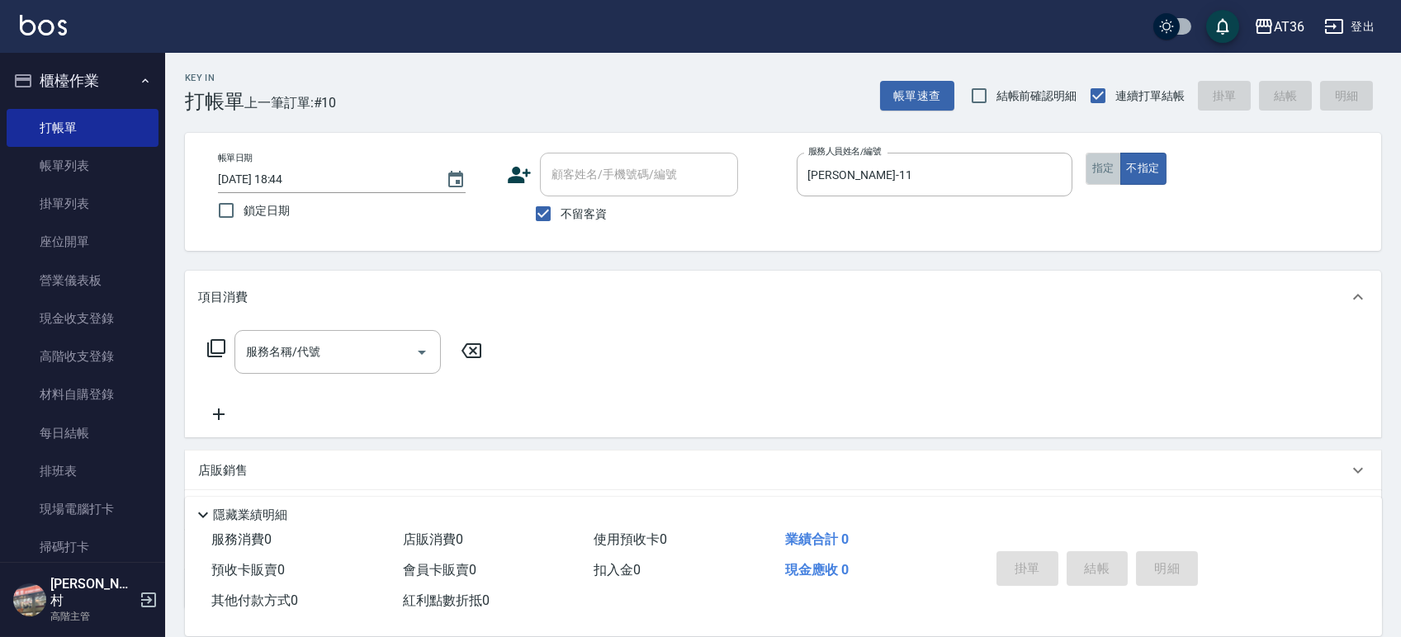
click at [1106, 171] on button "指定" at bounding box center [1102, 169] width 35 height 32
type button "true"
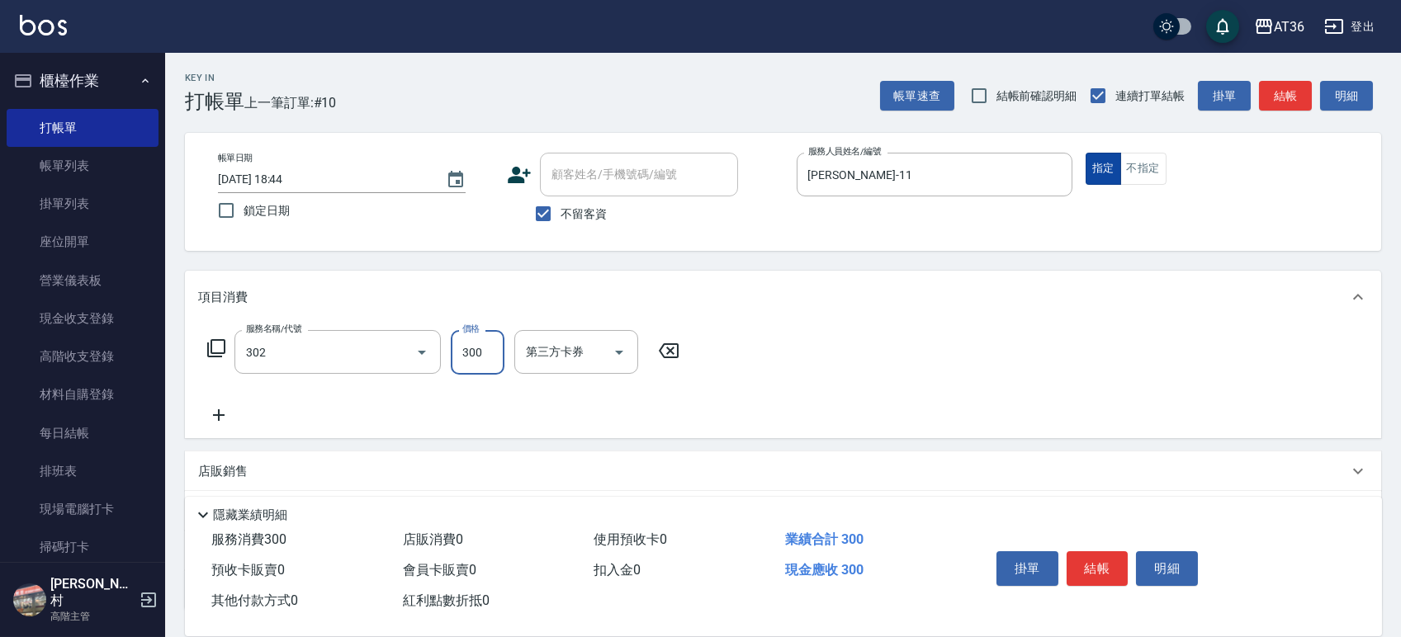
type input "造型剪髮(302)"
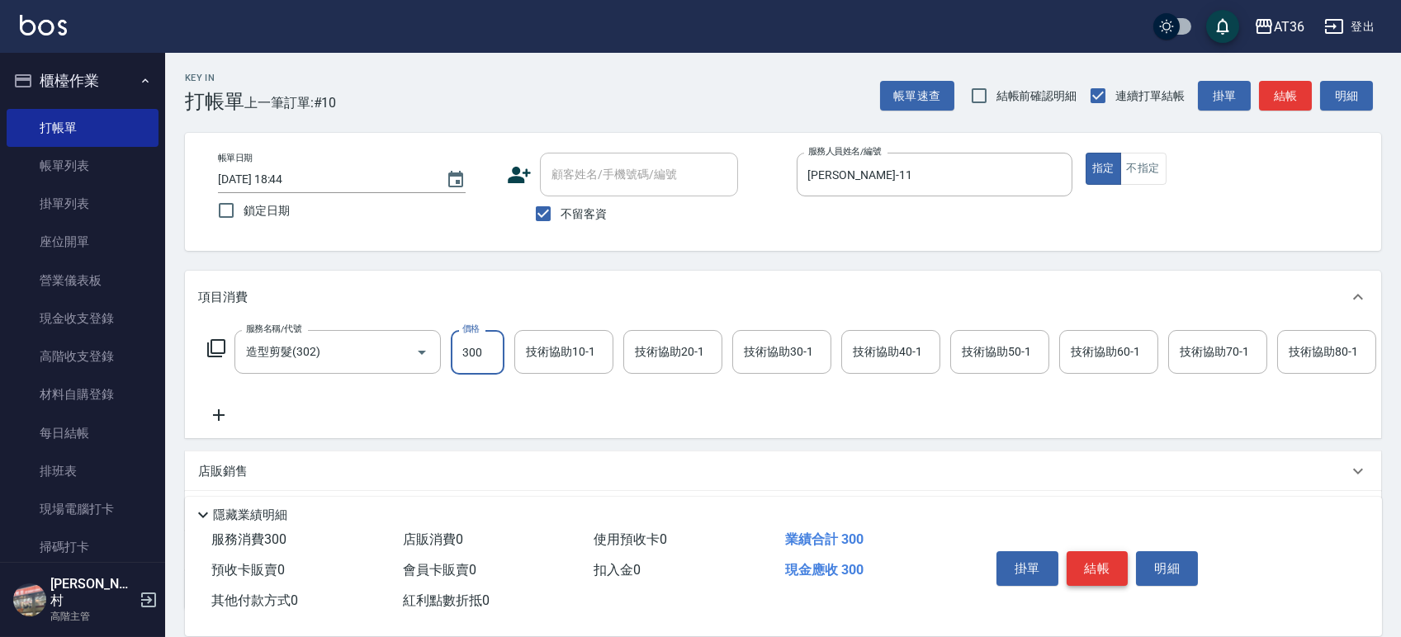
click at [1073, 551] on button "結帳" at bounding box center [1097, 568] width 62 height 35
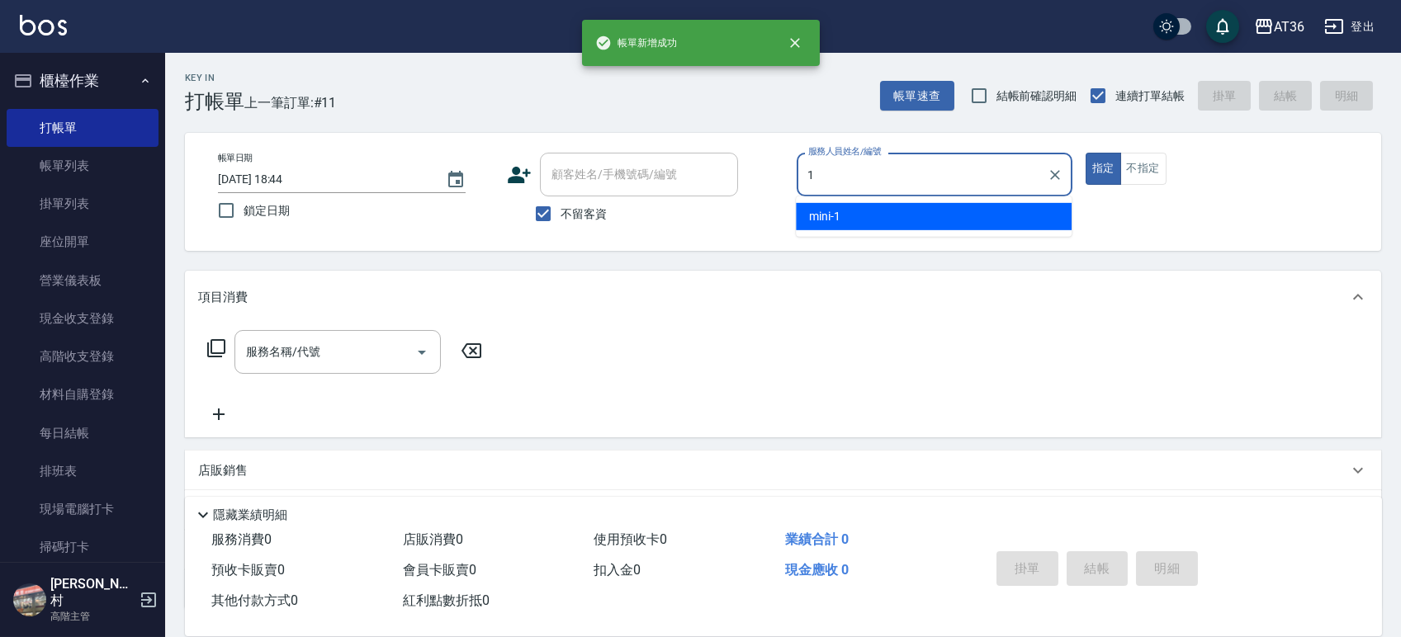
type input "mini-1"
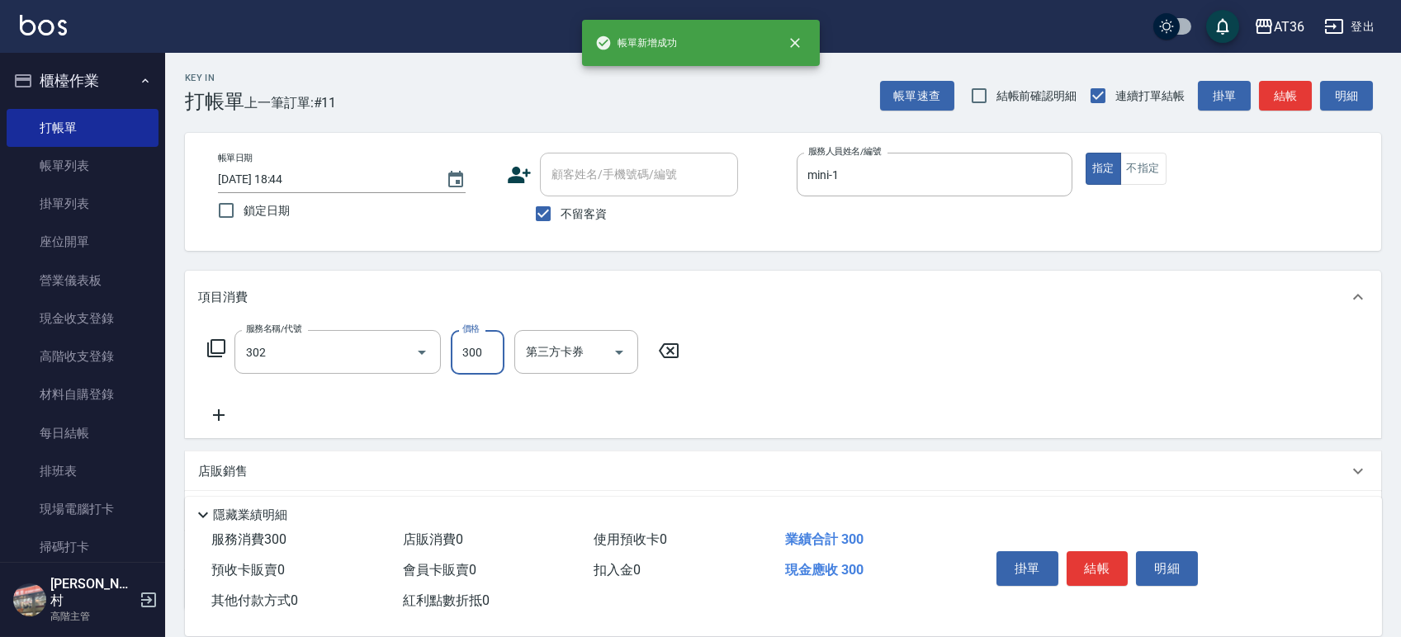
type input "造型剪髮(302)"
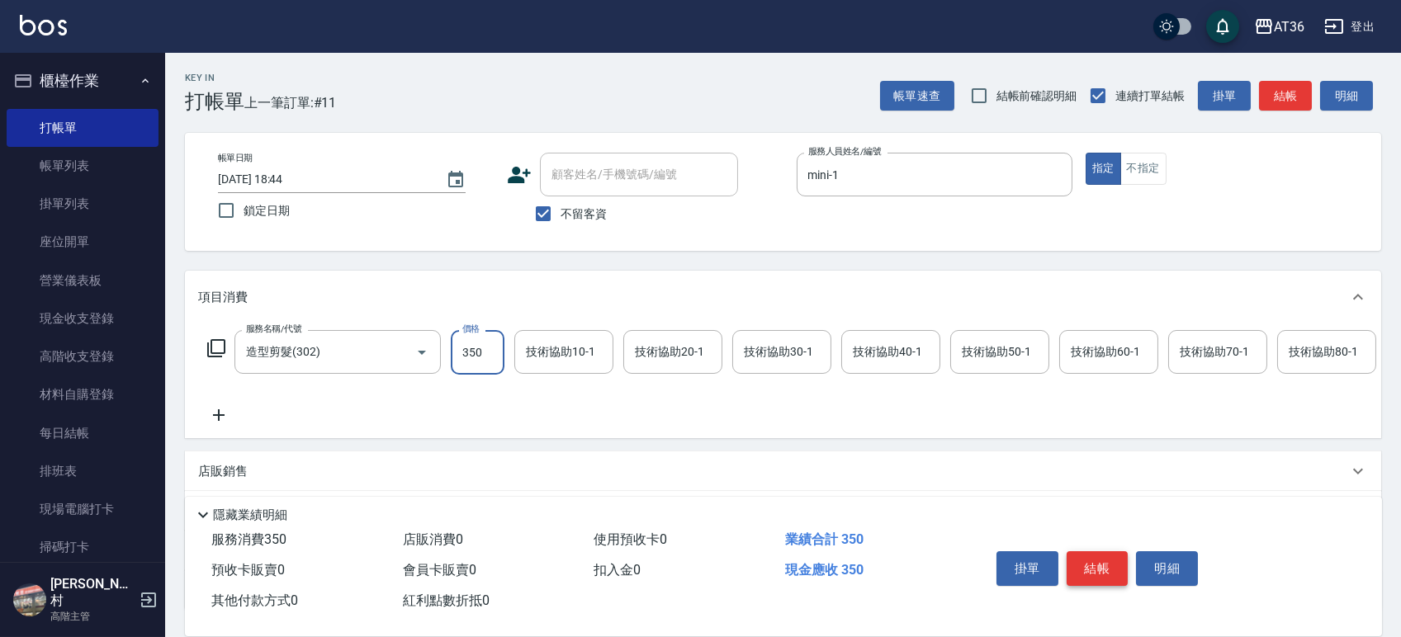
type input "350"
click at [1076, 556] on button "結帳" at bounding box center [1097, 568] width 62 height 35
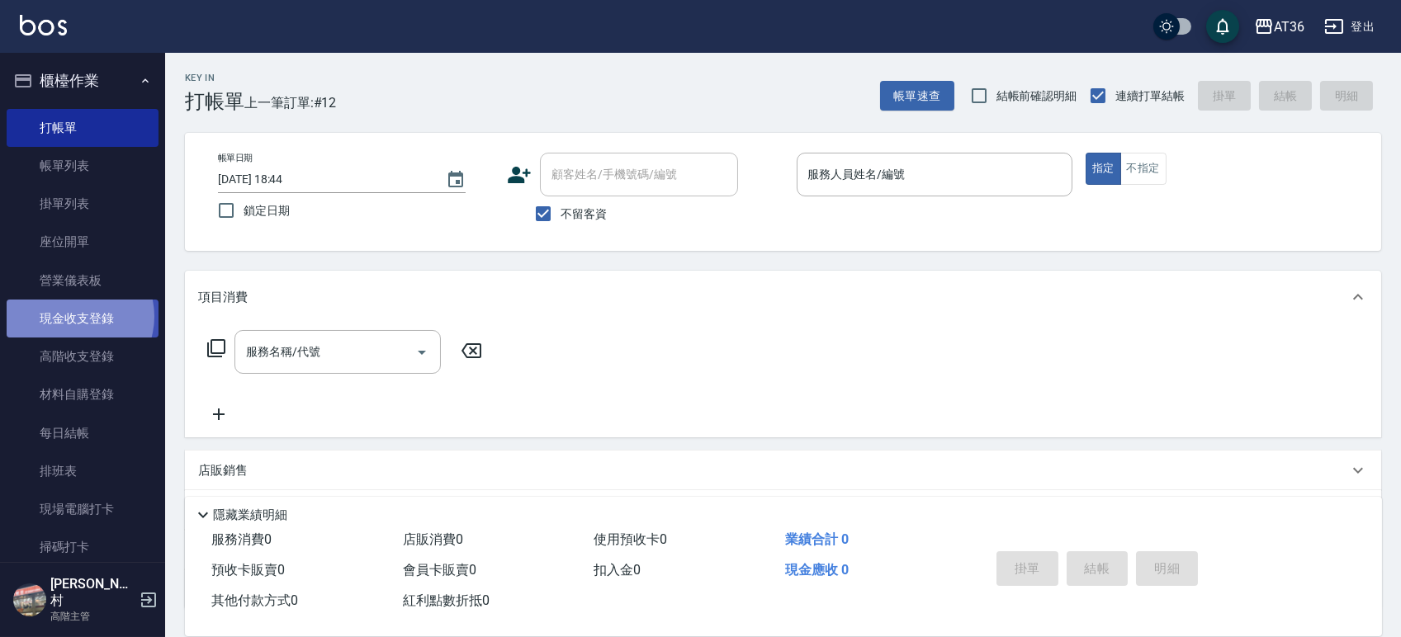
click at [73, 317] on link "現金收支登錄" at bounding box center [83, 319] width 152 height 38
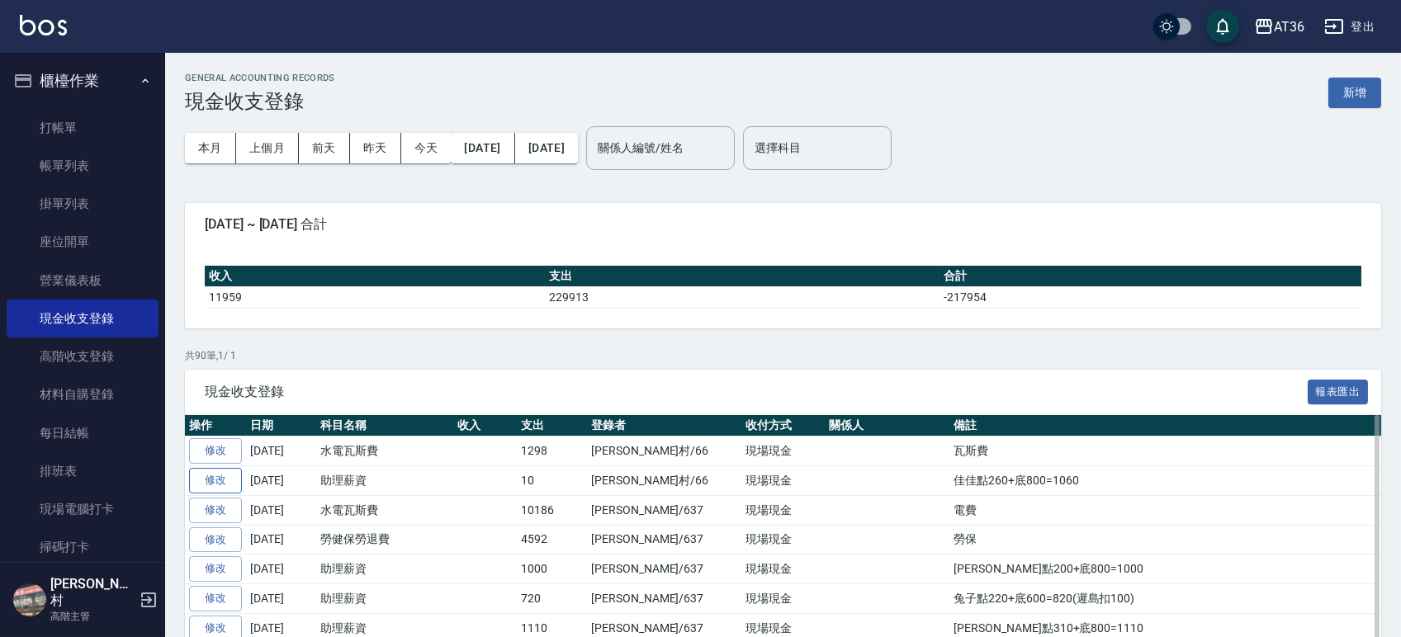
click at [225, 477] on link "修改" at bounding box center [215, 481] width 53 height 26
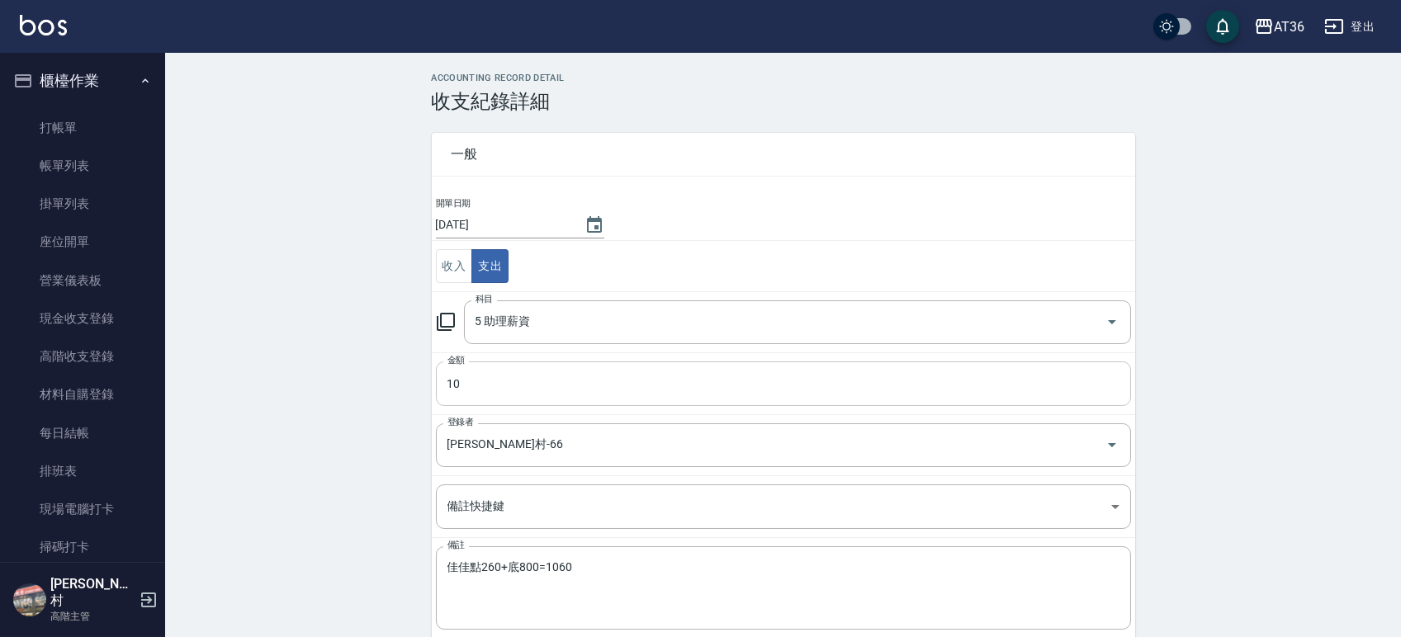
click at [520, 385] on input "10" at bounding box center [783, 383] width 695 height 45
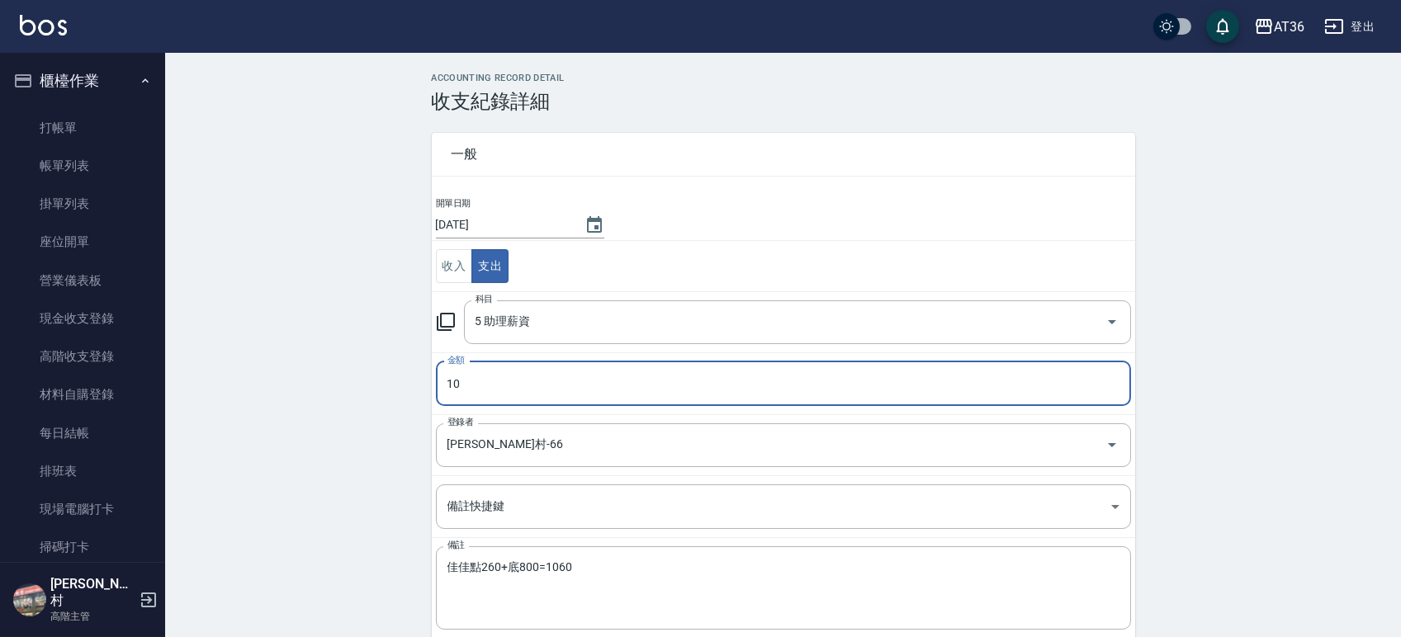
type input "0"
type input "1000"
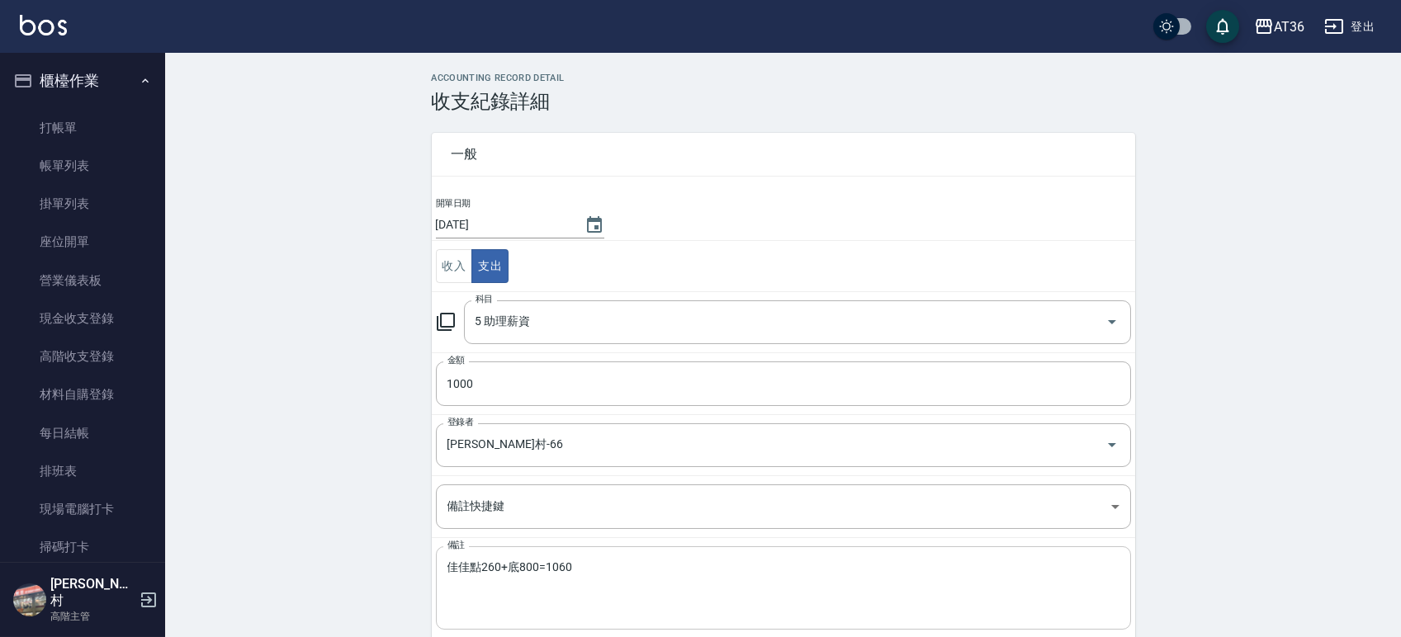
drag, startPoint x: 517, startPoint y: 559, endPoint x: 508, endPoint y: 562, distance: 10.4
click at [508, 562] on div "佳佳點260+底800=1060 x 備註" at bounding box center [783, 587] width 695 height 83
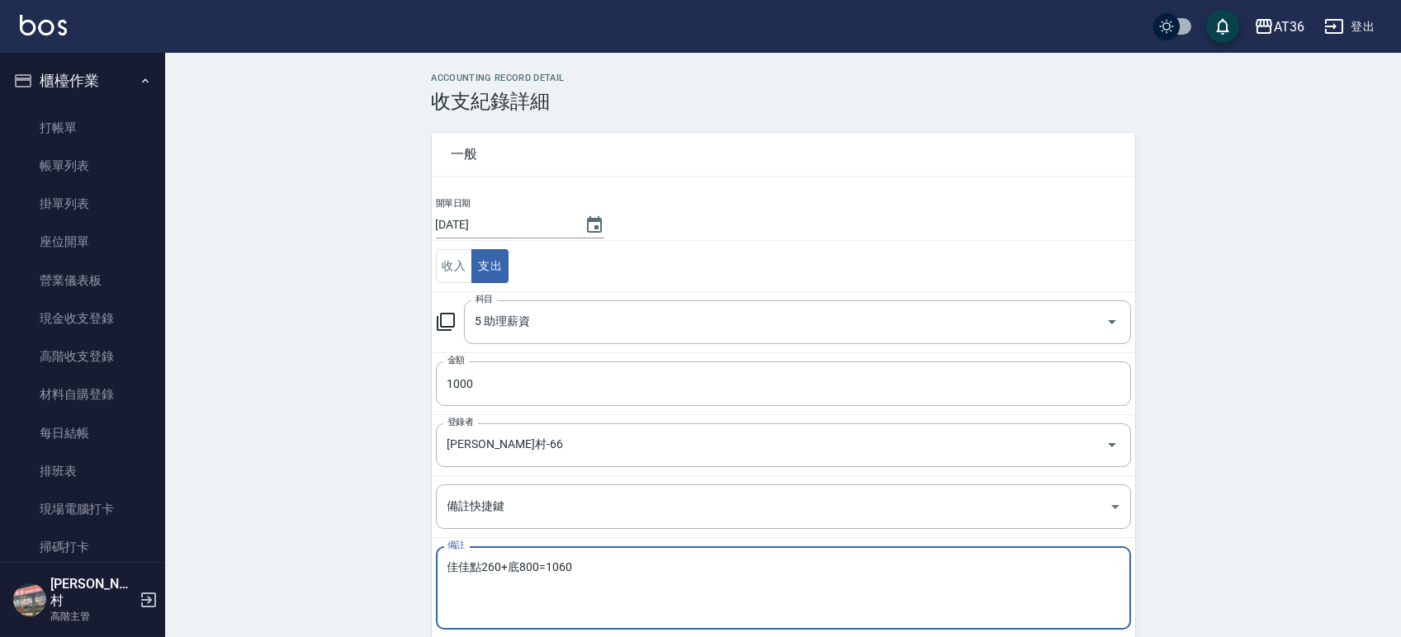
click at [513, 565] on textarea "佳佳點260+底800=1060" at bounding box center [783, 588] width 672 height 56
click at [574, 567] on textarea "佳佳點200+底800=1060" at bounding box center [783, 588] width 672 height 56
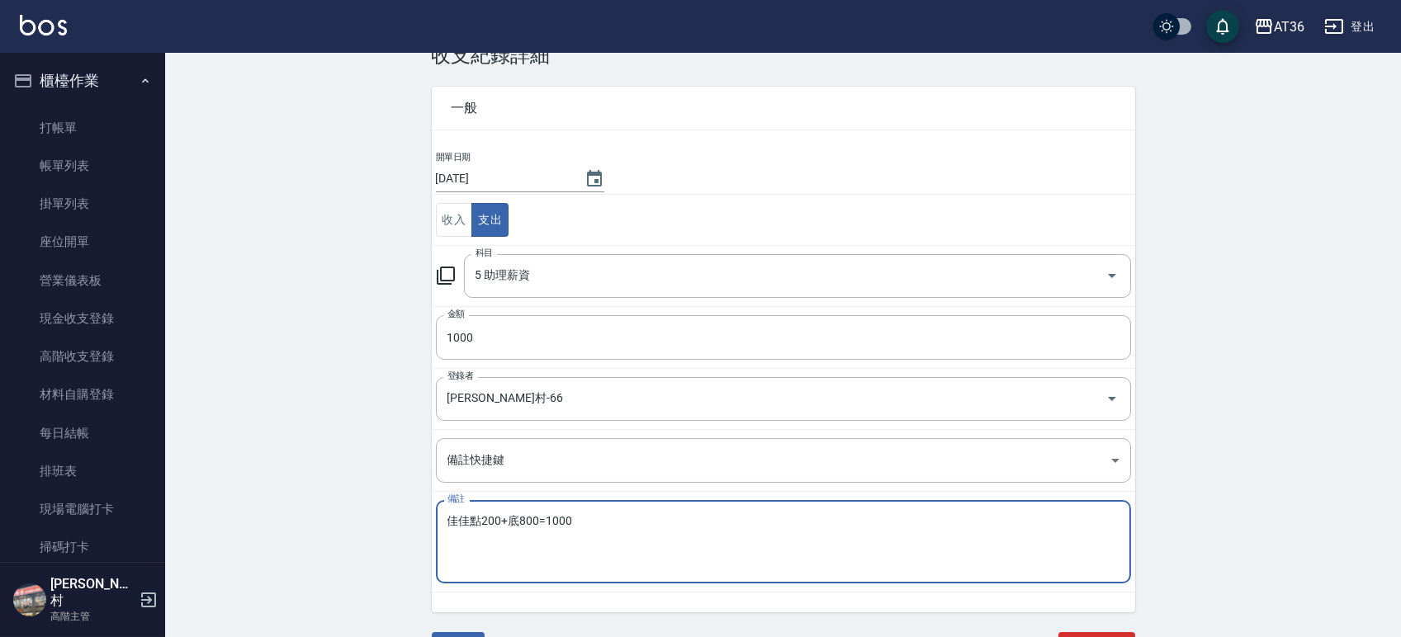
scroll to position [72, 0]
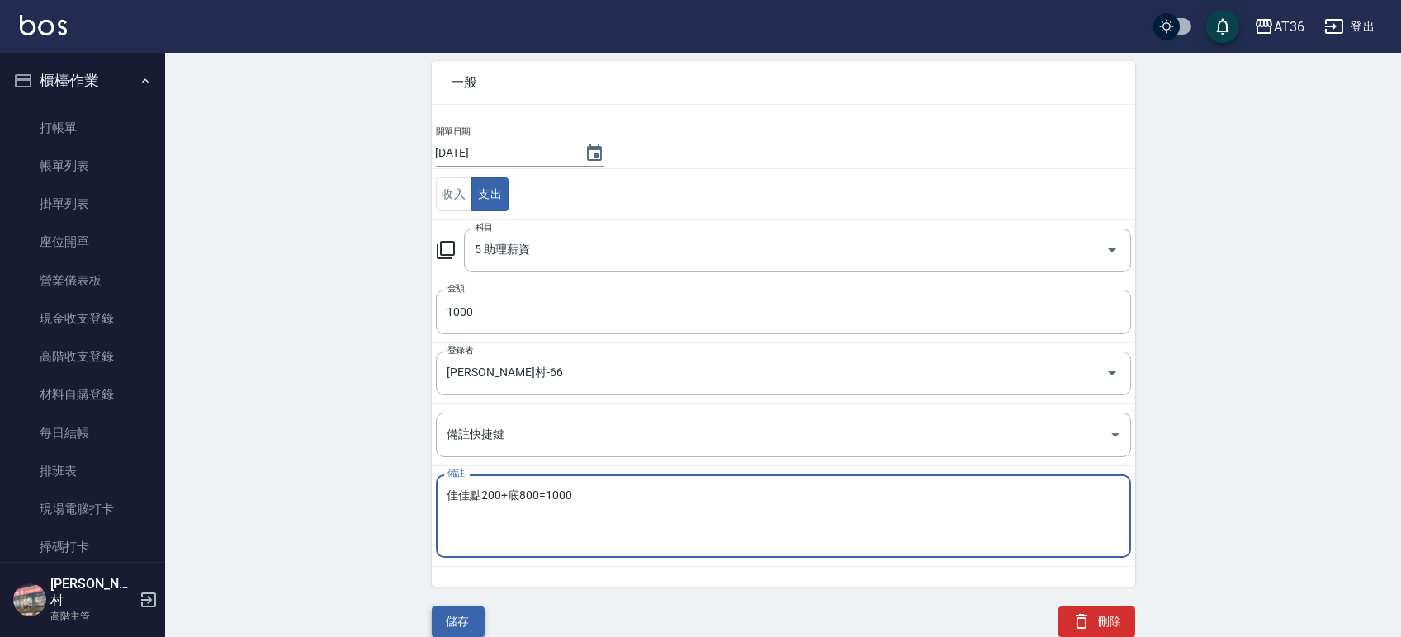
type textarea "佳佳點200+底800=1000"
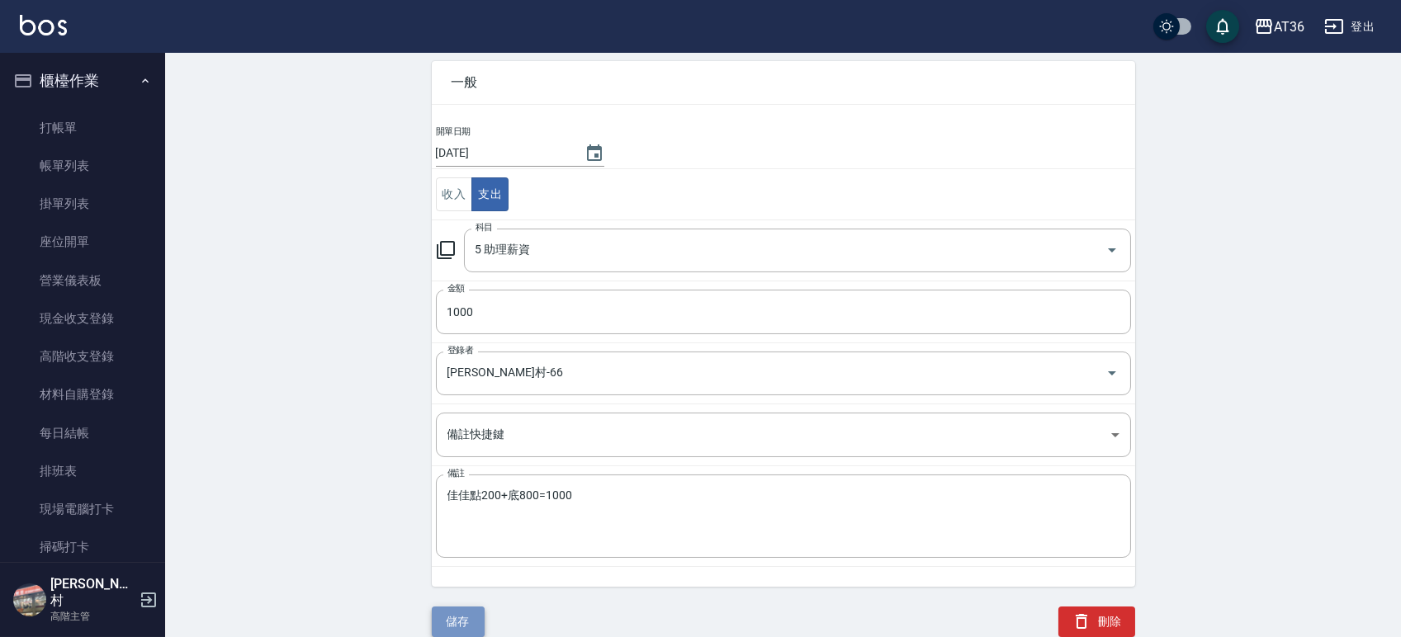
click at [472, 612] on button "儲存" at bounding box center [458, 622] width 53 height 31
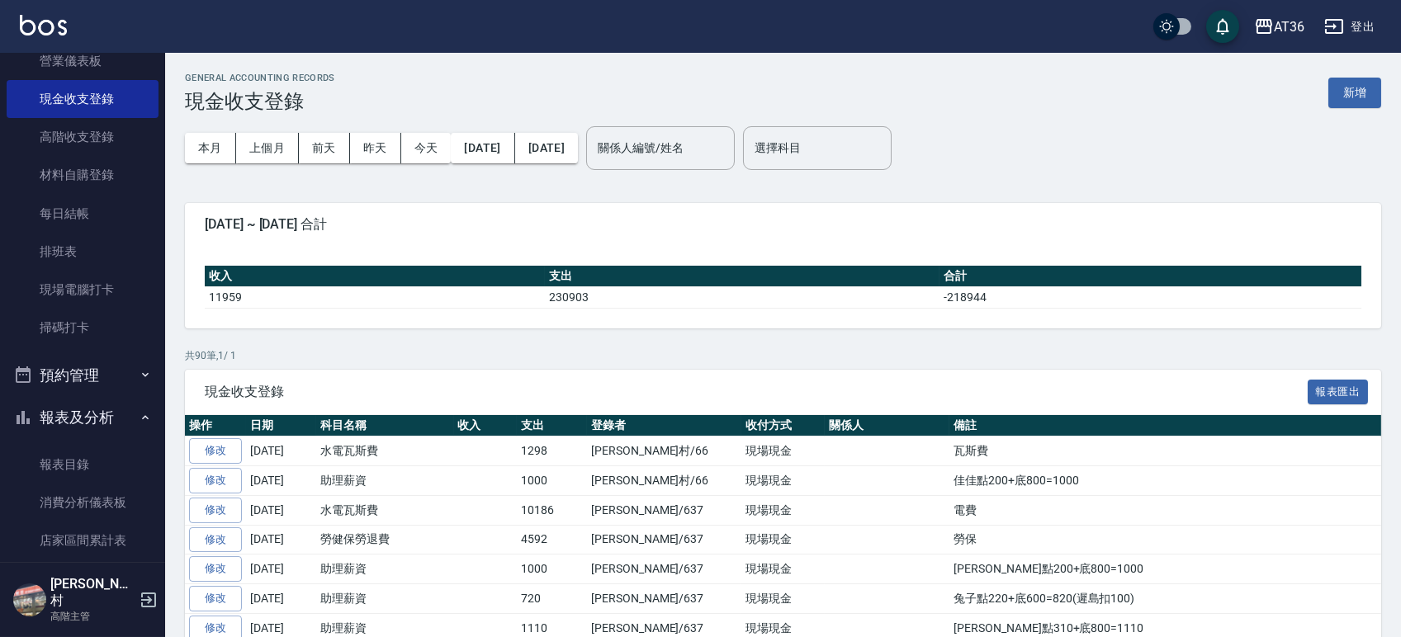
scroll to position [440, 0]
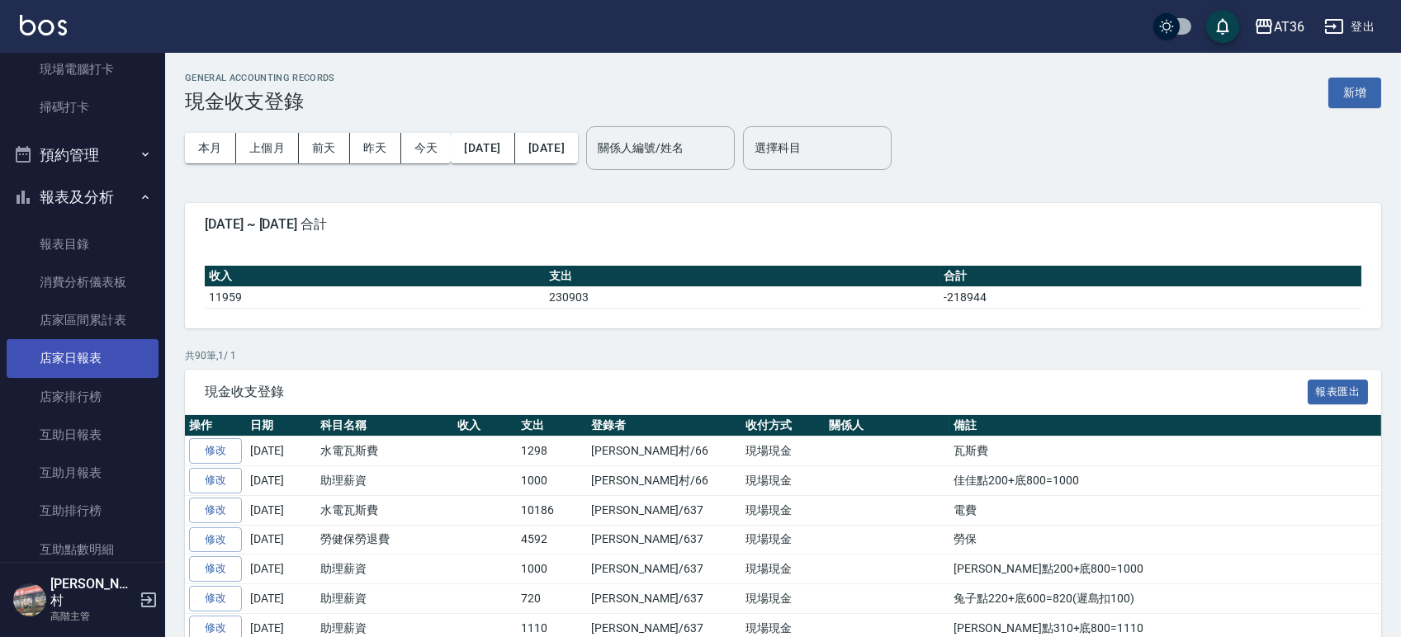
click at [74, 355] on link "店家日報表" at bounding box center [83, 358] width 152 height 38
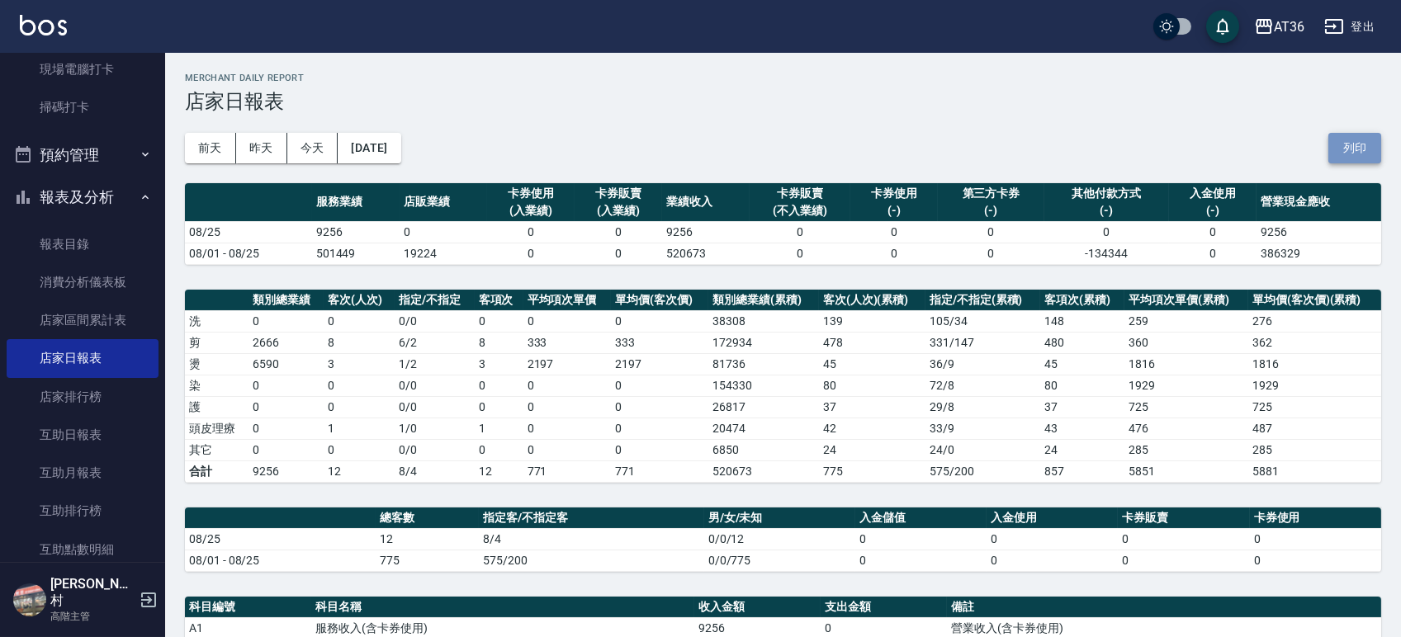
click at [1369, 144] on button "列印" at bounding box center [1354, 148] width 53 height 31
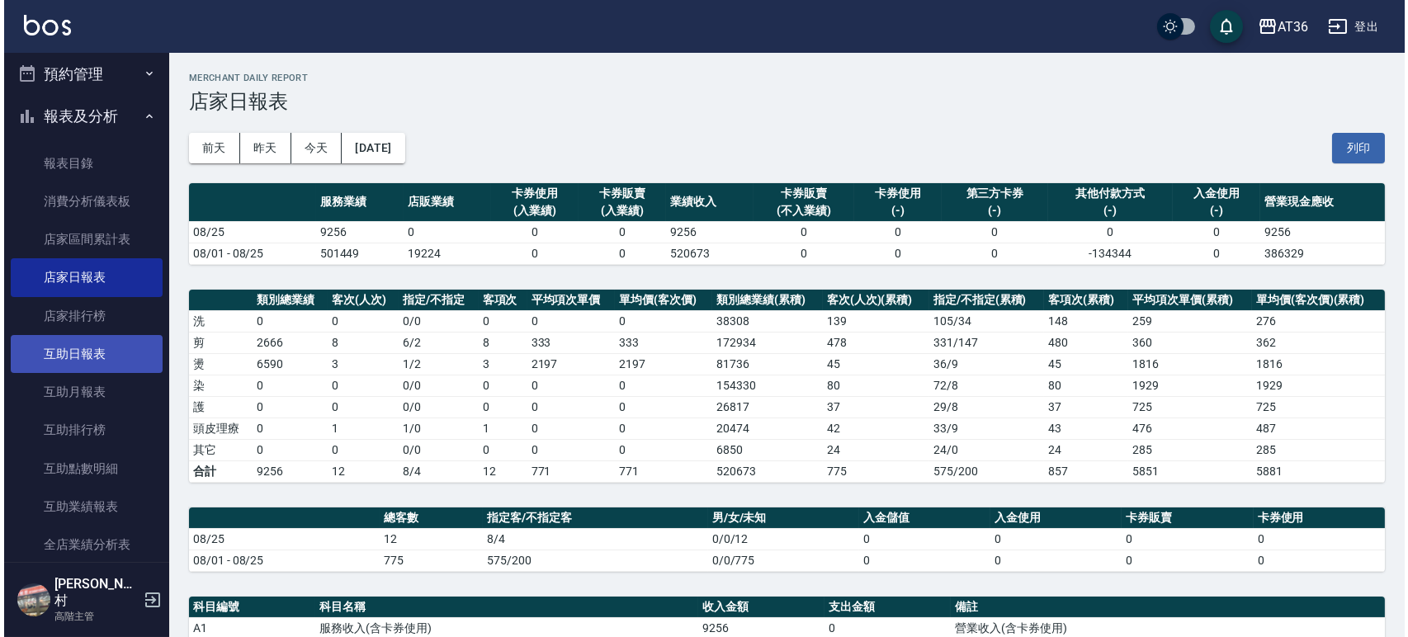
scroll to position [660, 0]
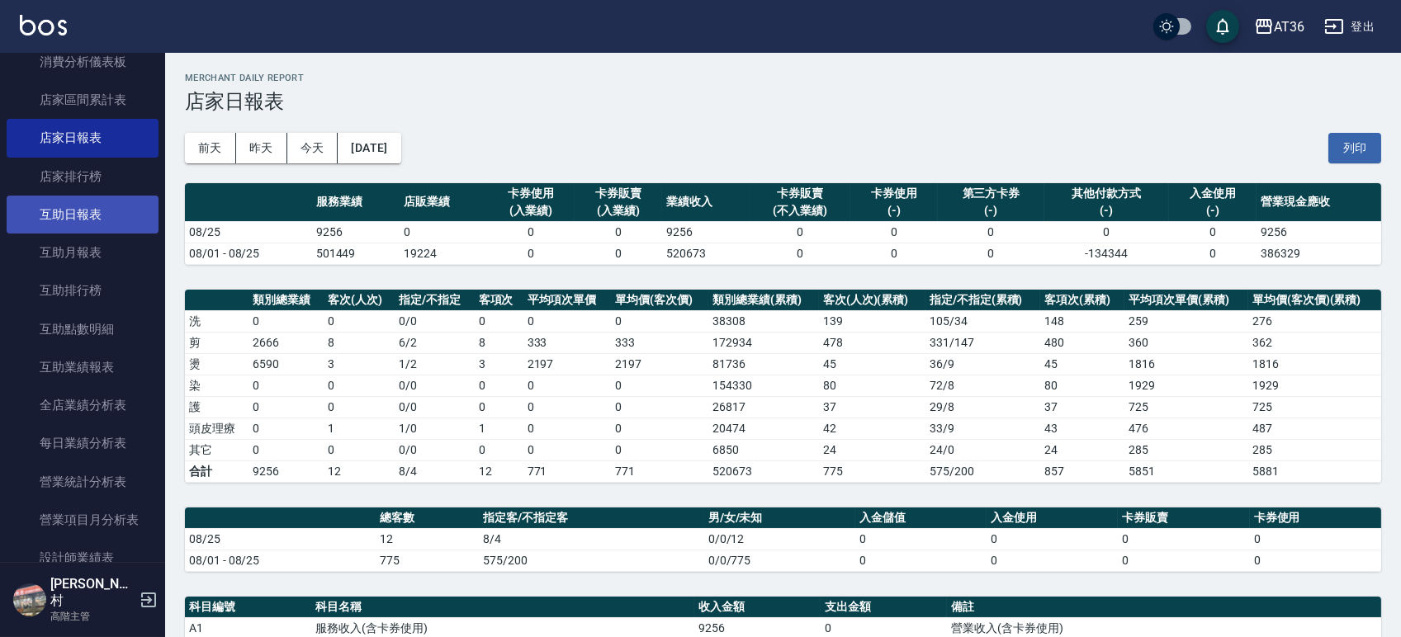
click at [64, 219] on link "互助日報表" at bounding box center [83, 215] width 152 height 38
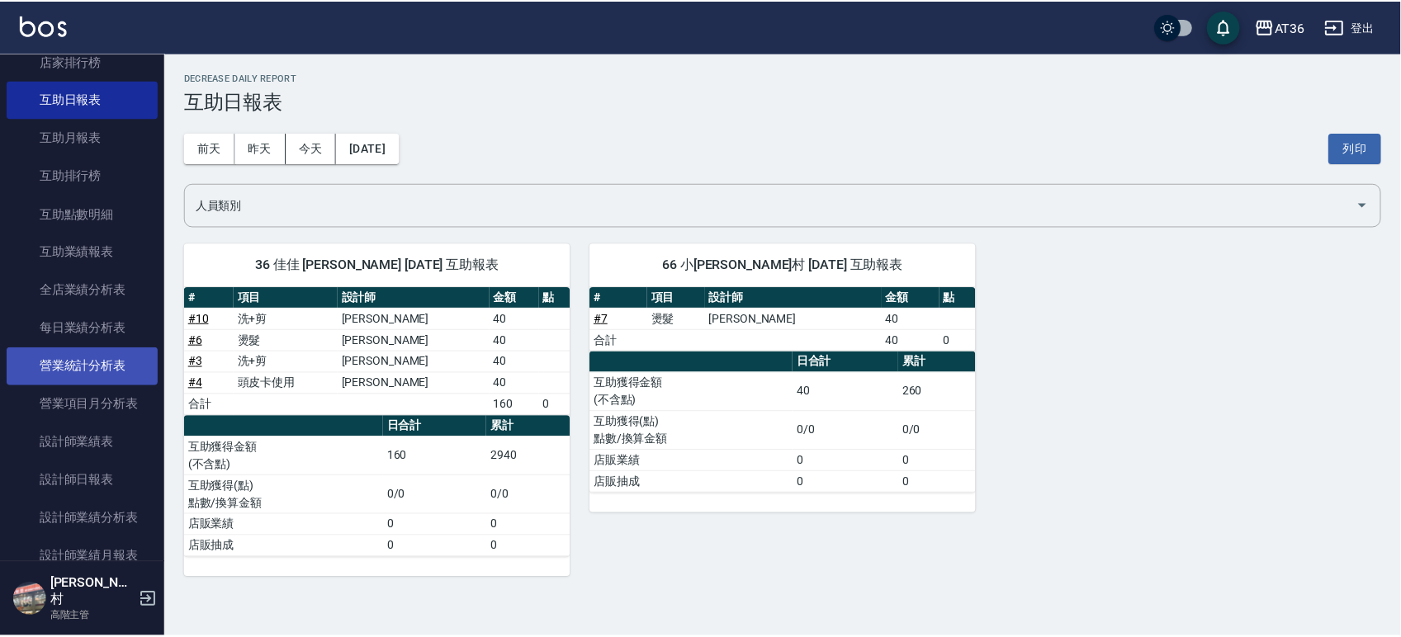
scroll to position [880, 0]
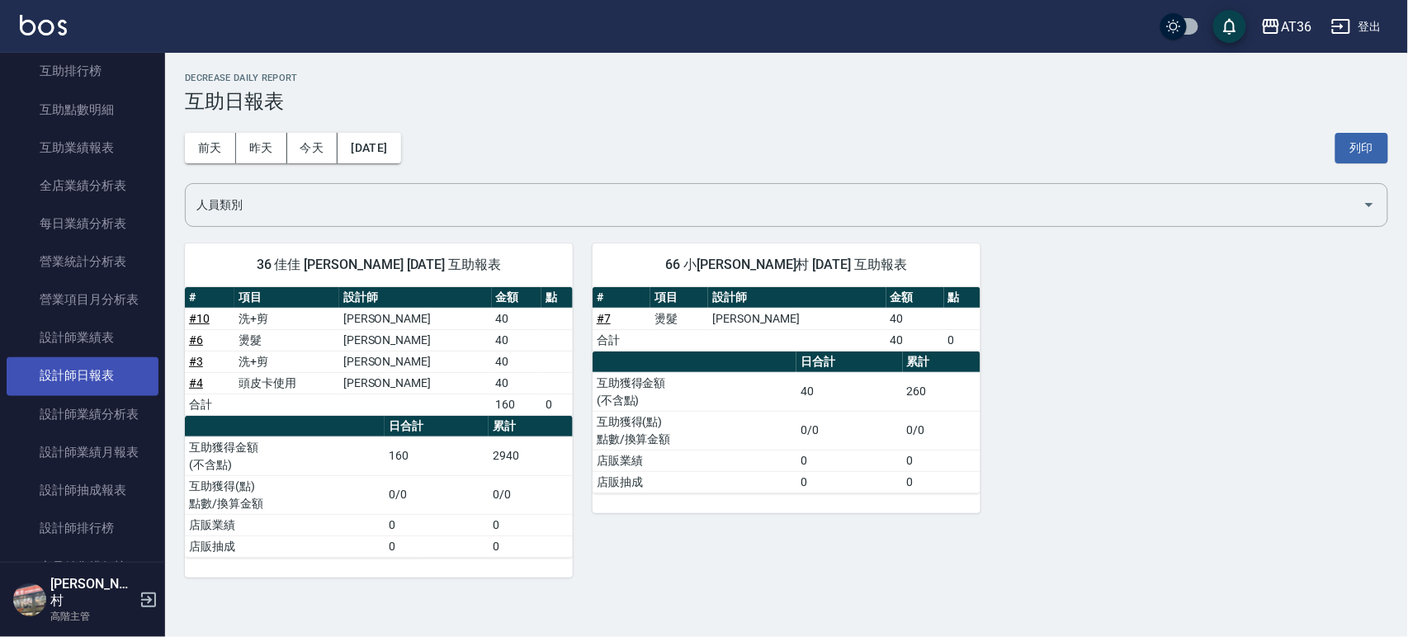
click at [81, 372] on link "設計師日報表" at bounding box center [83, 376] width 152 height 38
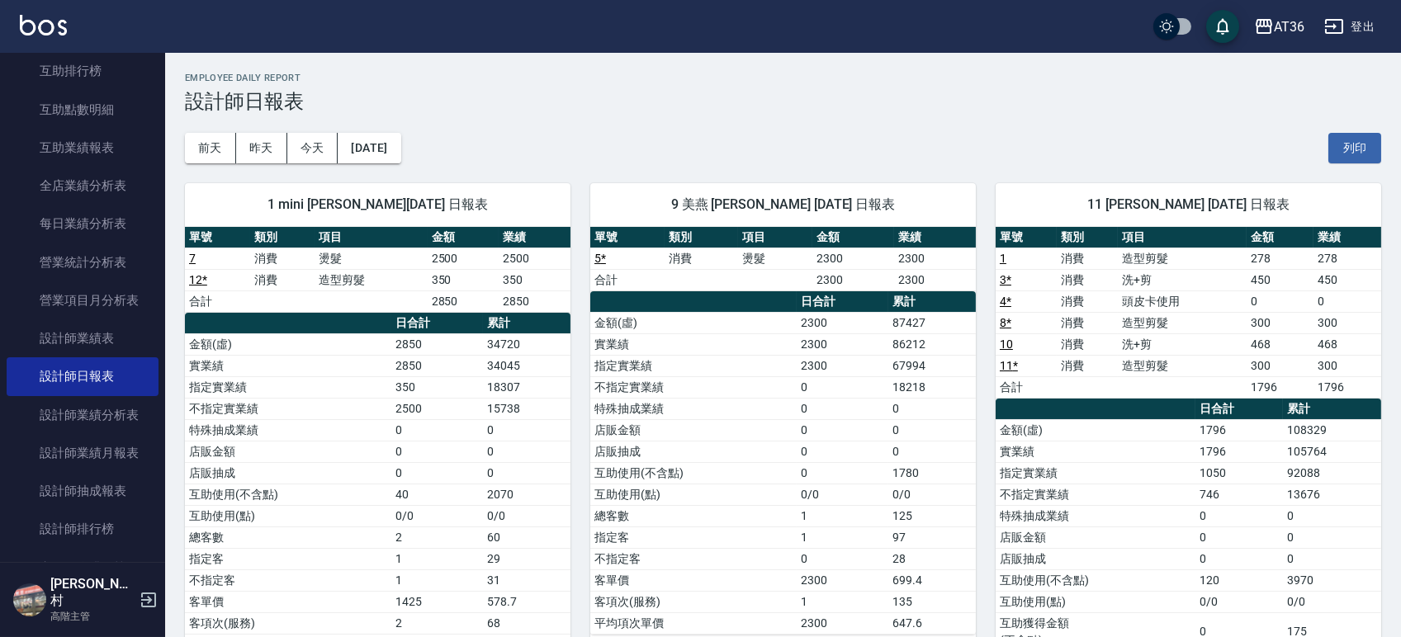
click at [1358, 130] on div "前天 昨天 今天 2025/08/25 列印" at bounding box center [783, 148] width 1196 height 70
click at [1357, 141] on button "列印" at bounding box center [1354, 148] width 53 height 31
click at [84, 376] on link "設計師日報表" at bounding box center [83, 376] width 152 height 38
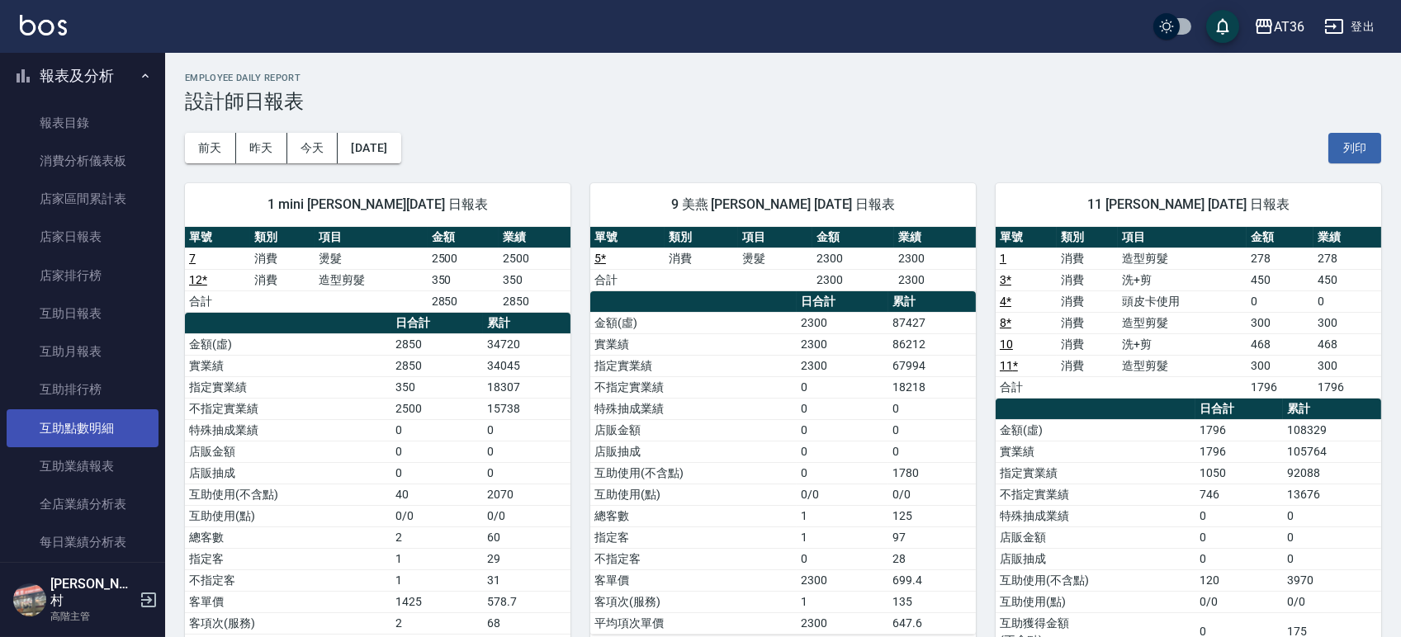
scroll to position [660, 0]
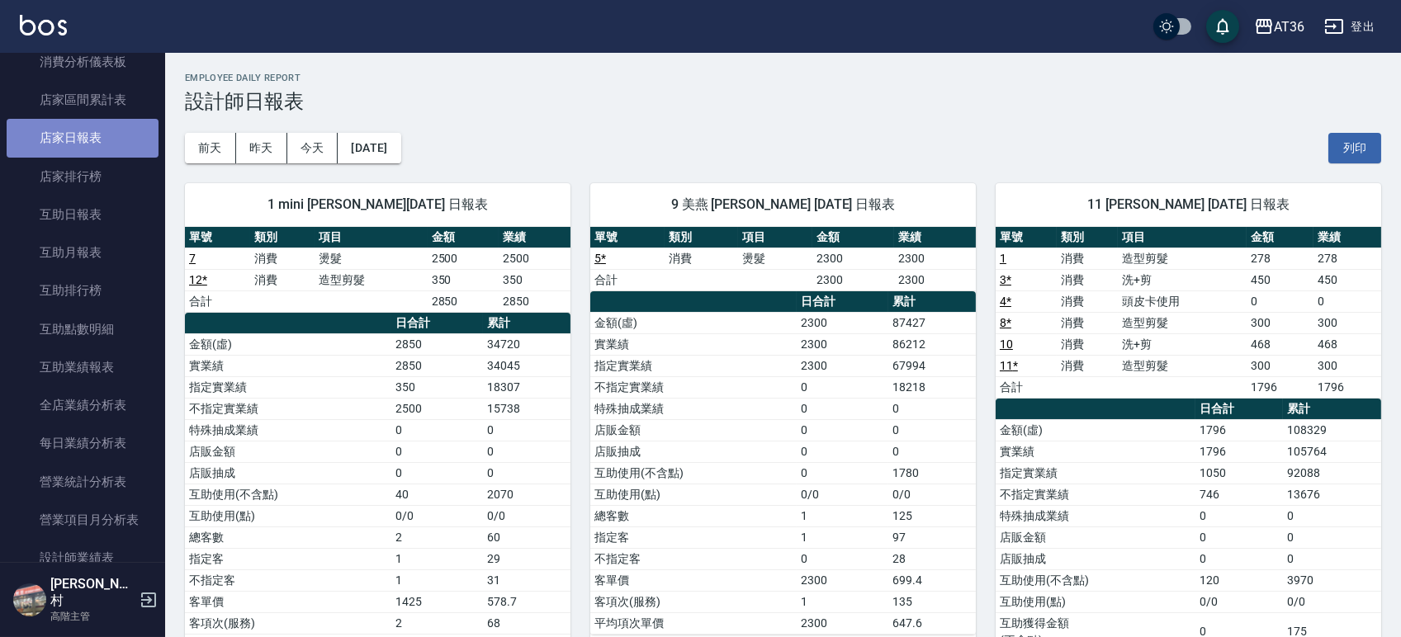
click at [83, 139] on link "店家日報表" at bounding box center [83, 138] width 152 height 38
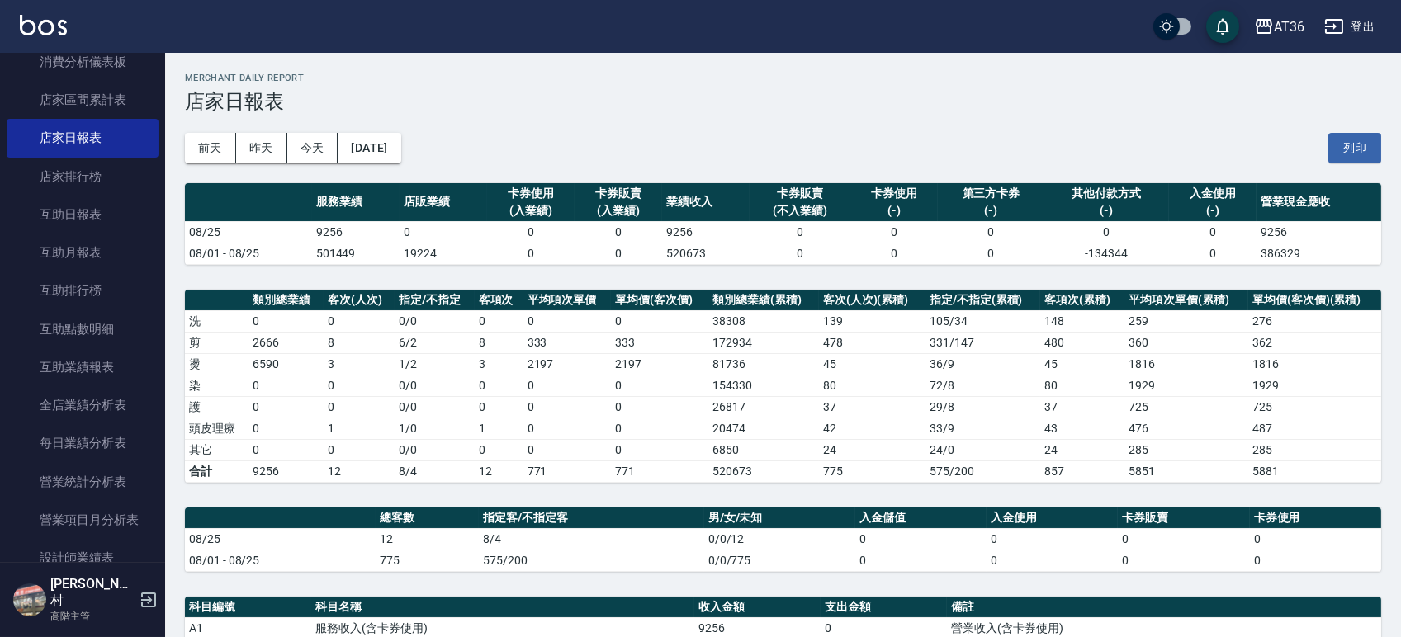
scroll to position [368, 0]
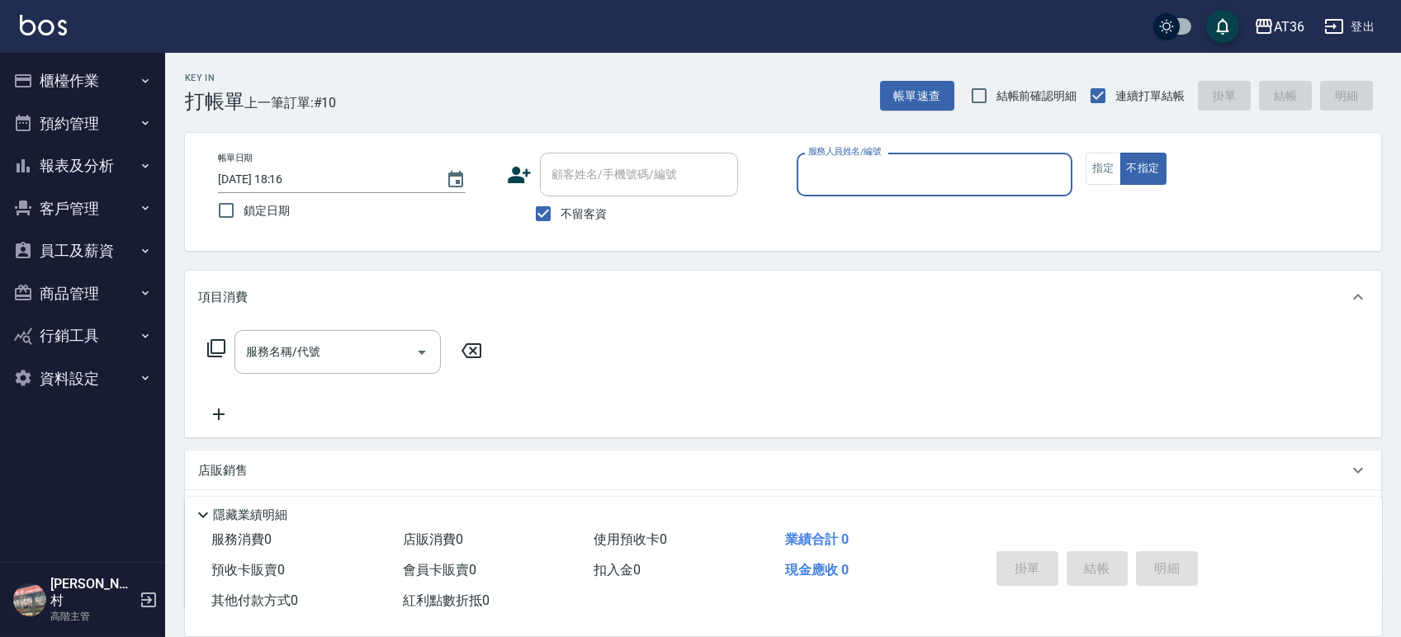
click at [76, 168] on button "報表及分析" at bounding box center [83, 165] width 152 height 43
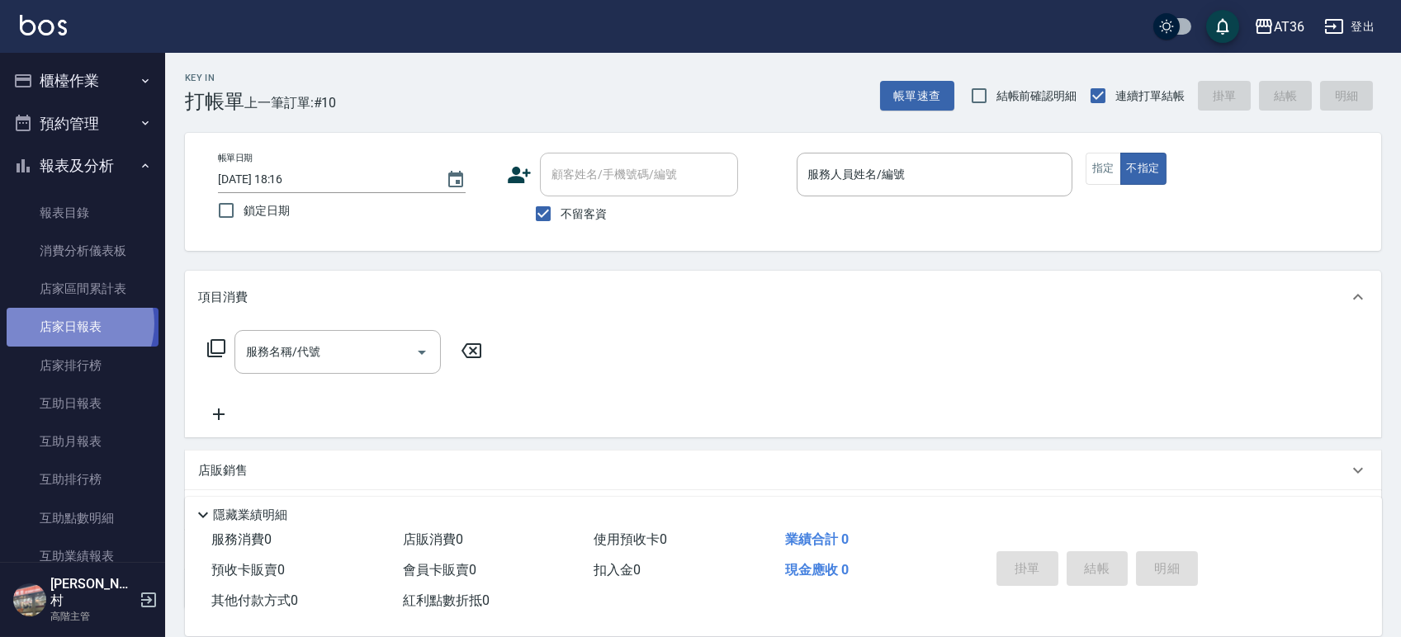
click at [71, 324] on link "店家日報表" at bounding box center [83, 327] width 152 height 38
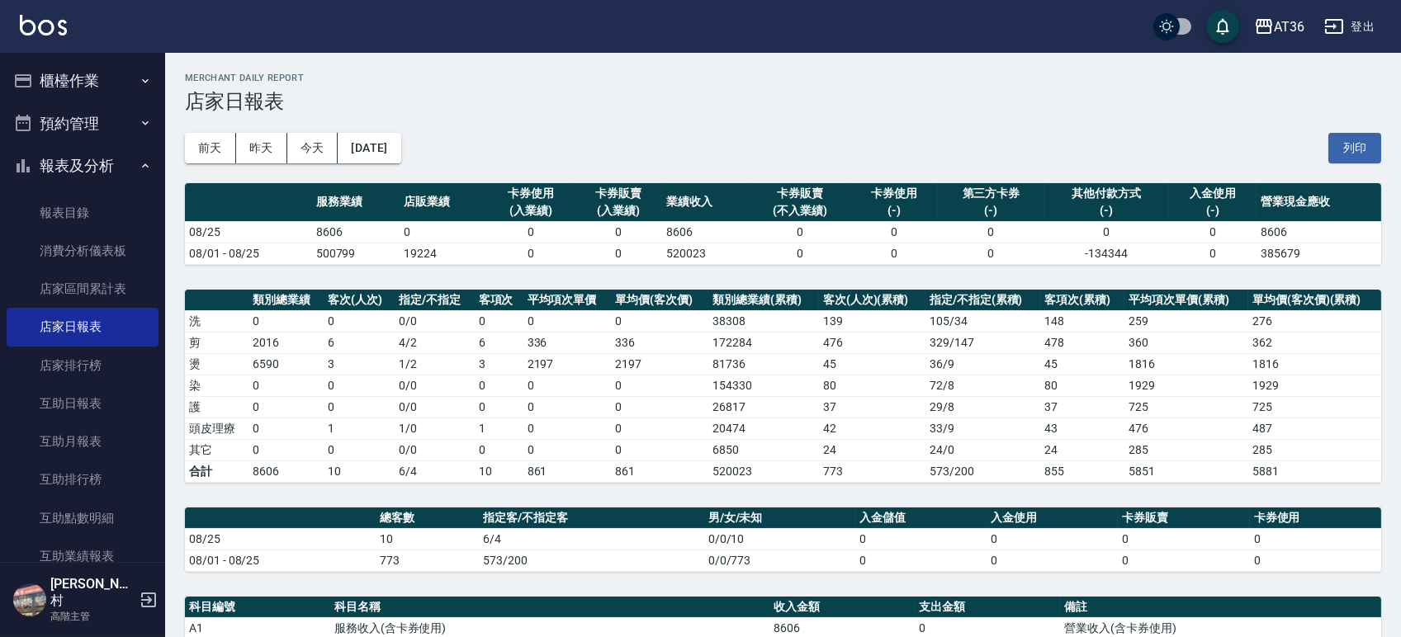
click at [457, 192] on th "店販業績" at bounding box center [442, 202] width 87 height 39
click at [400, 149] on button "[DATE]" at bounding box center [369, 148] width 63 height 31
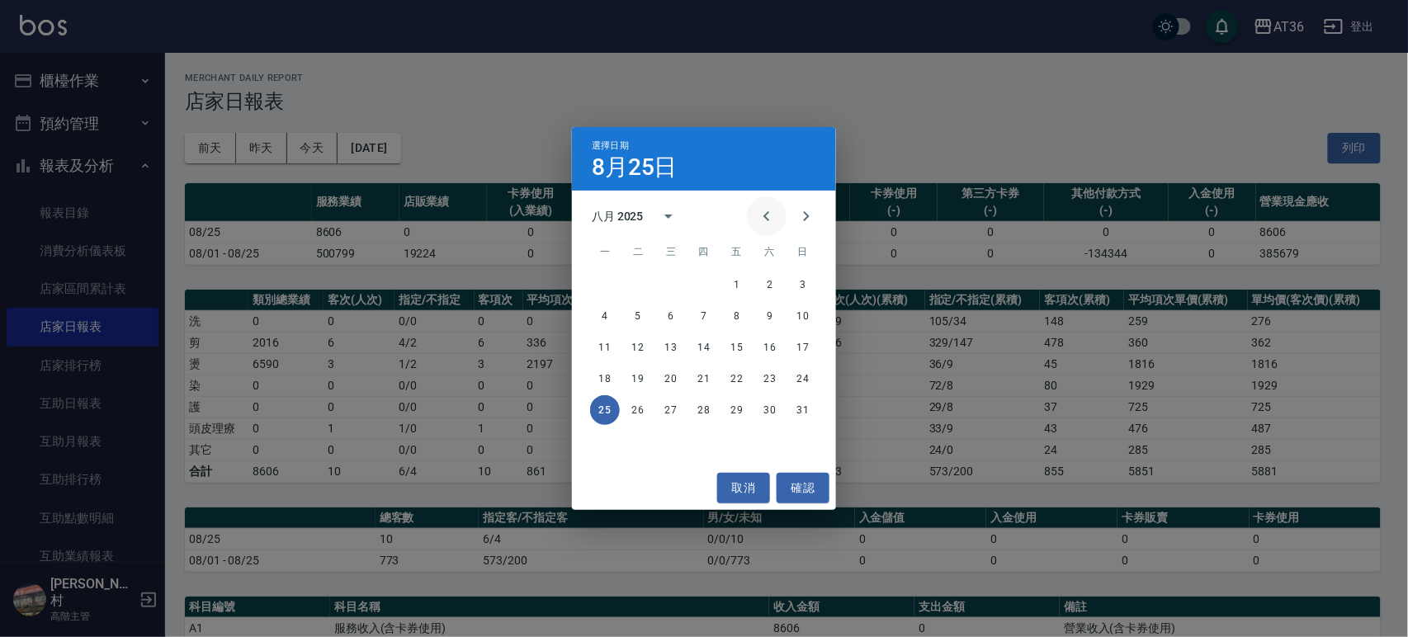
click at [773, 213] on icon "Previous month" at bounding box center [767, 216] width 20 height 20
click at [739, 379] on button "25" at bounding box center [737, 379] width 30 height 30
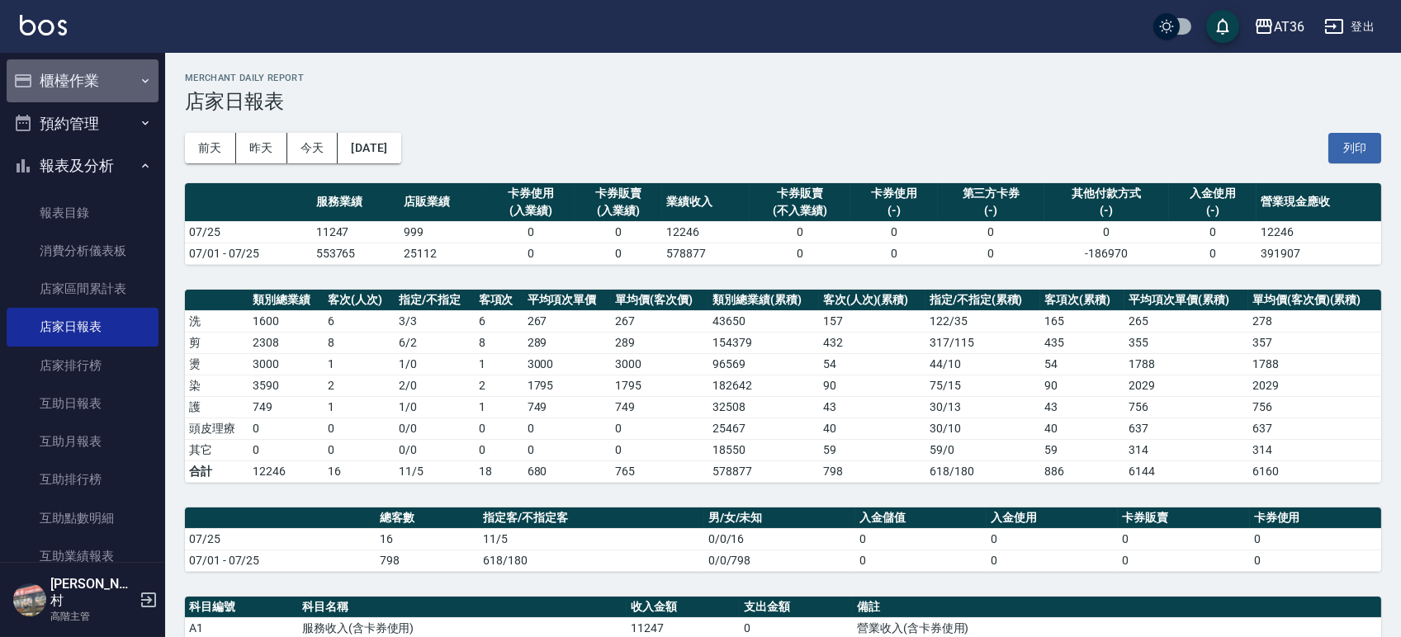
click at [99, 87] on button "櫃檯作業" at bounding box center [83, 80] width 152 height 43
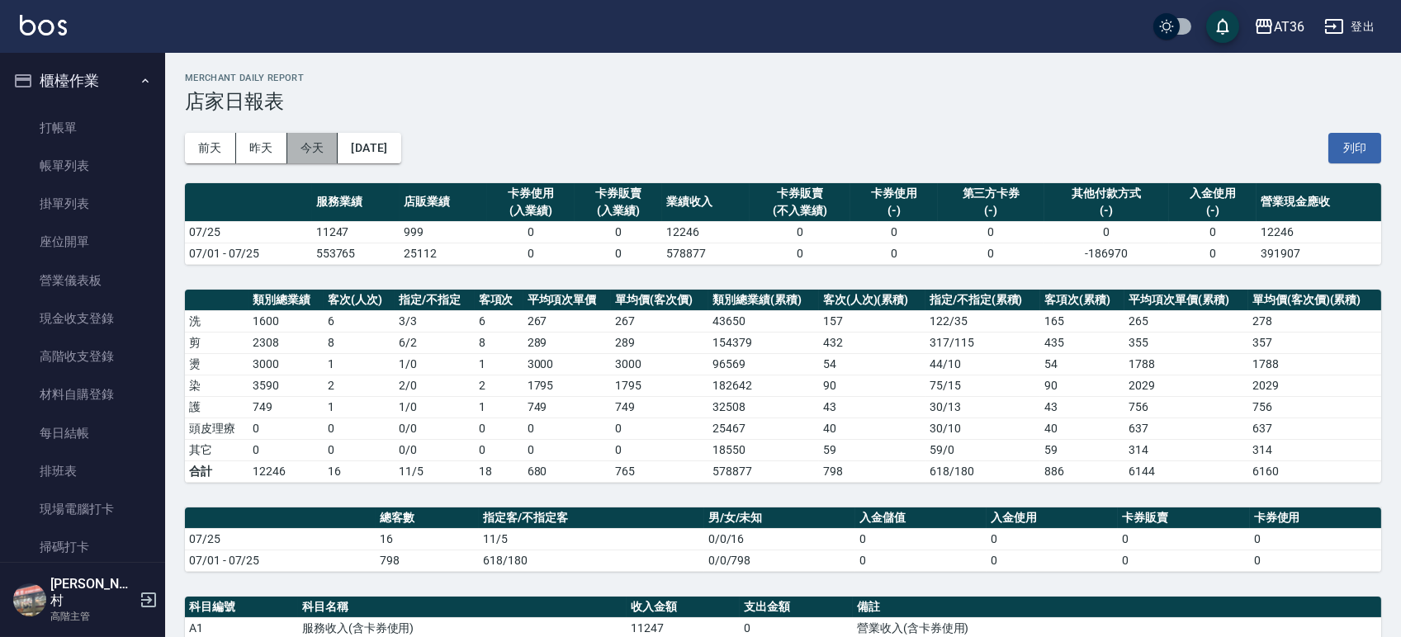
click at [308, 153] on button "今天" at bounding box center [312, 148] width 51 height 31
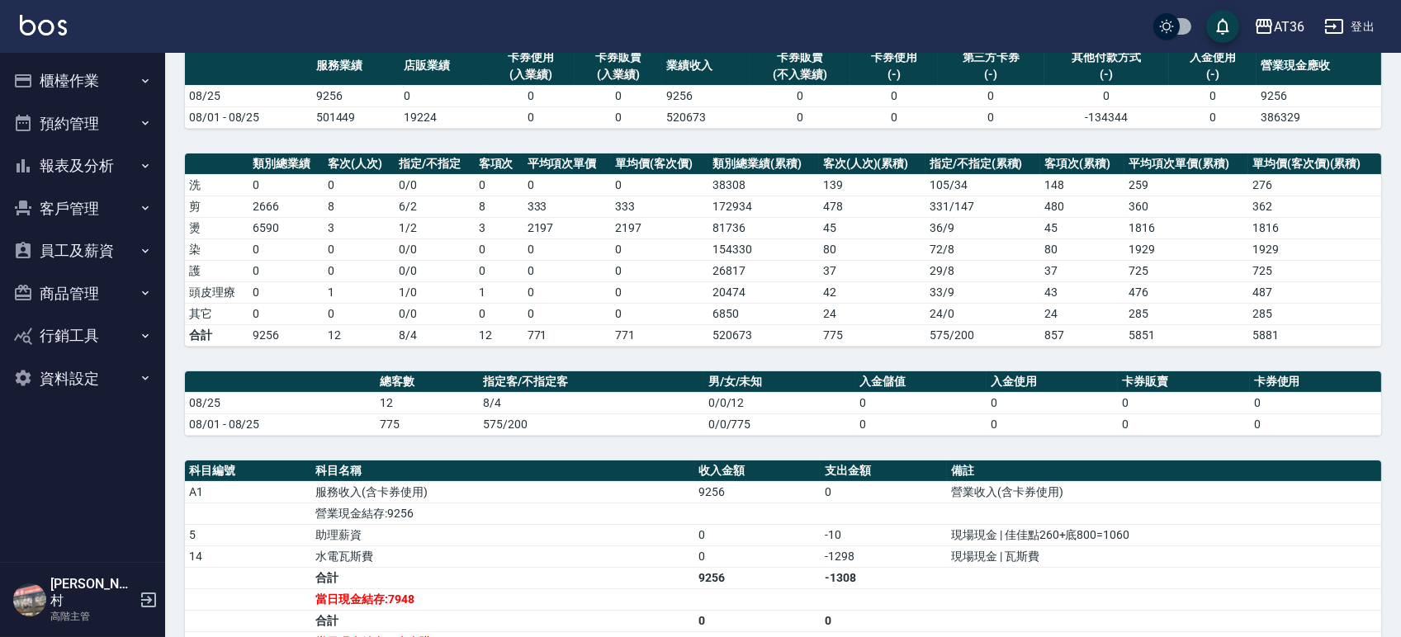
scroll to position [330, 0]
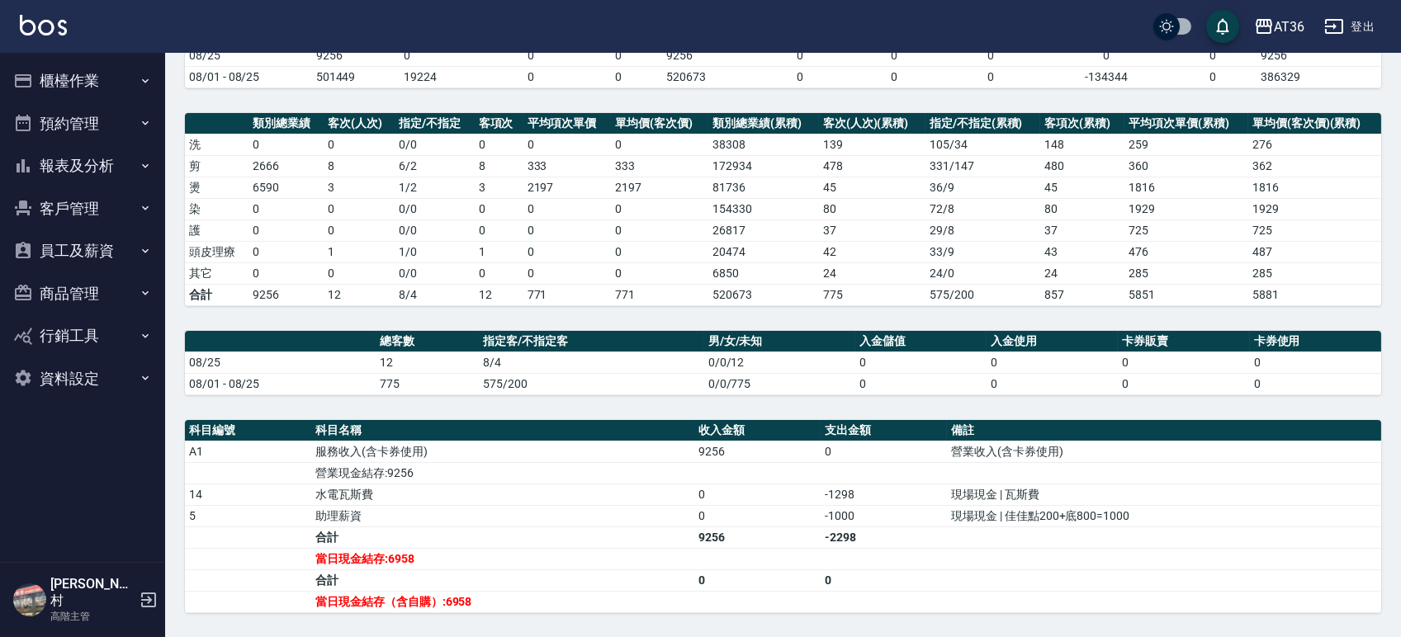
scroll to position [368, 0]
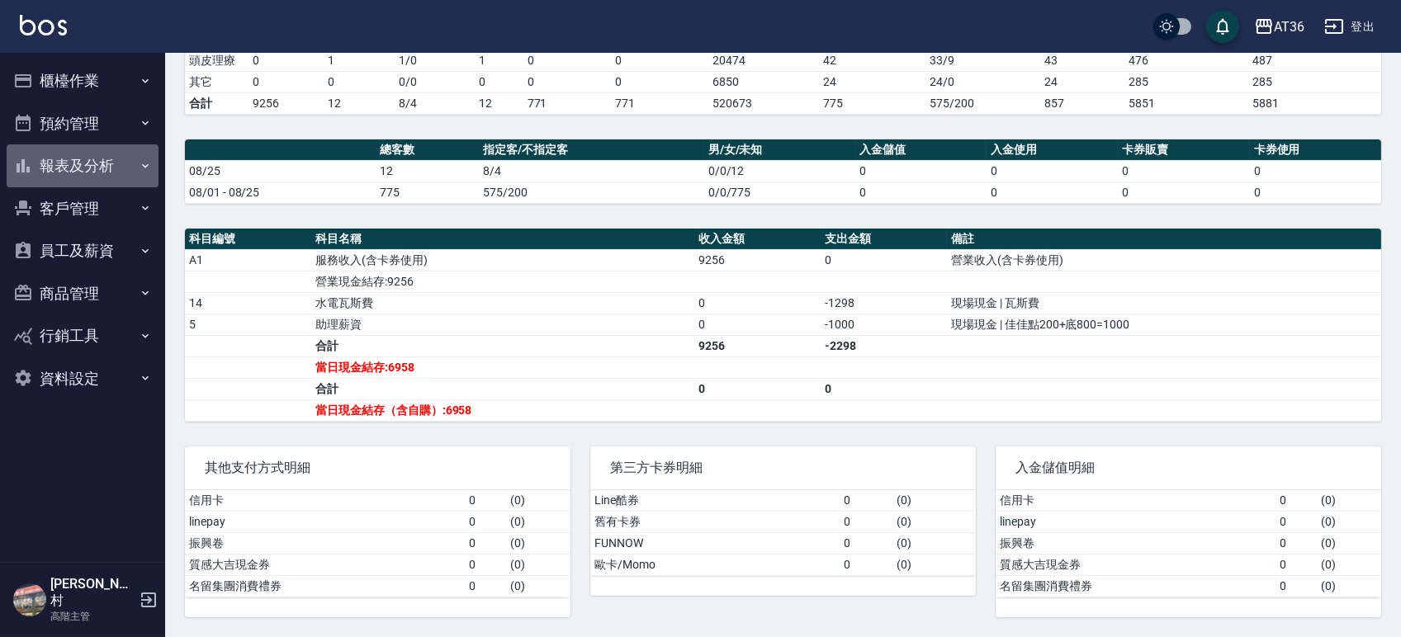
click at [71, 169] on button "報表及分析" at bounding box center [83, 165] width 152 height 43
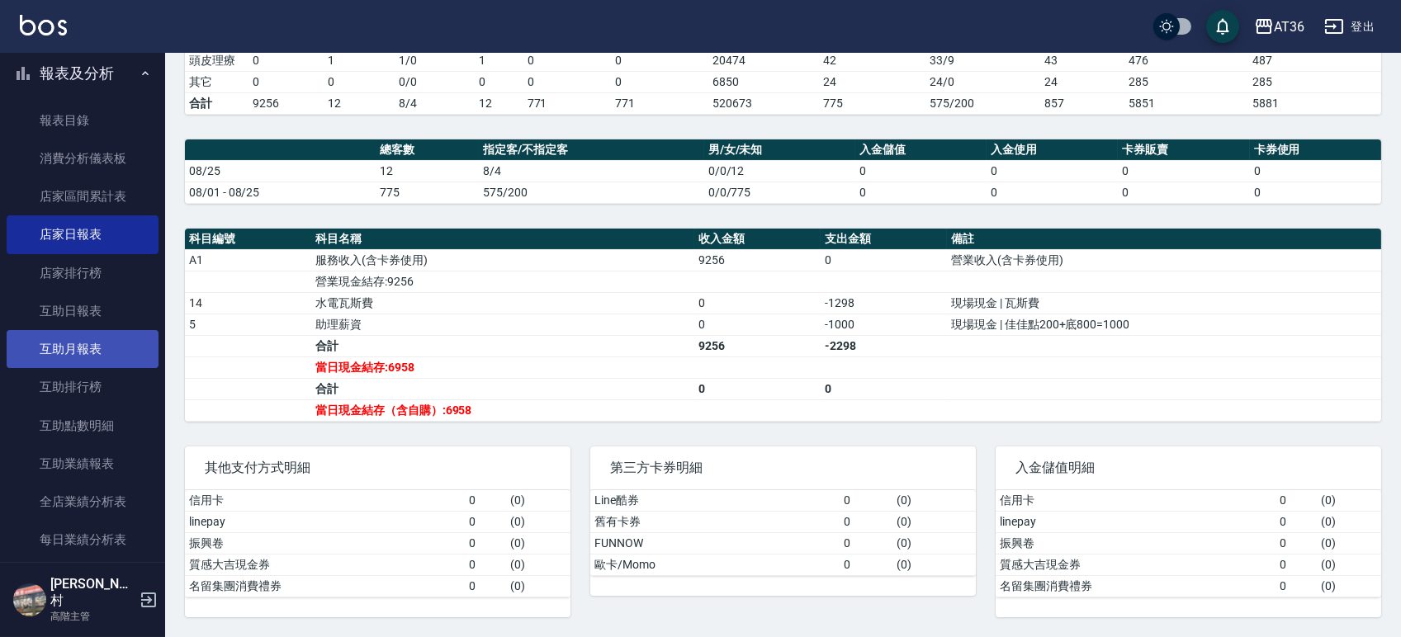
scroll to position [220, 0]
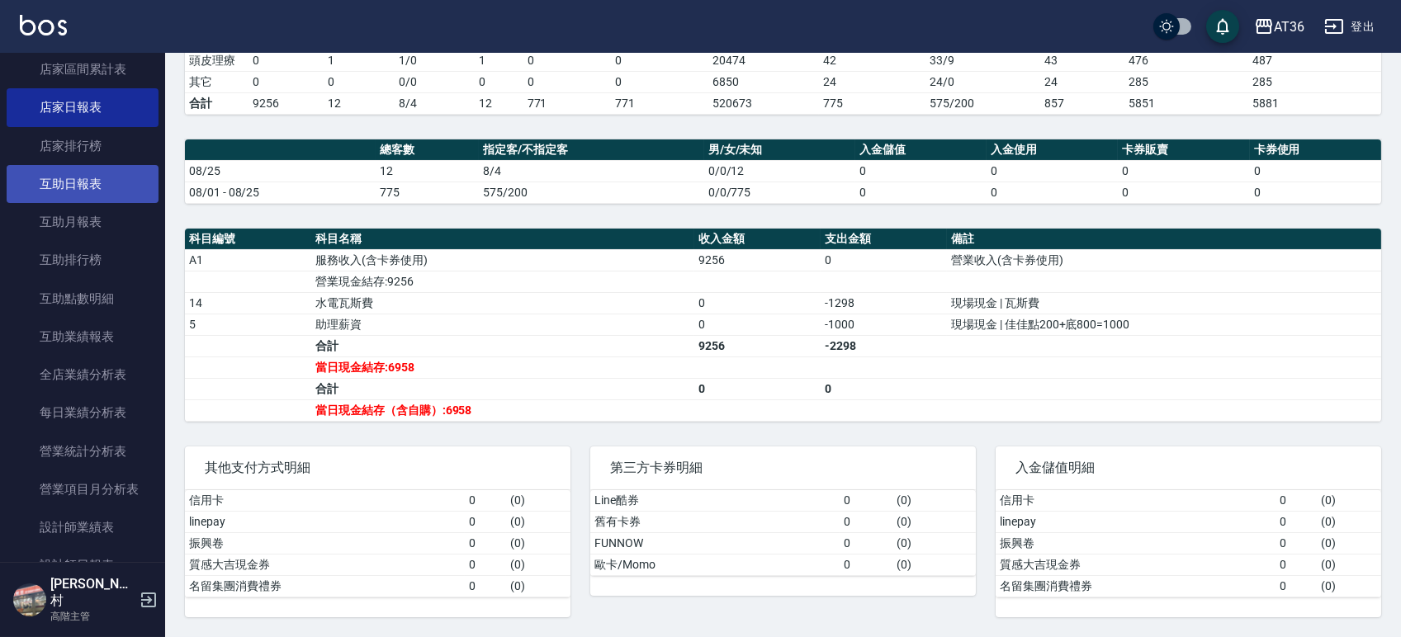
click at [76, 168] on link "互助日報表" at bounding box center [83, 184] width 152 height 38
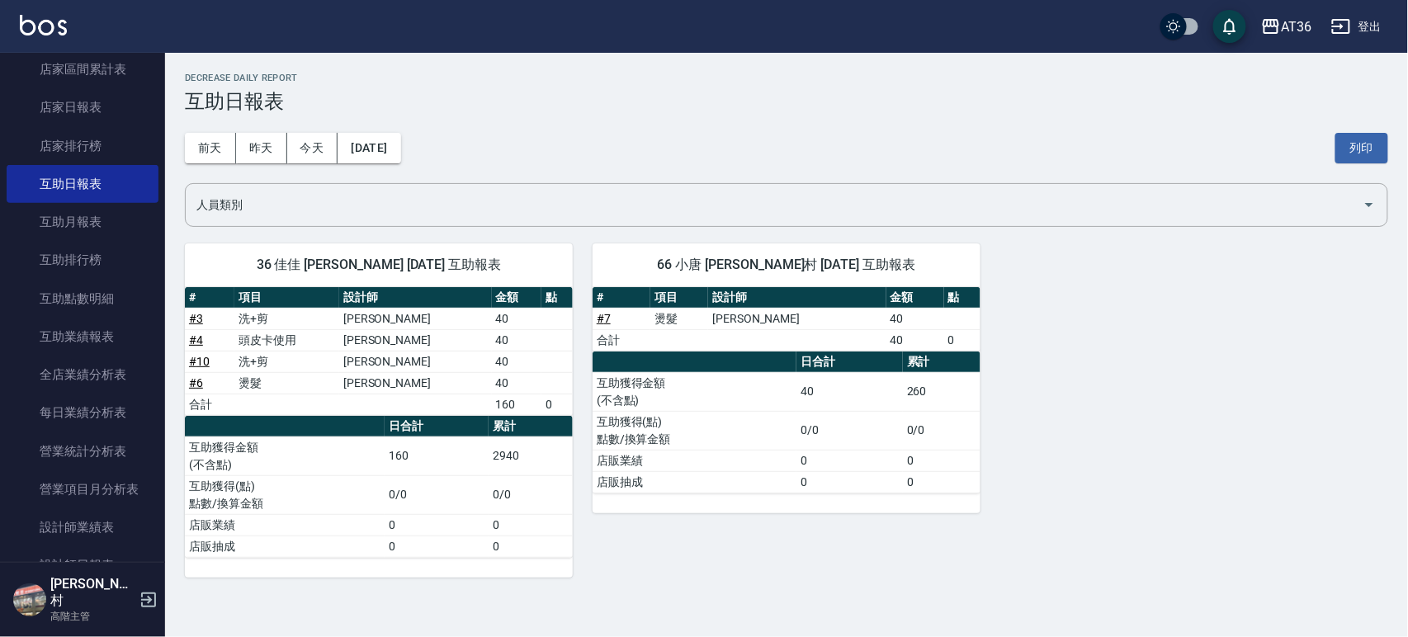
click at [979, 516] on div "66 小唐 [PERSON_NAME]村 [DATE] 互助報表 # 項目 設計師 金額 點 # 7 燙髮 [PERSON_NAME] 40 合計 40 0 …" at bounding box center [777, 401] width 408 height 354
